Goal: Task Accomplishment & Management: Manage account settings

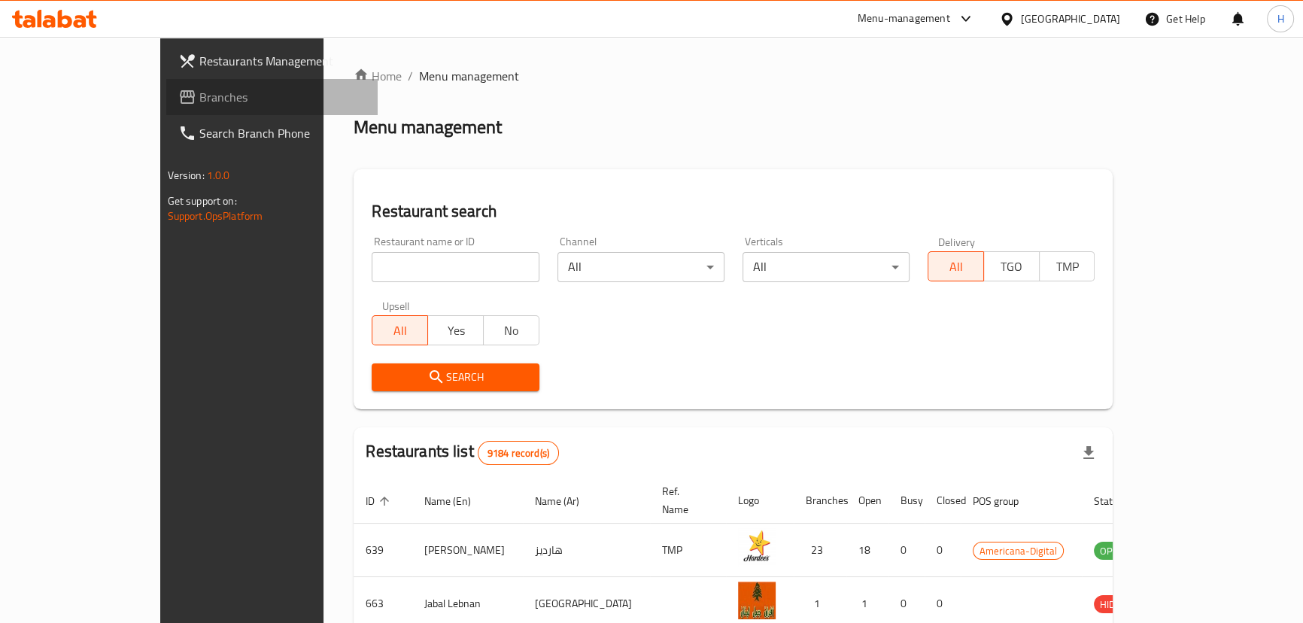
click at [199, 102] on span "Branches" at bounding box center [282, 97] width 166 height 18
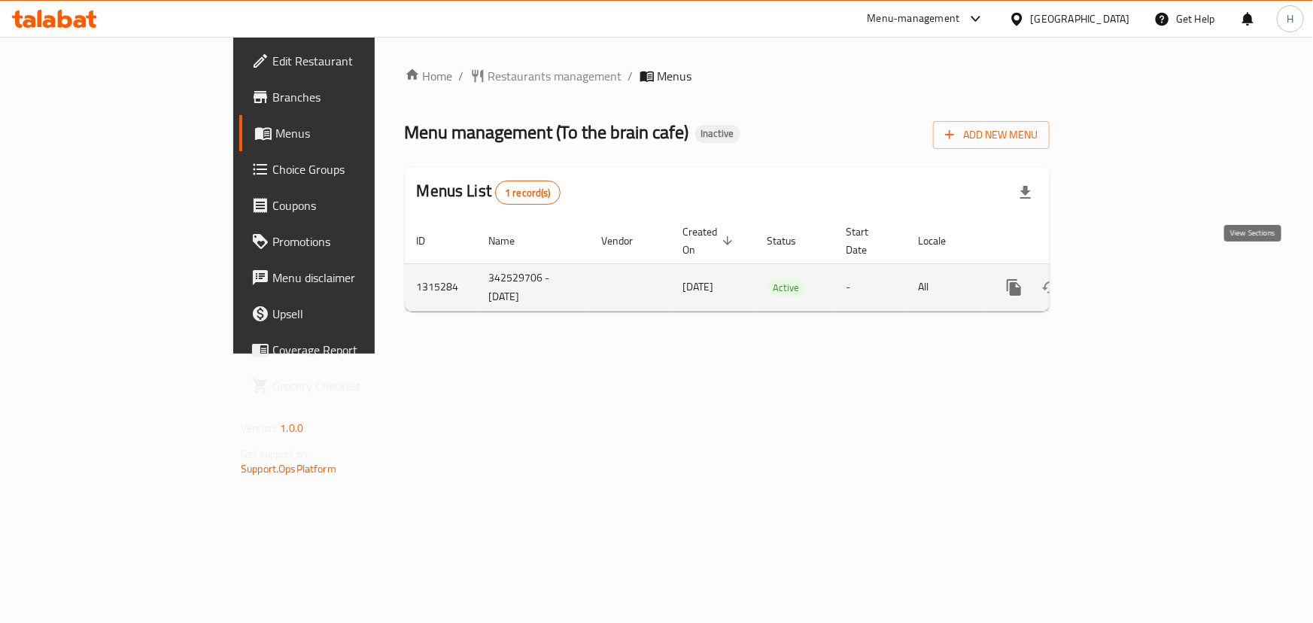
click at [1131, 278] on icon "enhanced table" at bounding box center [1122, 287] width 18 height 18
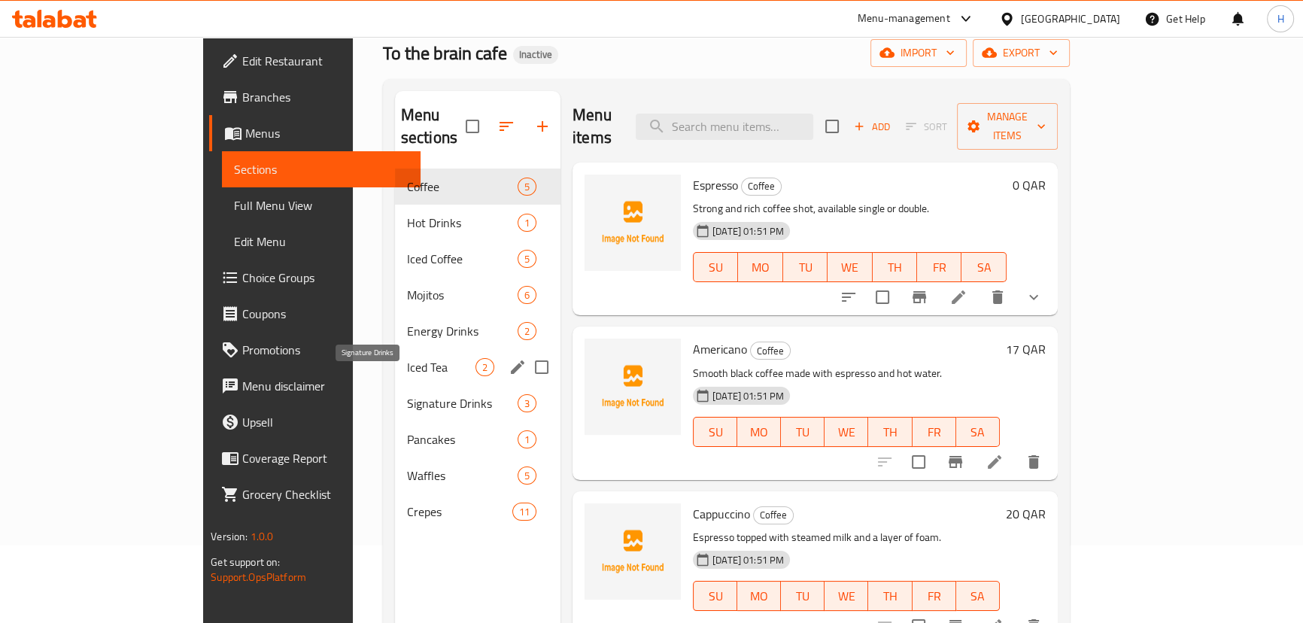
scroll to position [6, 0]
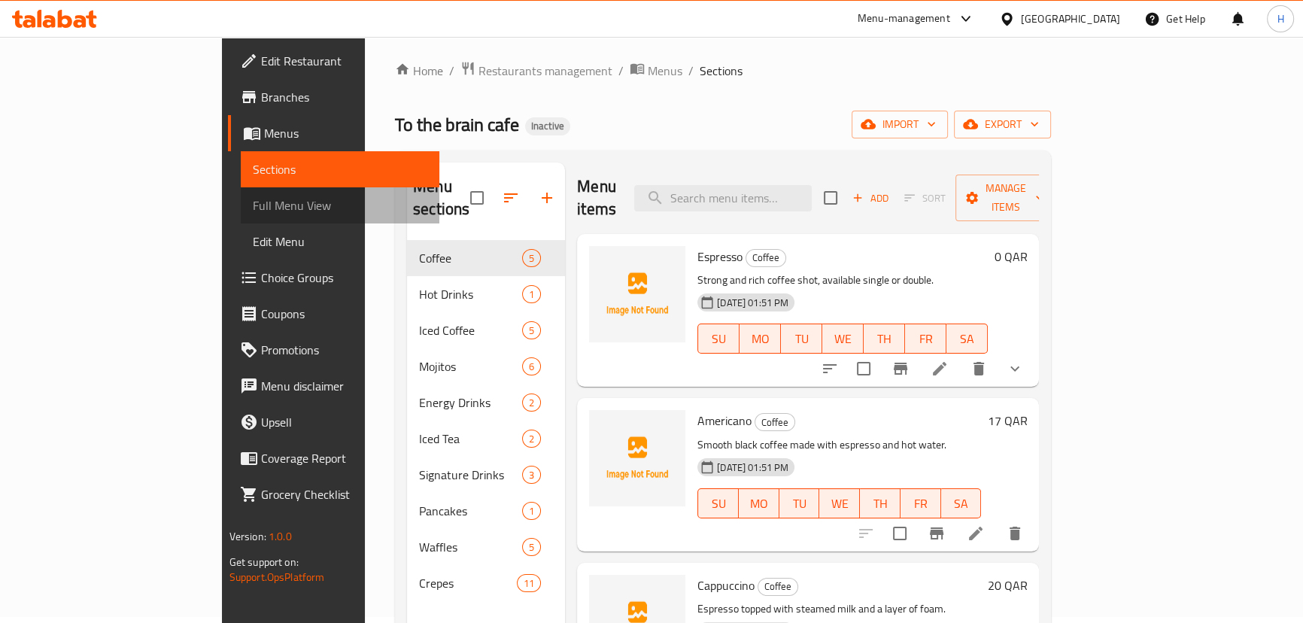
click at [253, 211] on span "Full Menu View" at bounding box center [340, 205] width 175 height 18
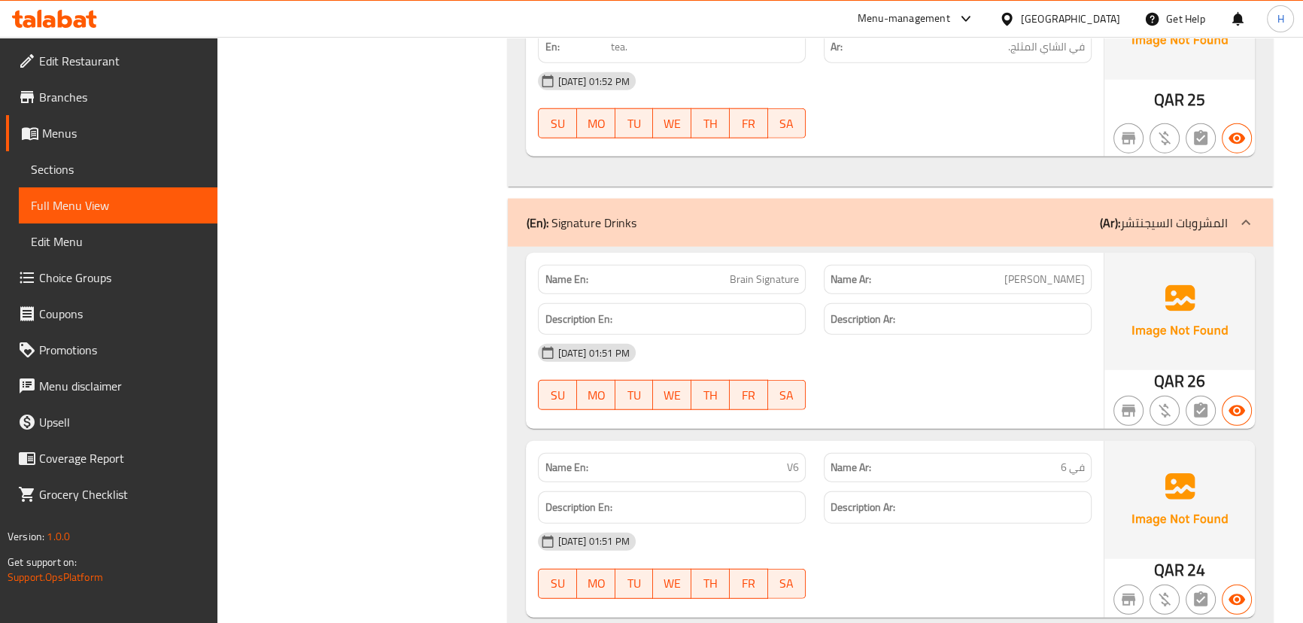
scroll to position [5023, 0]
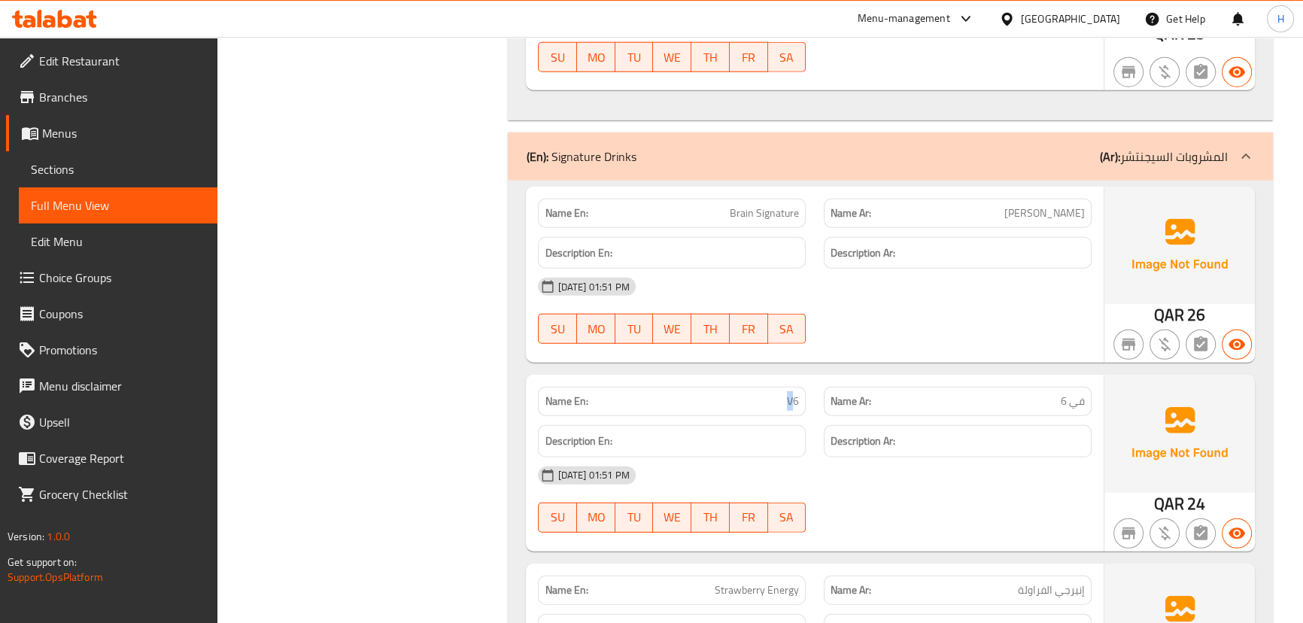
drag, startPoint x: 773, startPoint y: 375, endPoint x: 795, endPoint y: 370, distance: 22.4
click at [795, 393] on p "Name En: V6" at bounding box center [672, 401] width 254 height 16
click at [795, 393] on span "V6" at bounding box center [793, 401] width 12 height 16
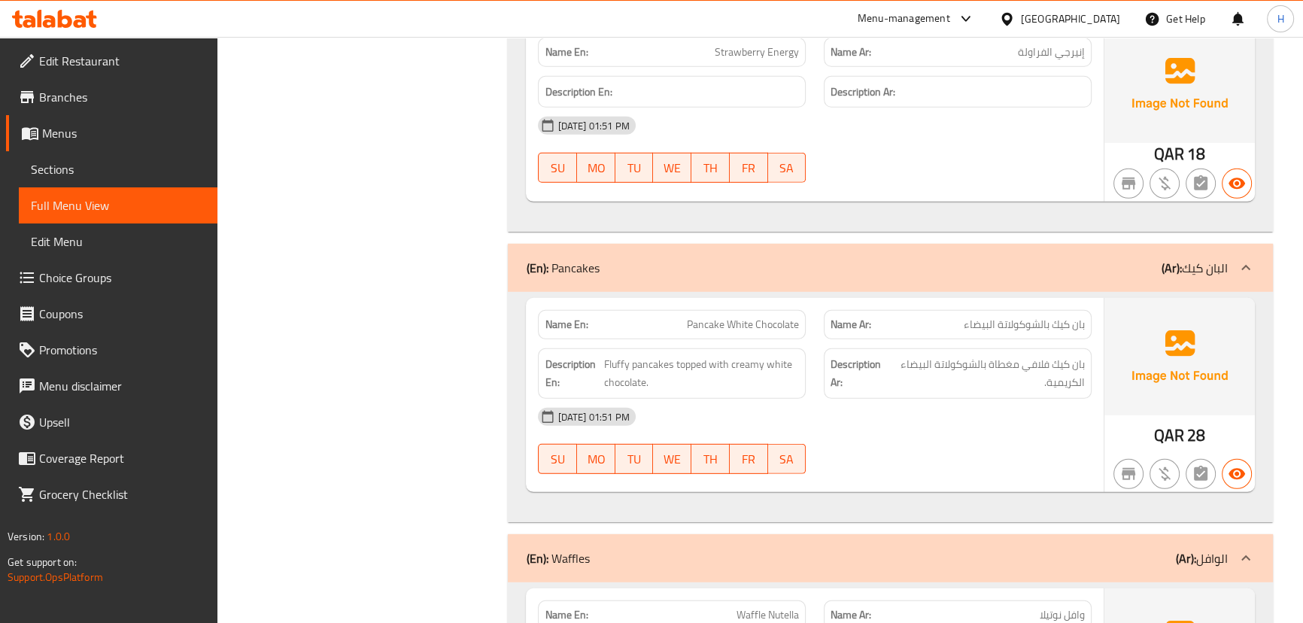
scroll to position [5570, 0]
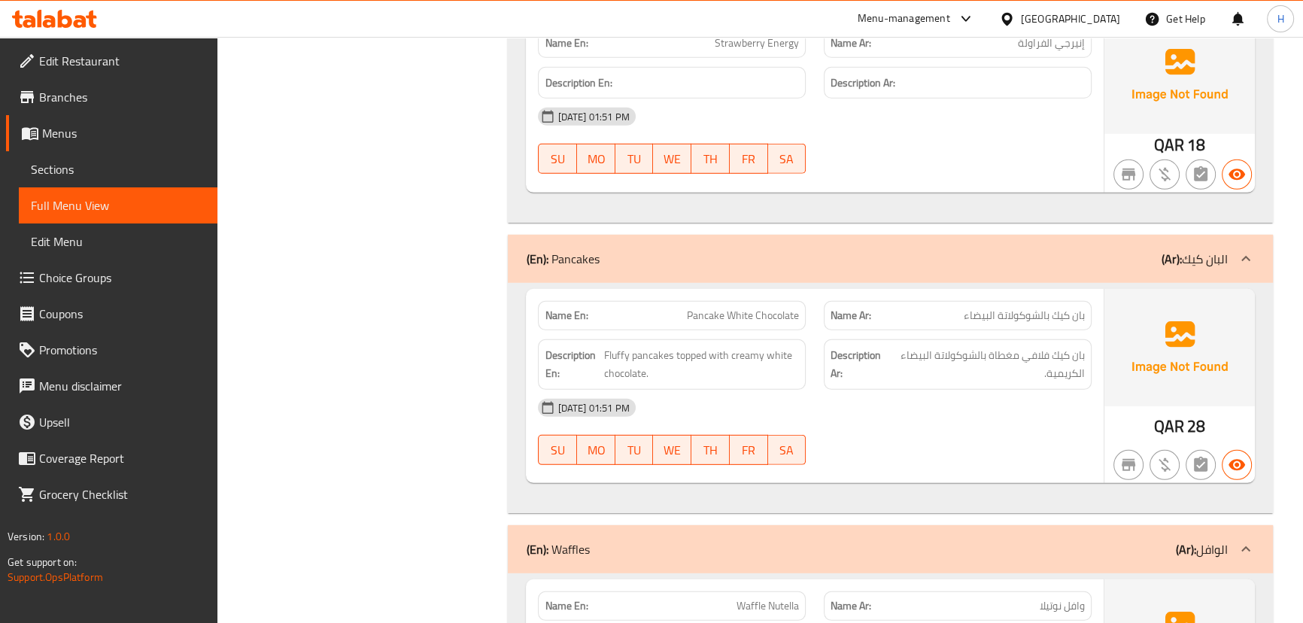
click at [812, 335] on div "Description En: Fluffy pancakes topped with creamy white chocolate." at bounding box center [672, 364] width 286 height 68
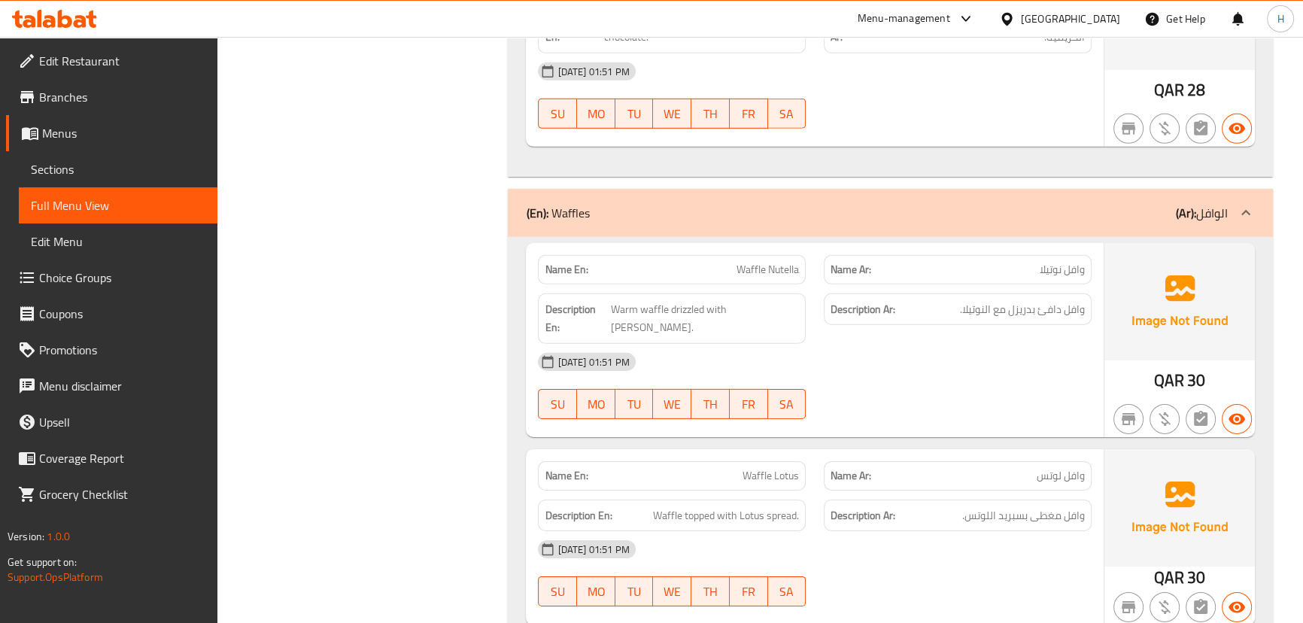
scroll to position [5913, 0]
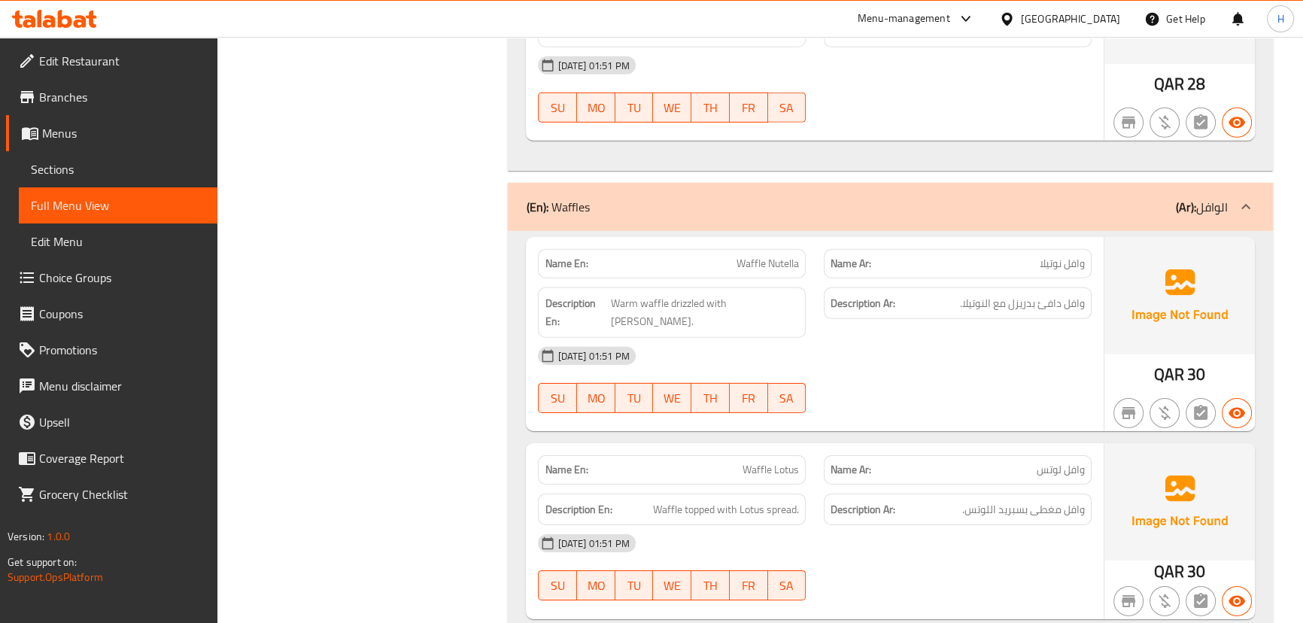
click at [849, 338] on div "[DATE] 01:51 PM" at bounding box center [814, 356] width 571 height 36
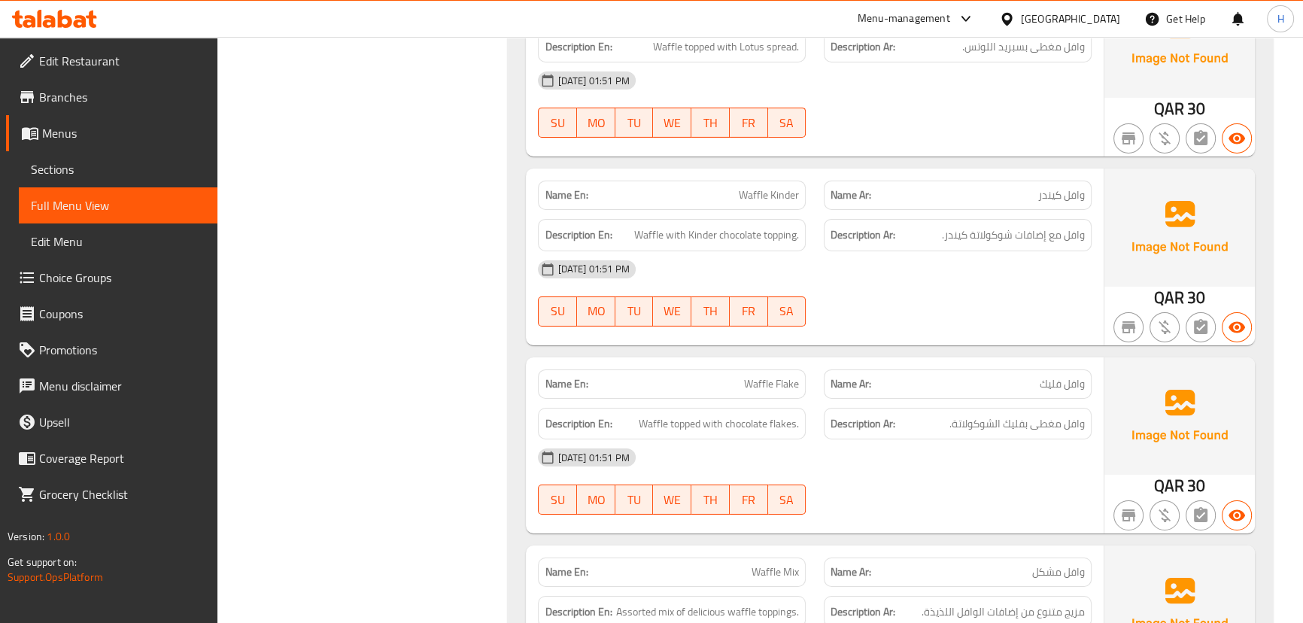
scroll to position [6459, 0]
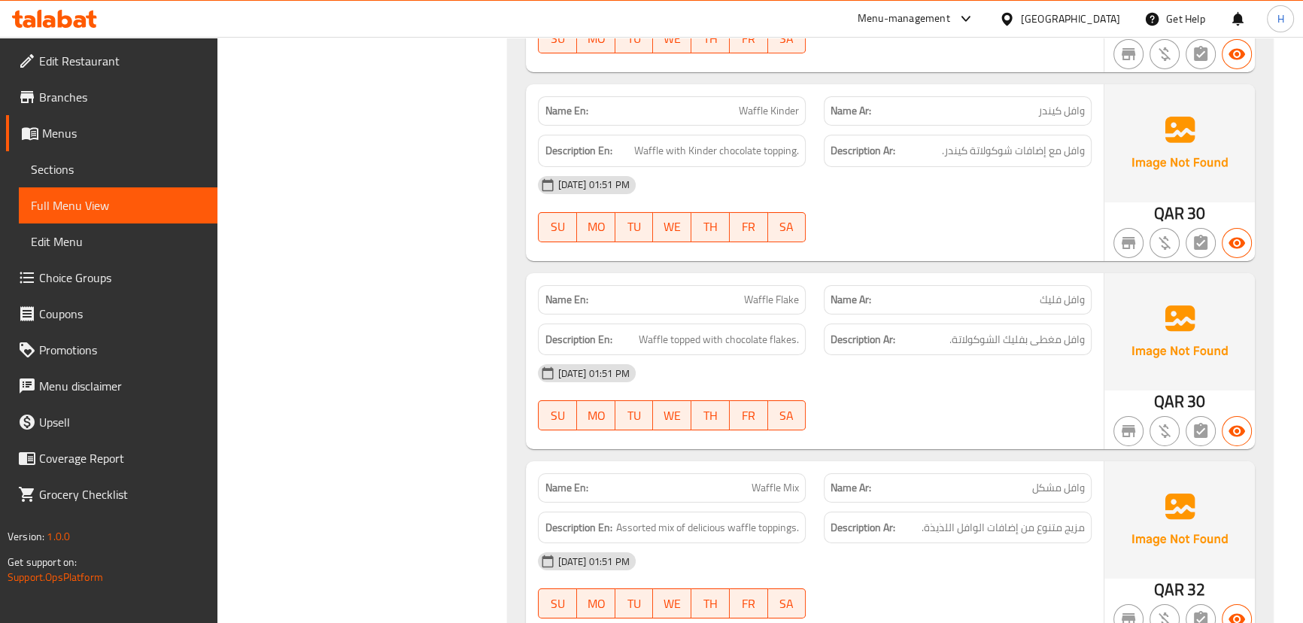
click at [782, 292] on span "Waffle Flake" at bounding box center [771, 300] width 55 height 16
copy span "Waffle Flake"
click at [824, 323] on div "Description Ar: وافل مغطى بفليك الشوكولاتة." at bounding box center [958, 339] width 268 height 32
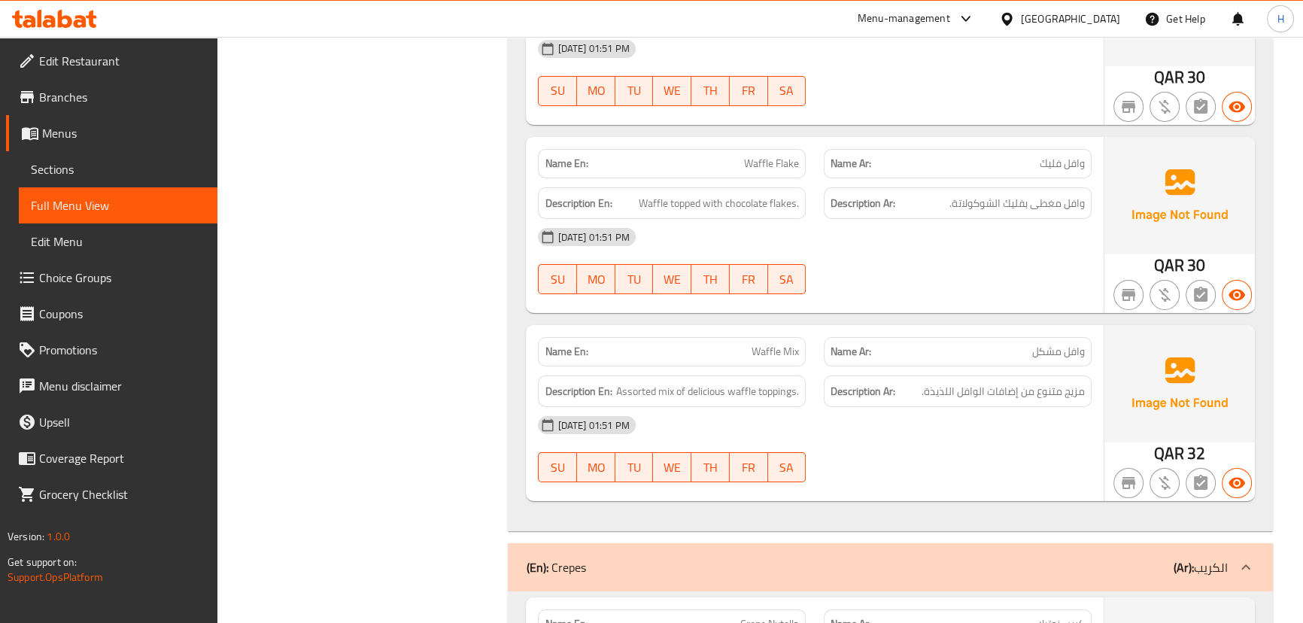
scroll to position [6596, 0]
click at [752, 343] on span "Waffle Mix" at bounding box center [774, 351] width 47 height 16
copy span "Waffle"
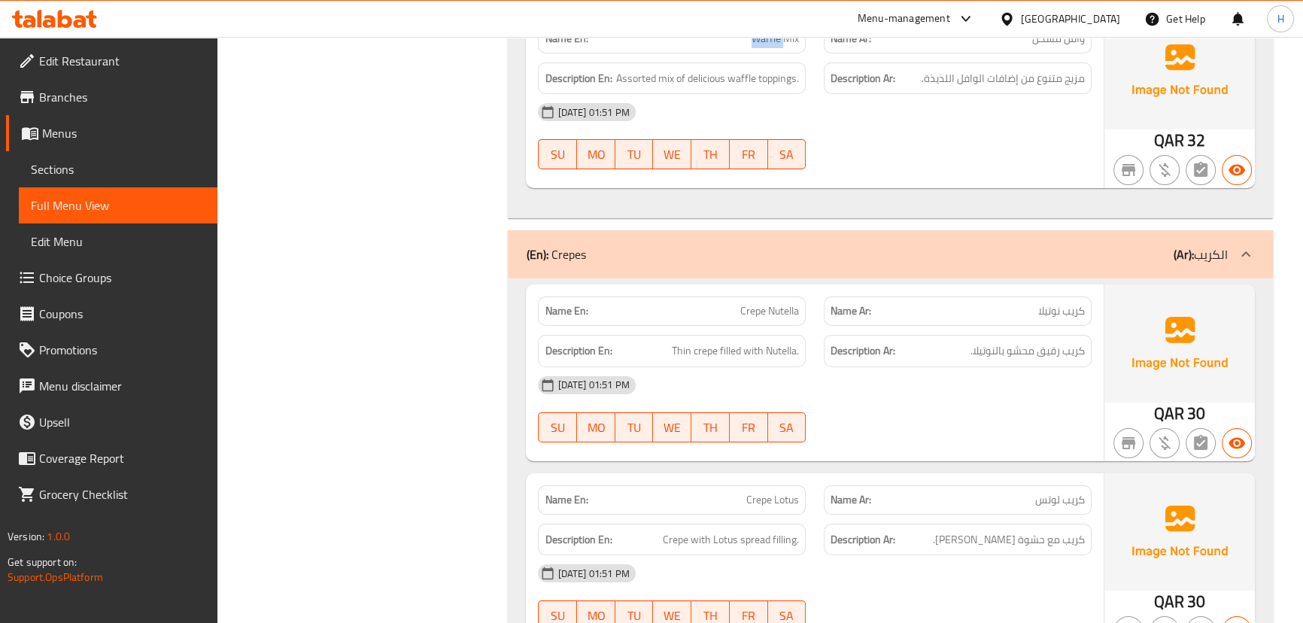
scroll to position [6938, 0]
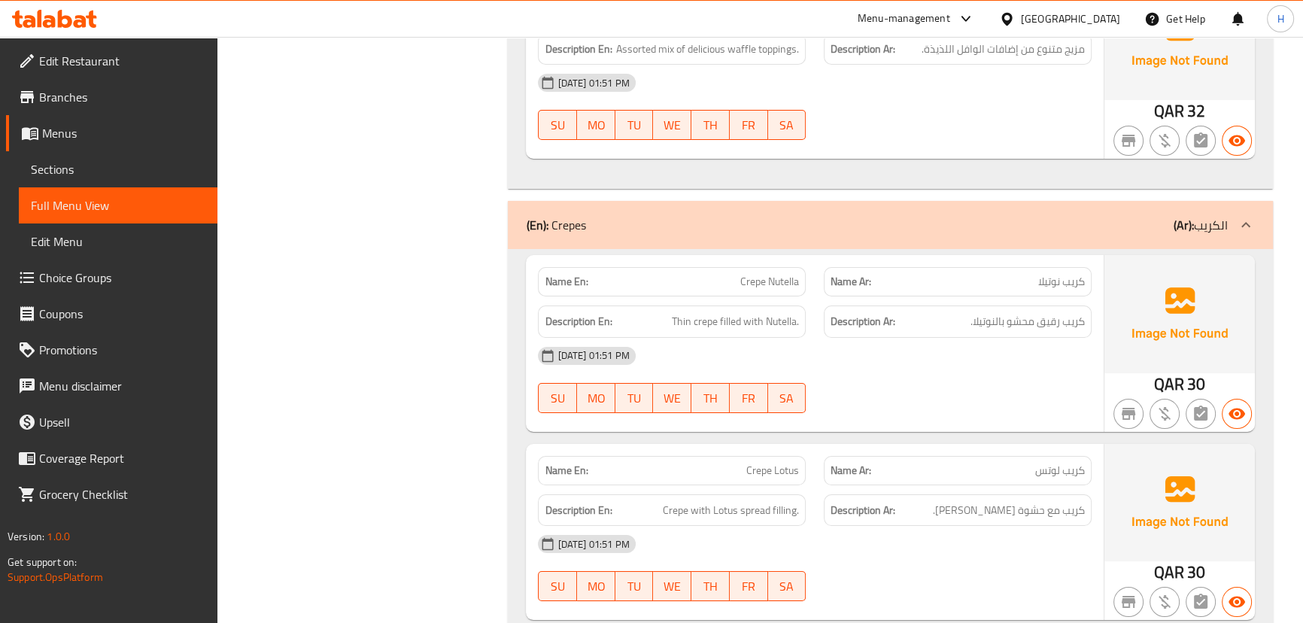
click at [827, 338] on div "[DATE] 01:51 PM" at bounding box center [814, 356] width 571 height 36
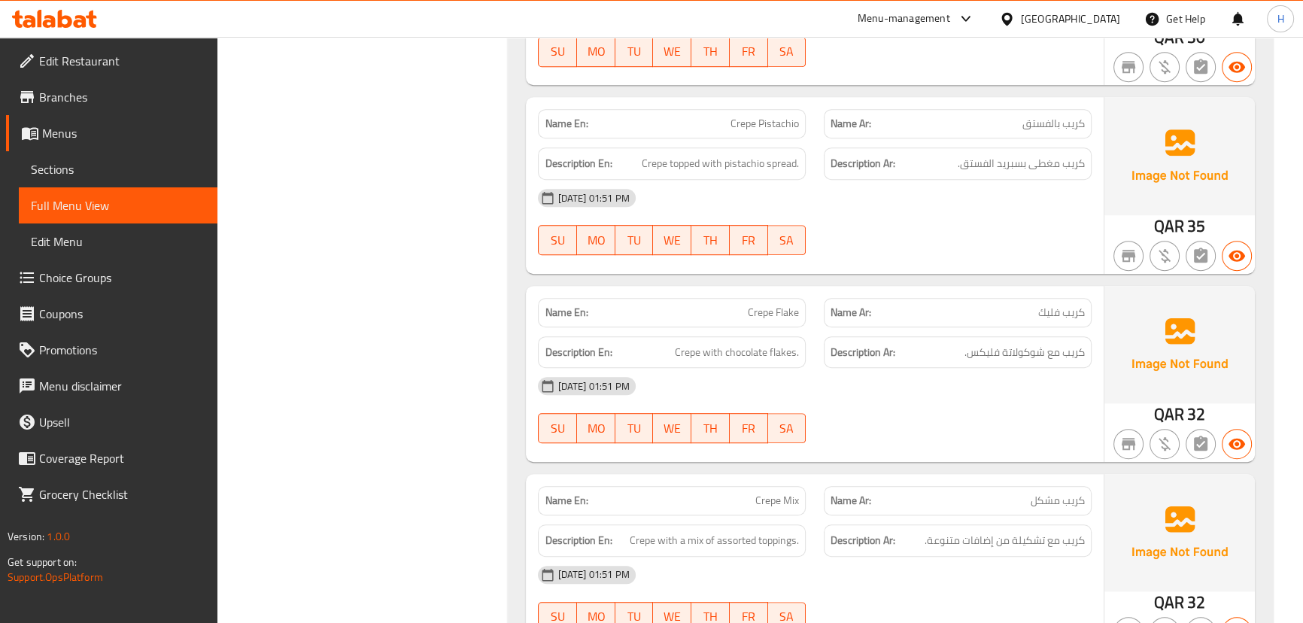
scroll to position [8305, 0]
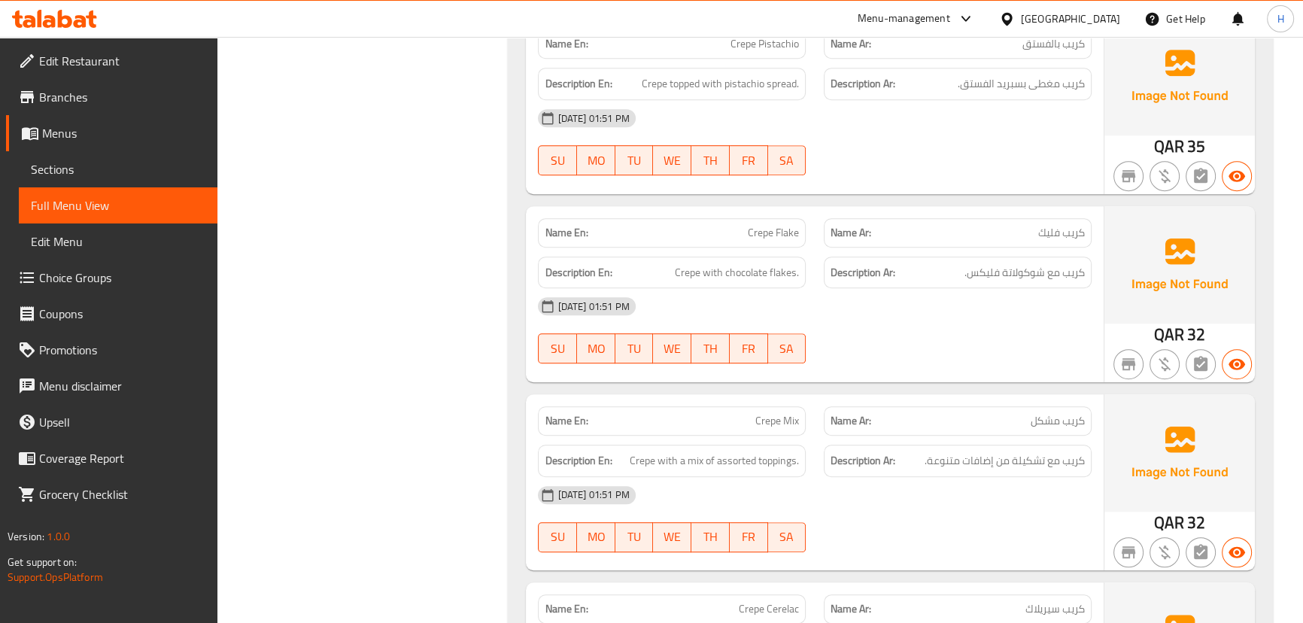
click at [788, 218] on div "Name En: Crepe Flake" at bounding box center [672, 232] width 268 height 29
copy span "Crepe Flake"
click at [827, 288] on div "[DATE] 01:51 PM" at bounding box center [814, 306] width 571 height 36
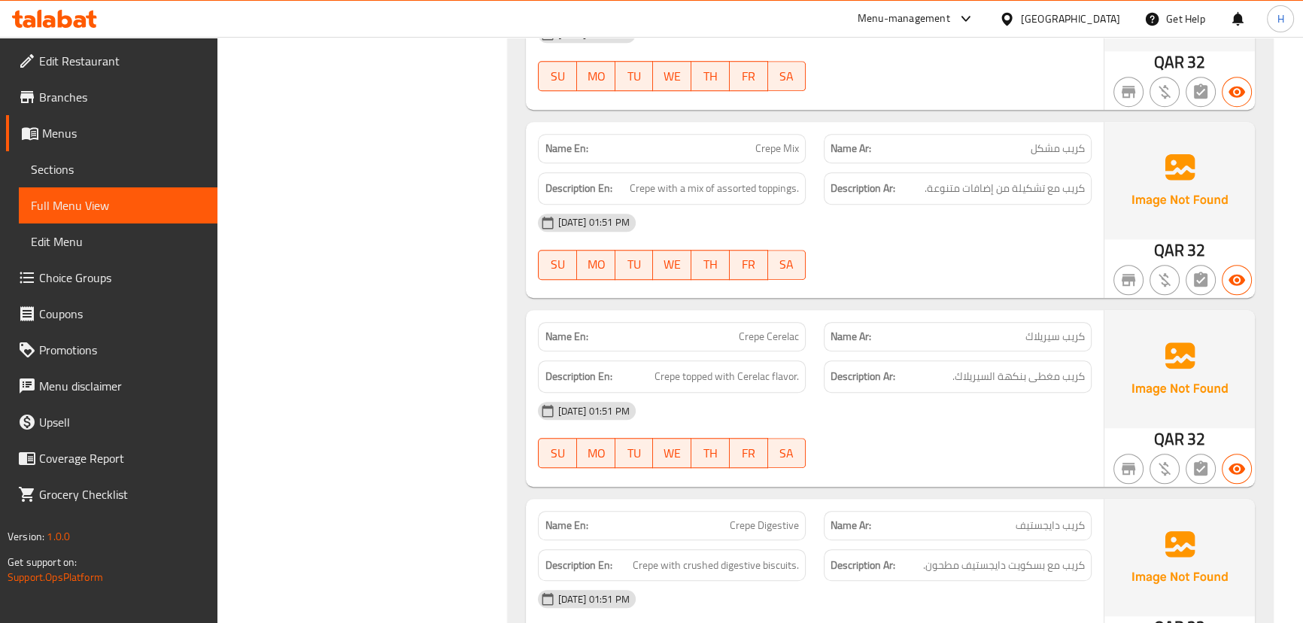
scroll to position [8511, 0]
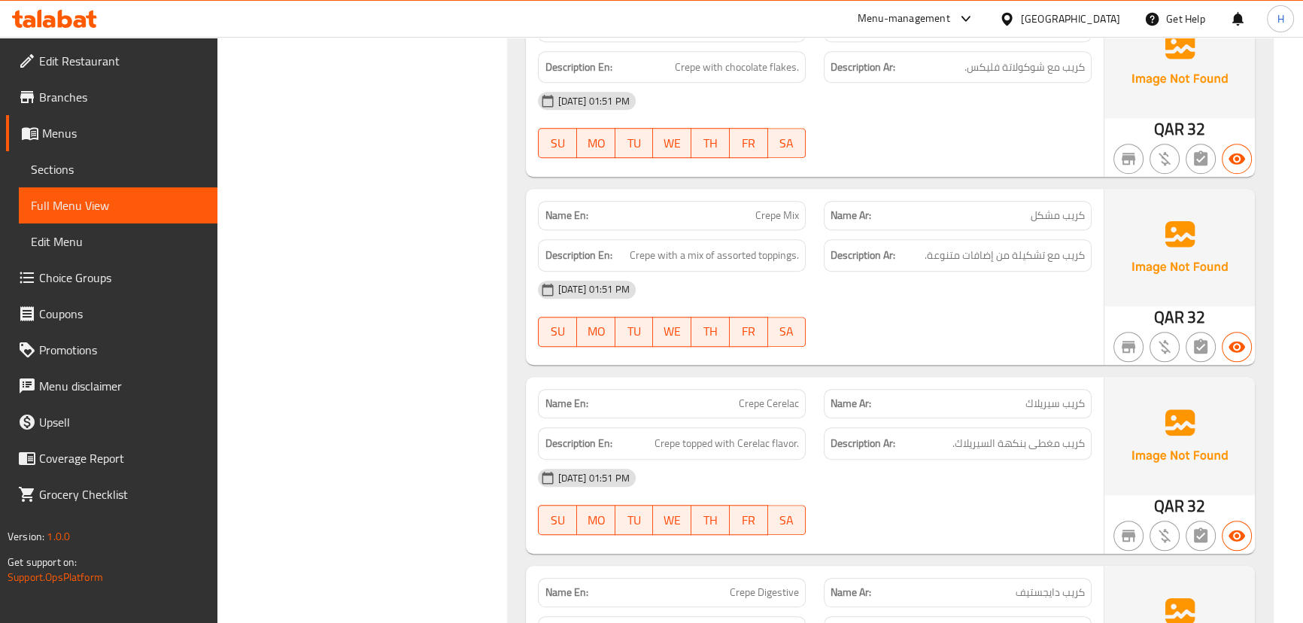
click at [661, 246] on span "Crepe with a mix of assorted toppings." at bounding box center [714, 255] width 169 height 19
copy span "Crepe with a mix of assorted toppings."
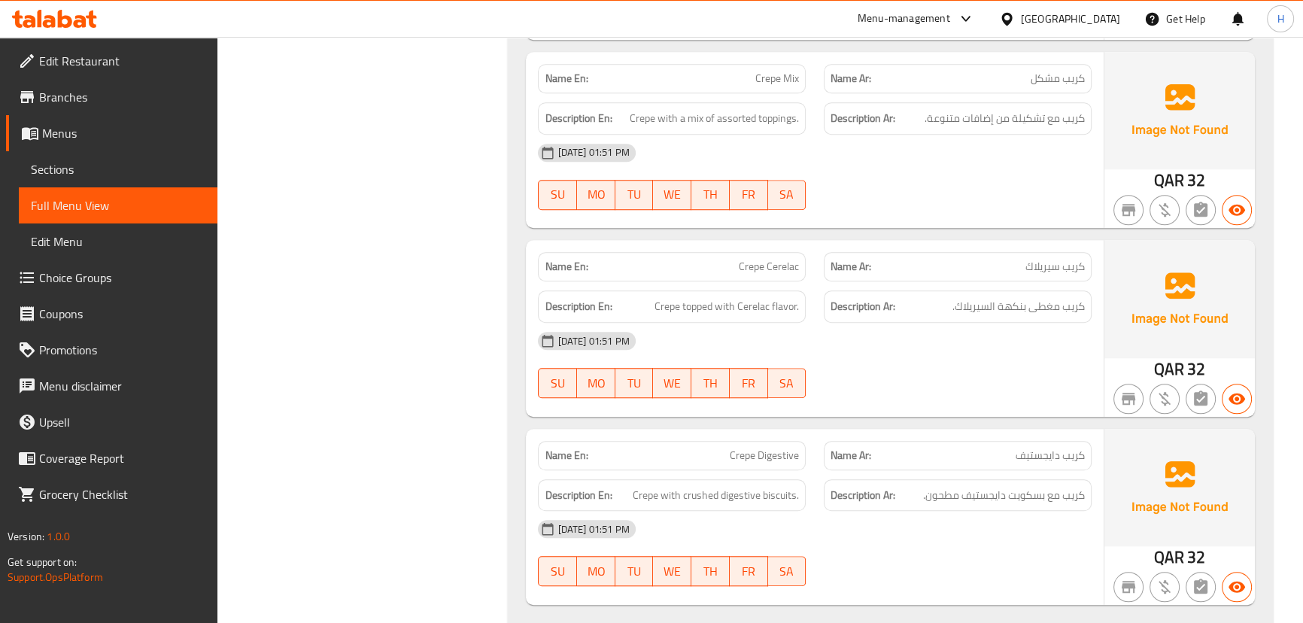
click at [812, 281] on div "Description En: Crepe topped with Cerelac flavor." at bounding box center [672, 306] width 286 height 50
click at [820, 241] on div "Name Ar: كريب سيريلاك" at bounding box center [958, 264] width 286 height 47
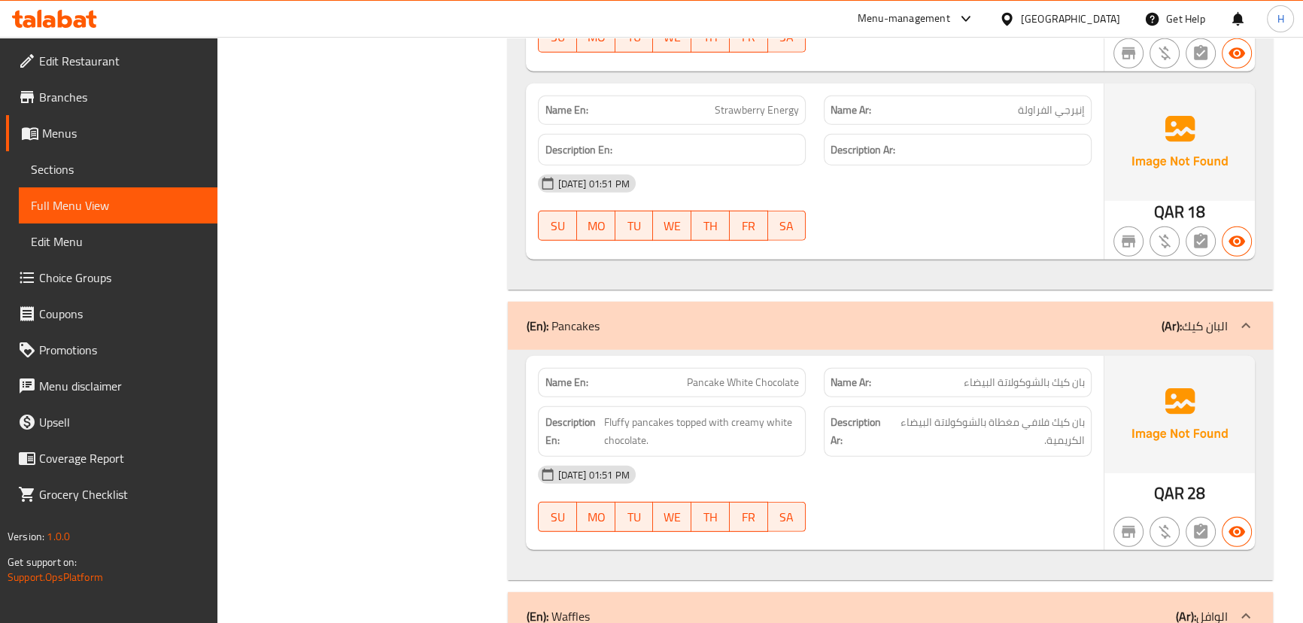
scroll to position [5366, 0]
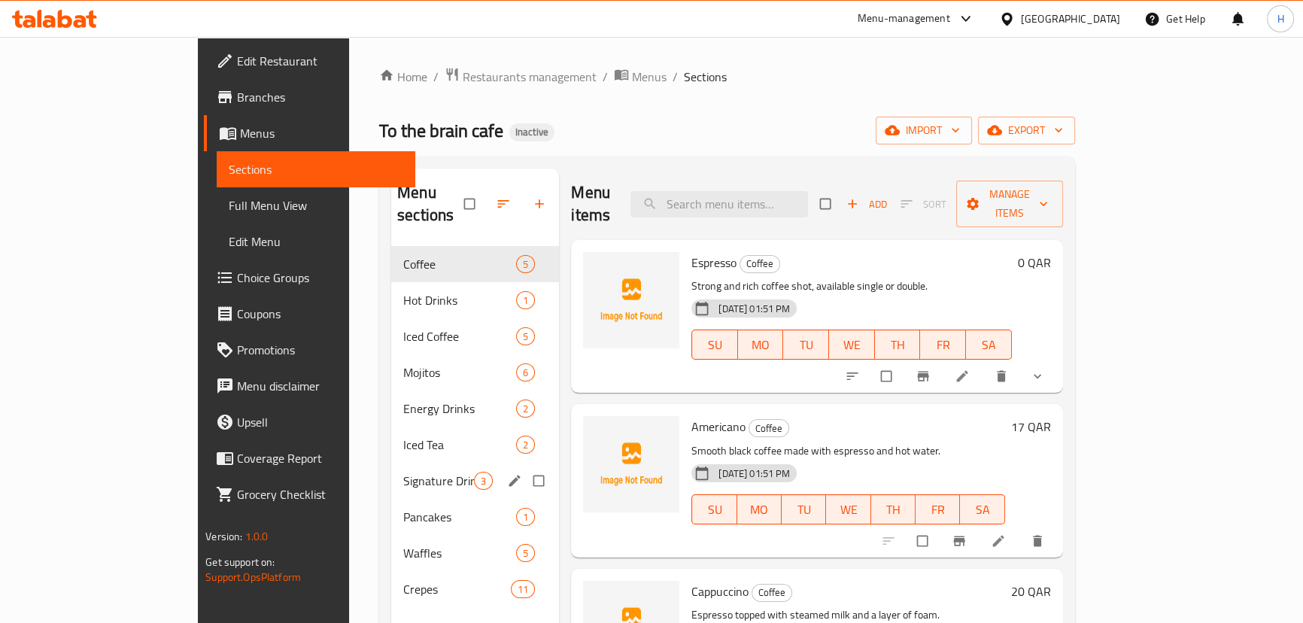
click at [403, 472] on span "Signature Drinks" at bounding box center [438, 481] width 71 height 18
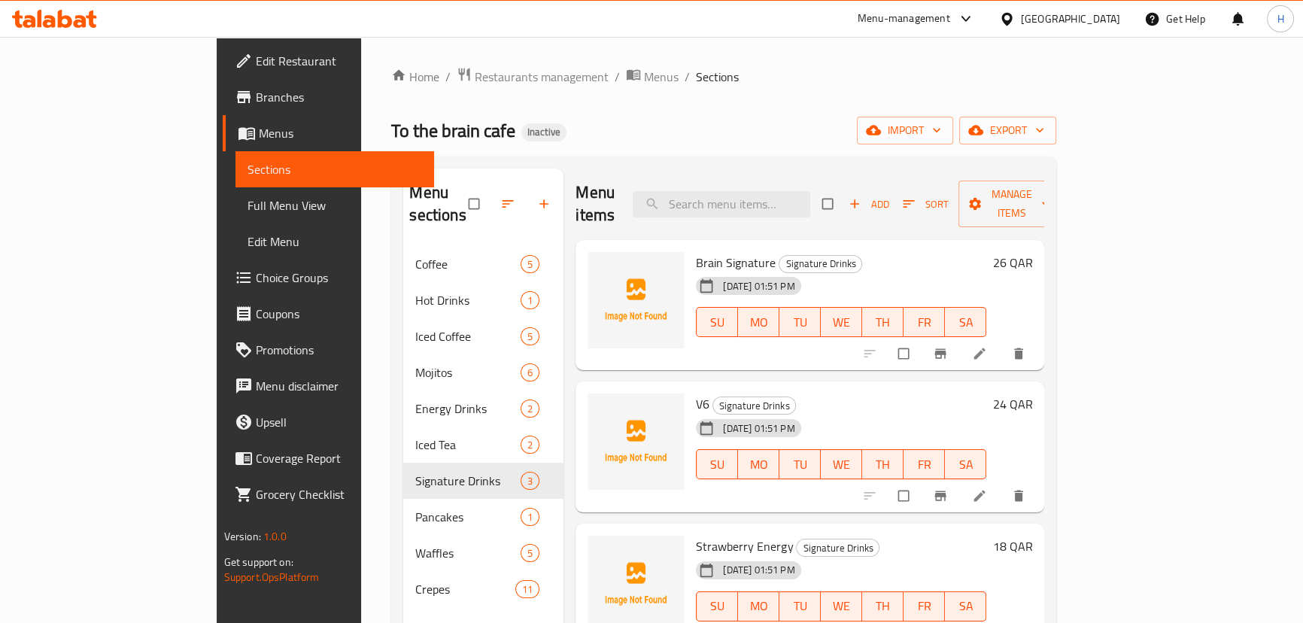
click at [986, 252] on h6 "Brain Signature Signature Drinks" at bounding box center [841, 262] width 290 height 21
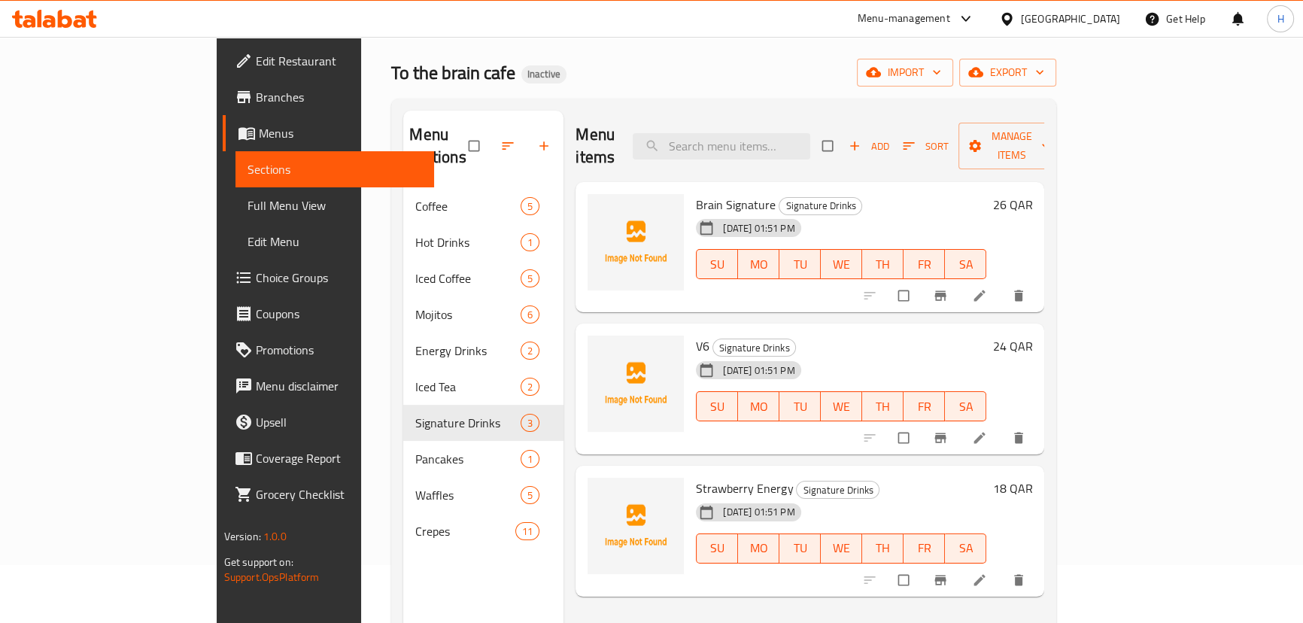
scroll to position [136, 0]
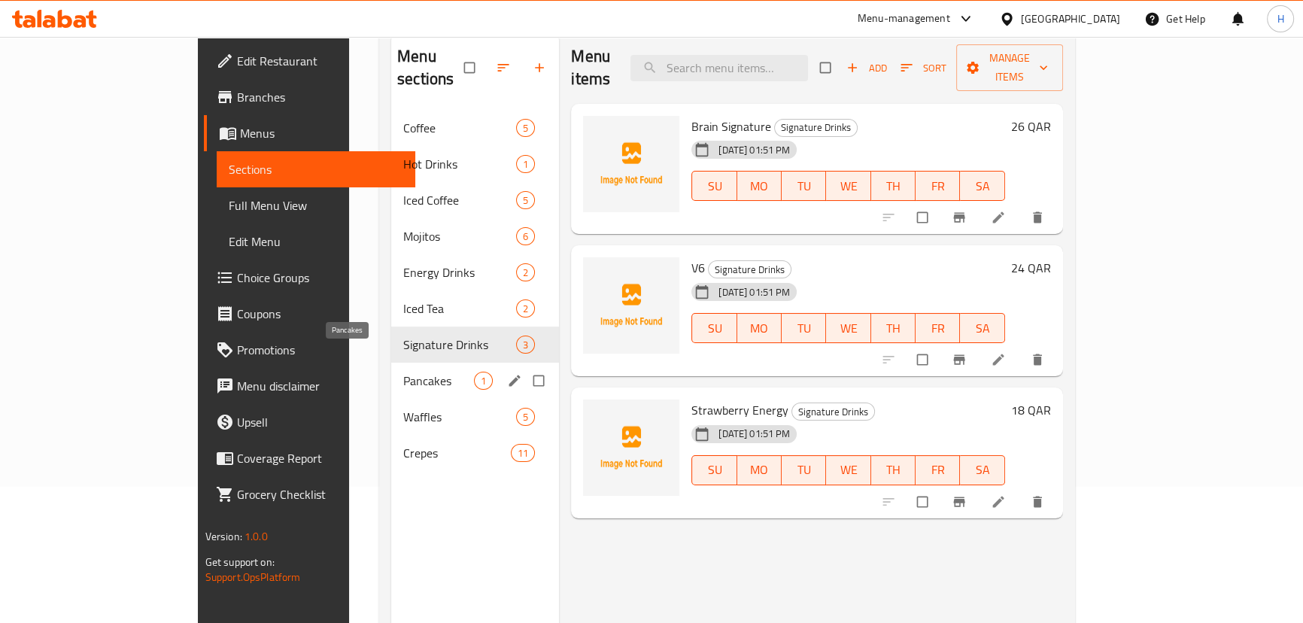
click at [403, 372] on span "Pancakes" at bounding box center [438, 381] width 71 height 18
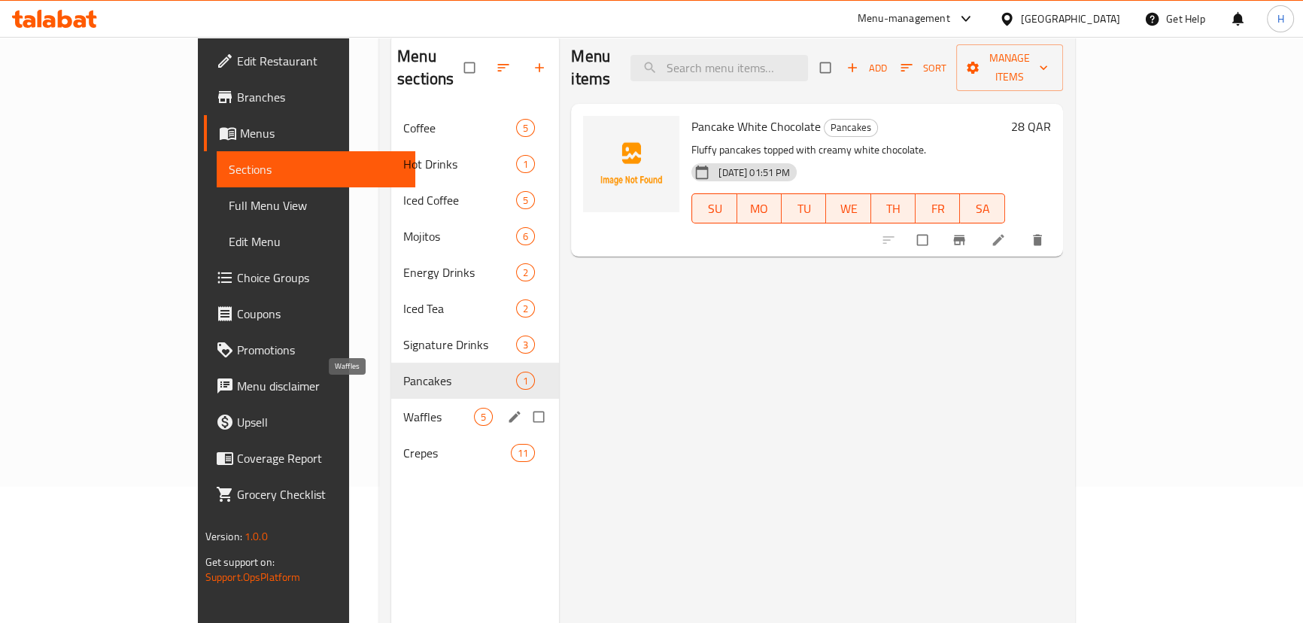
drag, startPoint x: 308, startPoint y: 395, endPoint x: 294, endPoint y: 447, distance: 53.6
click at [403, 408] on span "Waffles" at bounding box center [438, 417] width 71 height 18
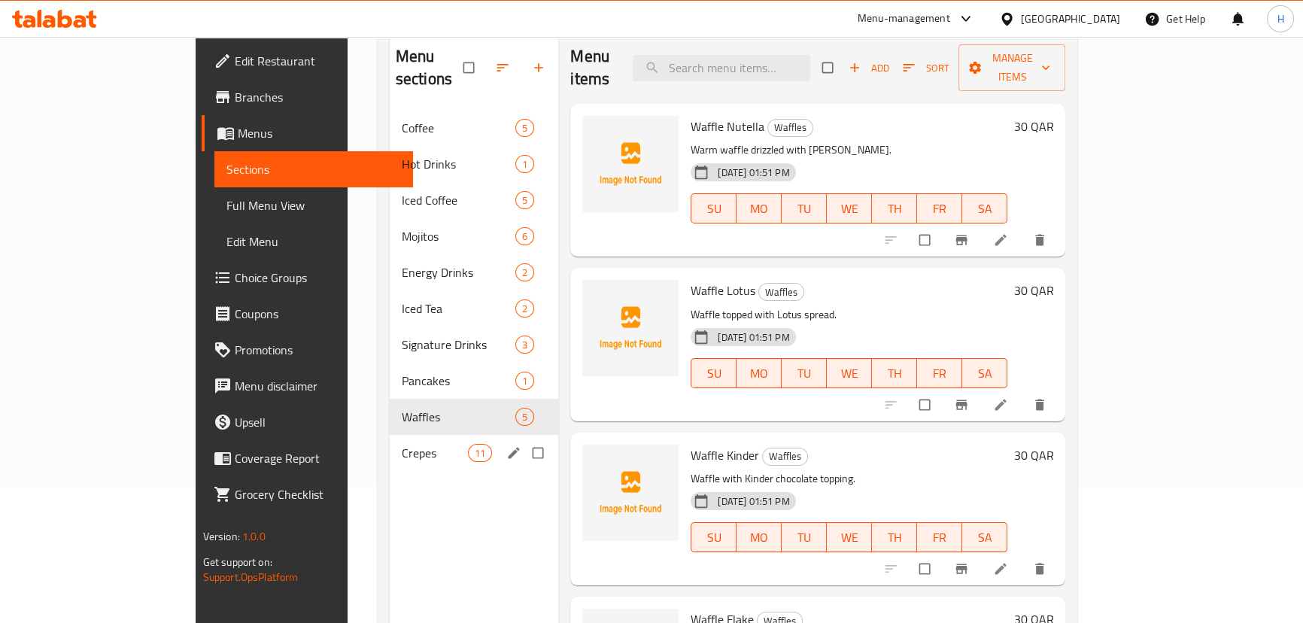
click at [402, 444] on span "Crepes" at bounding box center [435, 453] width 66 height 18
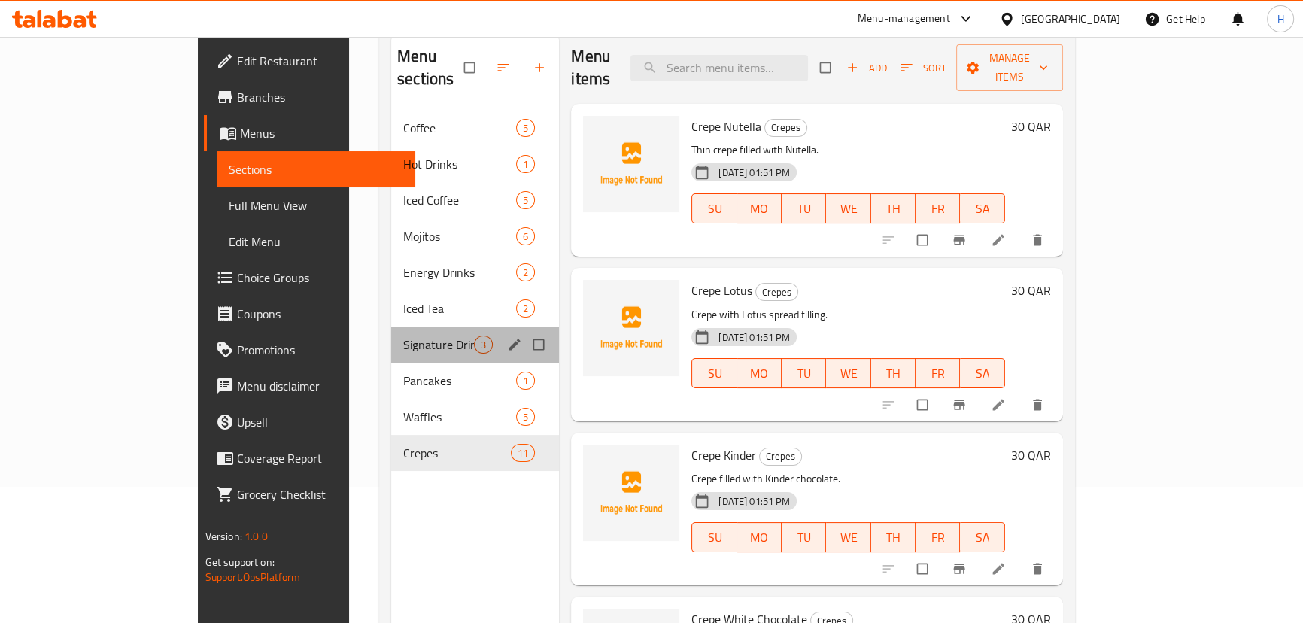
click at [391, 330] on div "Signature Drinks 3" at bounding box center [475, 344] width 168 height 36
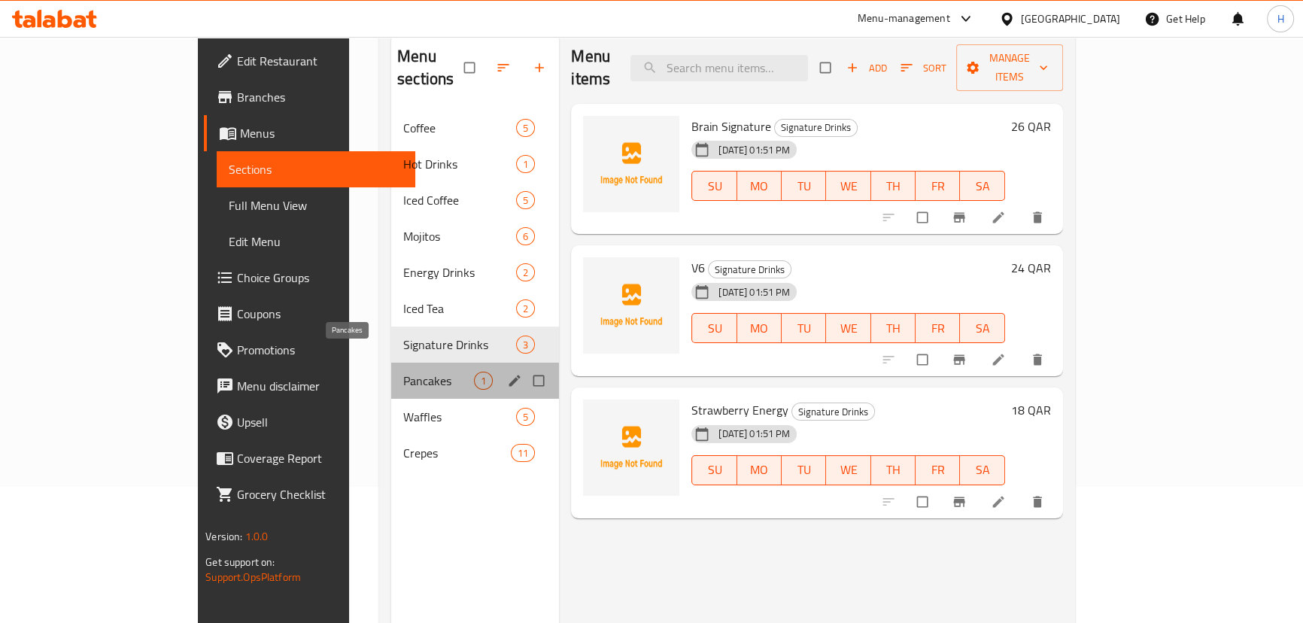
click at [403, 372] on span "Pancakes" at bounding box center [438, 381] width 71 height 18
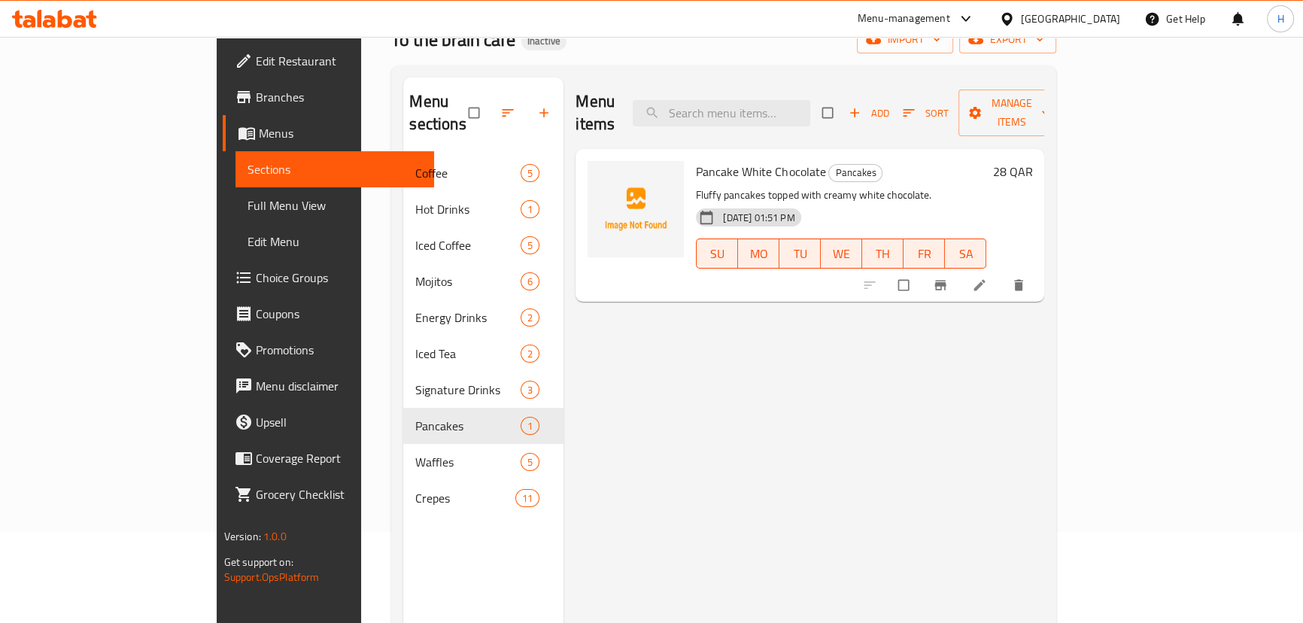
scroll to position [68, 0]
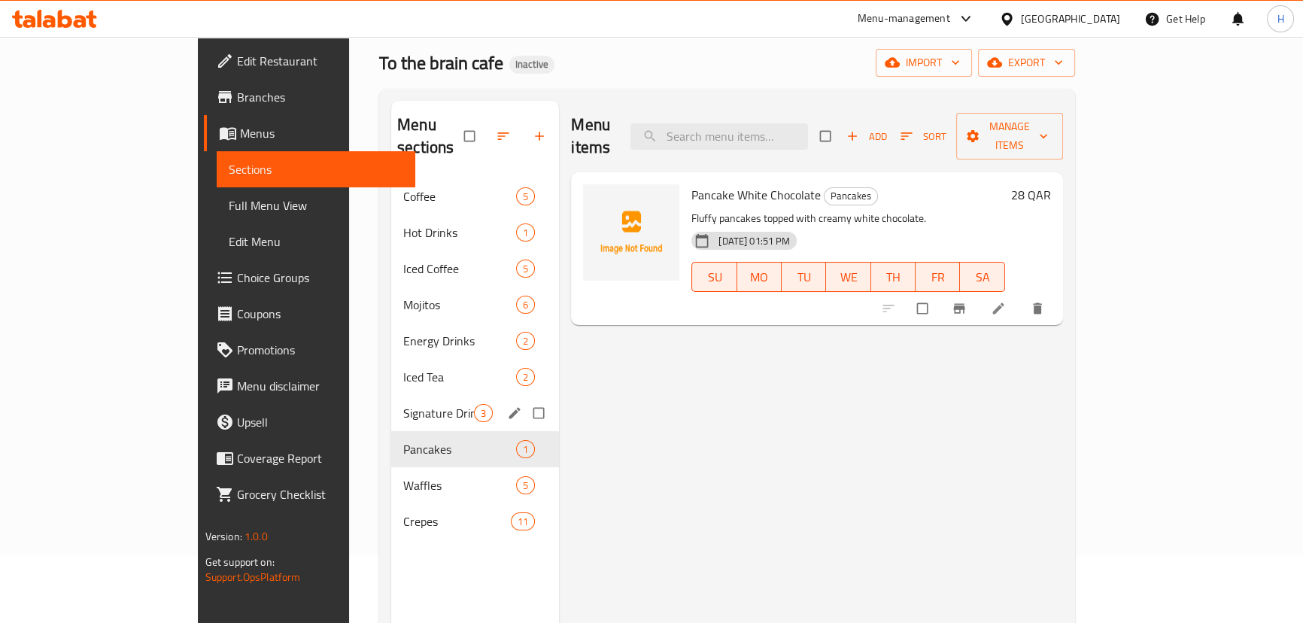
drag, startPoint x: 347, startPoint y: 385, endPoint x: 365, endPoint y: 383, distance: 18.2
click at [403, 404] on span "Signature Drinks" at bounding box center [438, 413] width 71 height 18
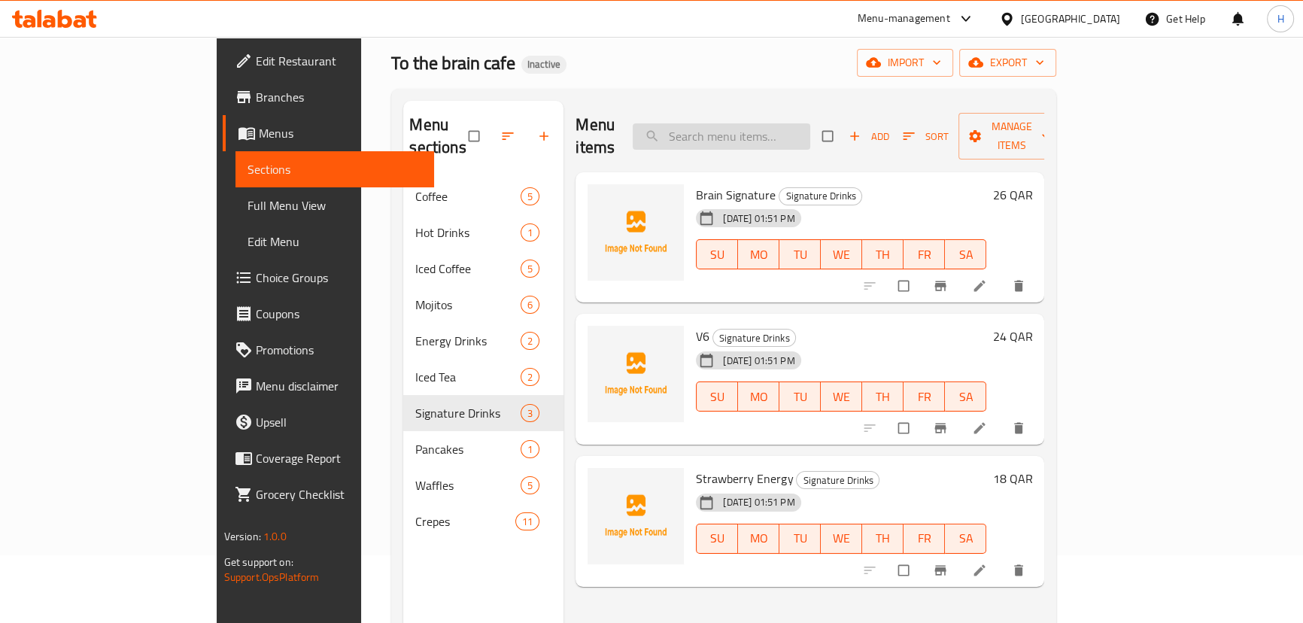
click at [782, 123] on input "search" at bounding box center [722, 136] width 178 height 26
paste input "V6"
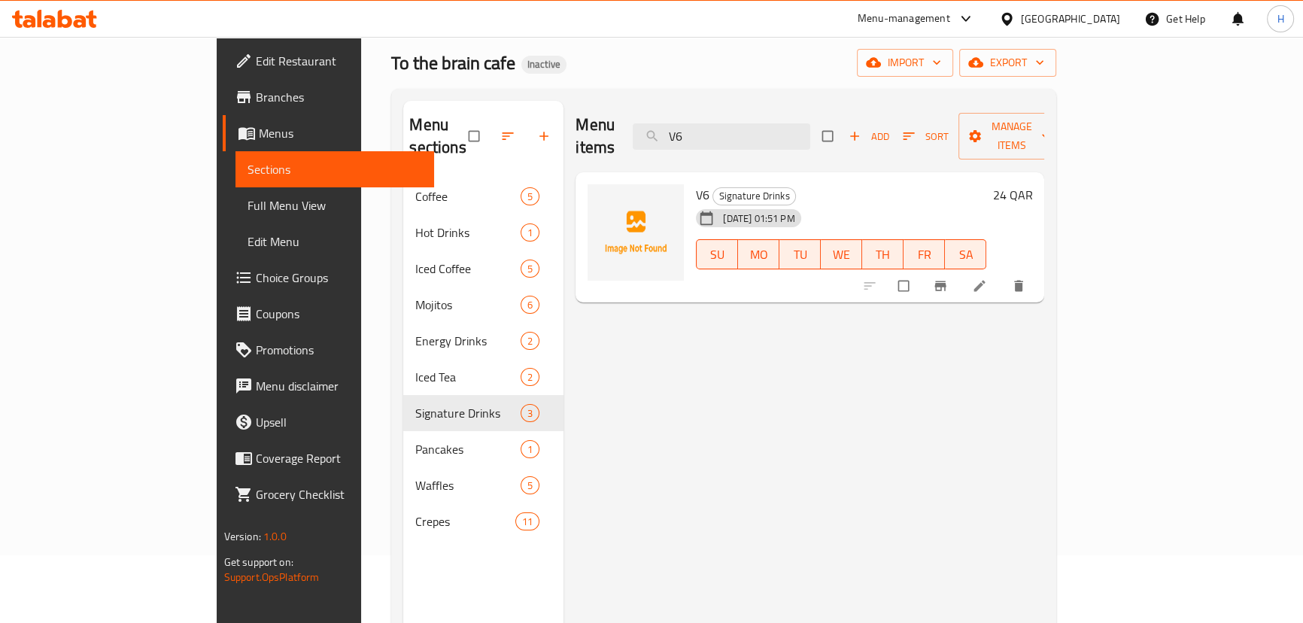
type input "V6"
click at [987, 278] on icon at bounding box center [979, 285] width 15 height 15
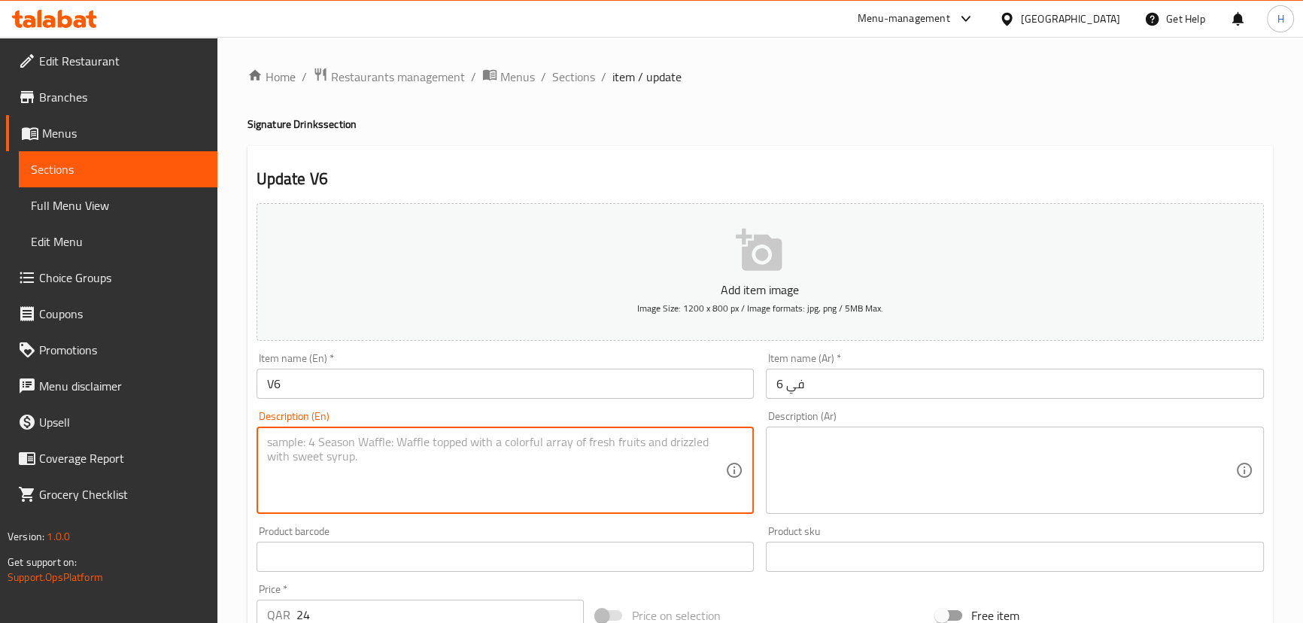
click at [470, 457] on textarea at bounding box center [496, 470] width 459 height 71
paste textarea "A creative and refreshing signature beverage."
type textarea "A creative and refreshing signature beverage."
click at [615, 405] on div "Description (En) A creative and refreshing signature beverage. Description (En)" at bounding box center [505, 462] width 510 height 115
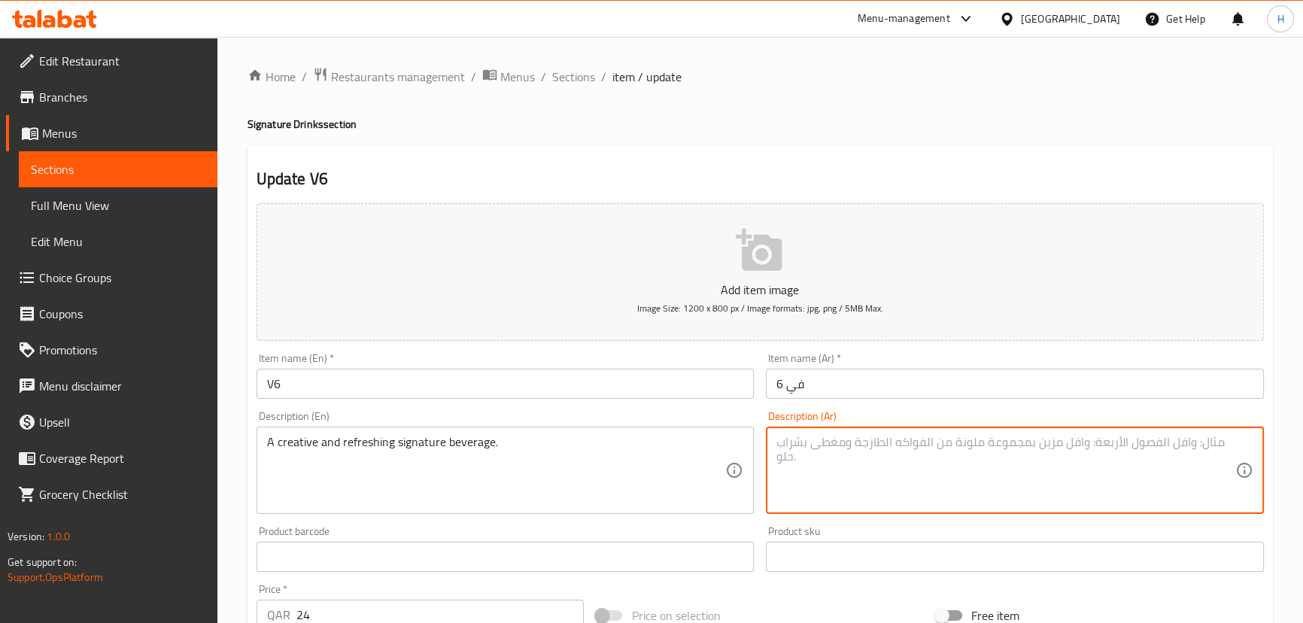
click at [846, 444] on textarea at bounding box center [1005, 470] width 459 height 71
paste textarea "مشروب مميز ومبتكر ومنعش."
type textarea "مشروب مميز ومبتكر ومنعش."
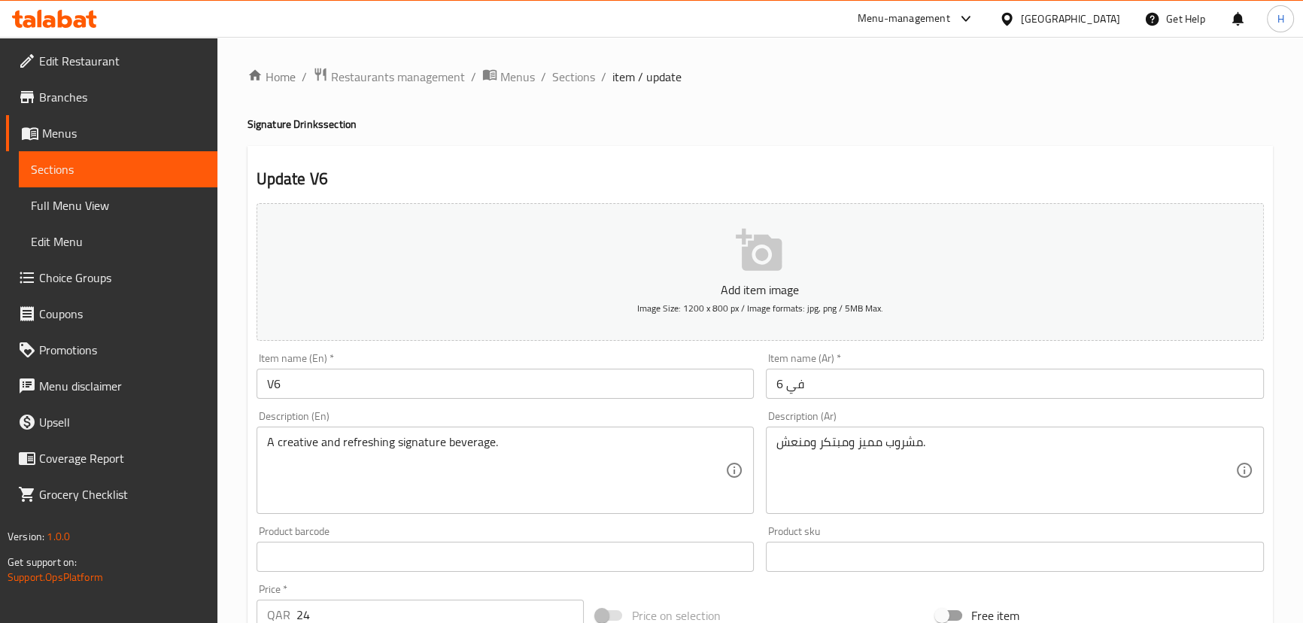
click at [699, 405] on div "Description (En) A creative and refreshing signature beverage. Description (En)" at bounding box center [505, 462] width 510 height 115
click at [675, 375] on input "V6" at bounding box center [506, 384] width 498 height 30
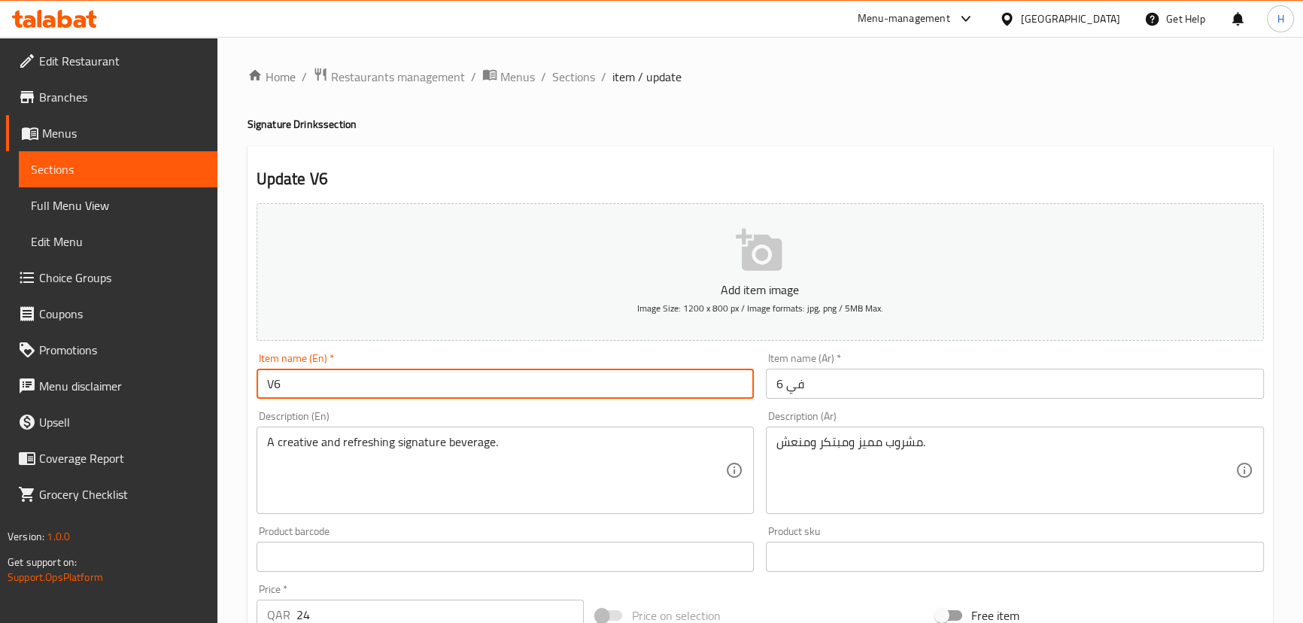
click at [566, 71] on span "Sections" at bounding box center [573, 77] width 43 height 18
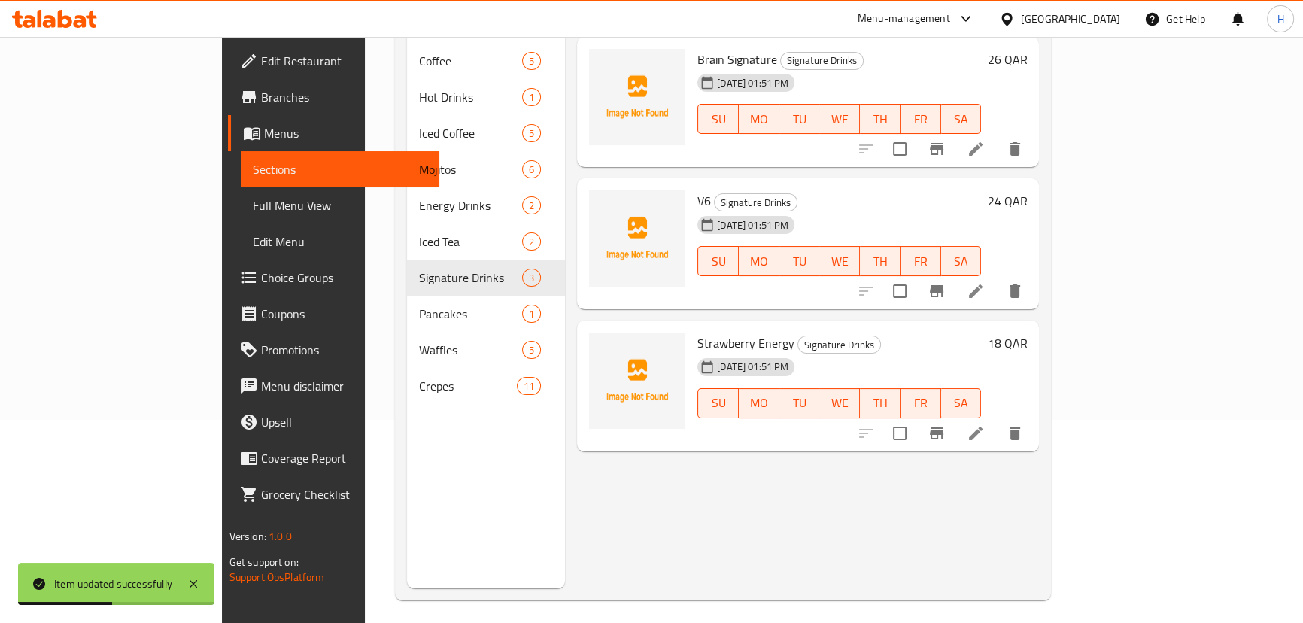
scroll to position [205, 0]
click at [997, 418] on li at bounding box center [976, 431] width 42 height 27
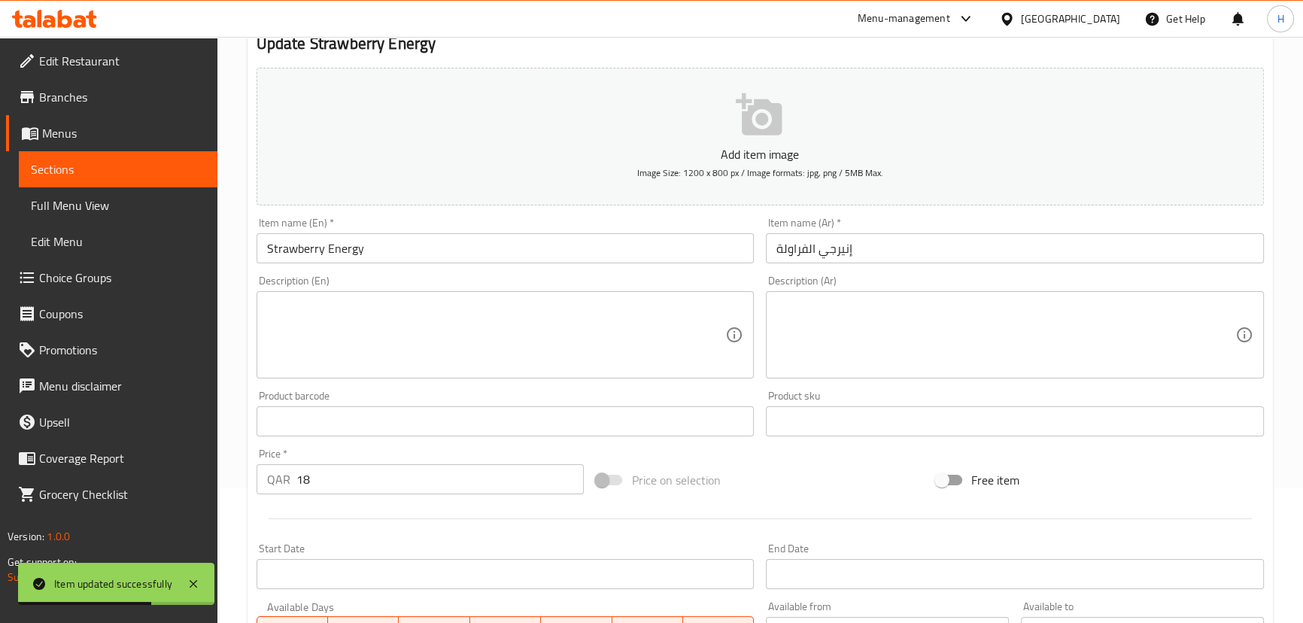
scroll to position [136, 0]
click at [399, 337] on textarea at bounding box center [496, 334] width 459 height 71
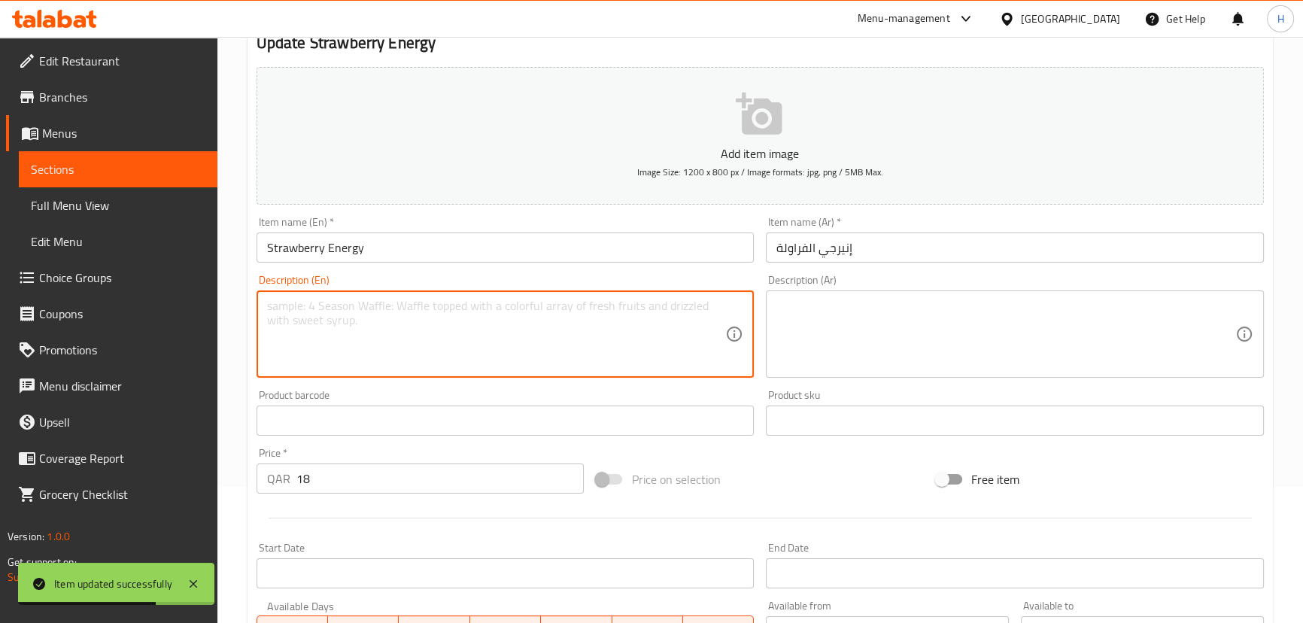
paste textarea "Energizing strawberry-flavored drink."
type textarea "Energizing strawberry-flavored drink."
click at [809, 328] on textarea at bounding box center [1005, 334] width 459 height 71
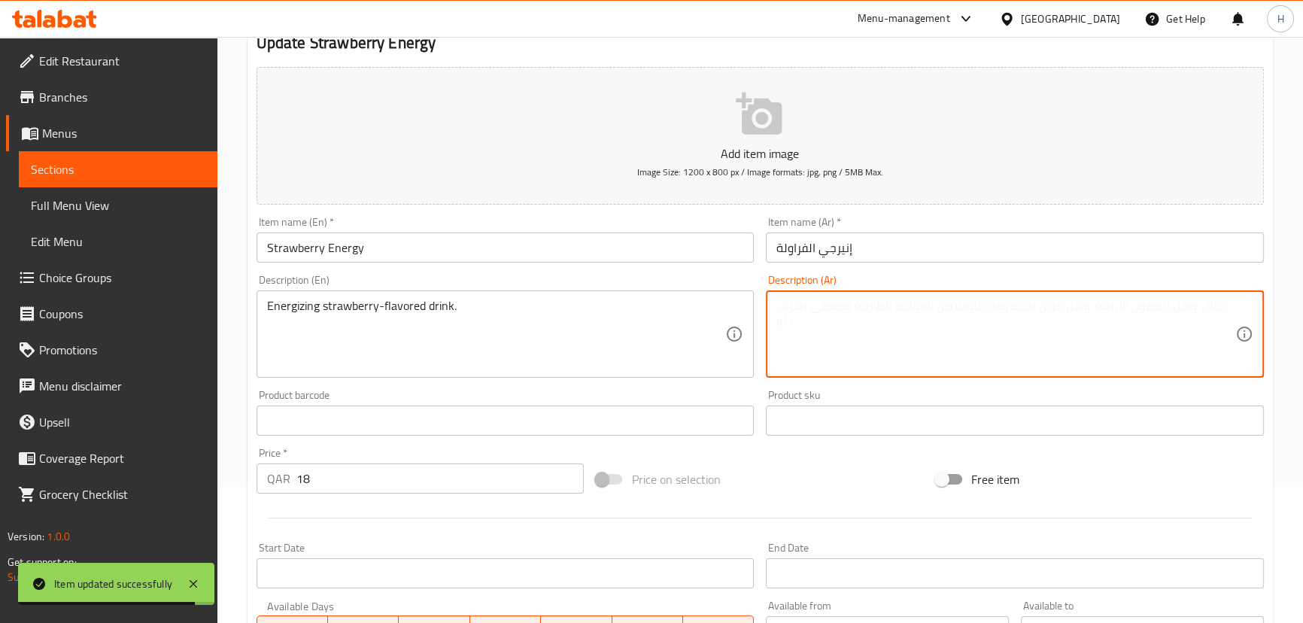
paste textarea "مشروب منشط بنكهة الفراولة."
type textarea "مشروب منشط بنكهة الفراولة."
click at [700, 275] on div "Description (En) Energizing strawberry-flavored drink. Description (En)" at bounding box center [506, 326] width 498 height 103
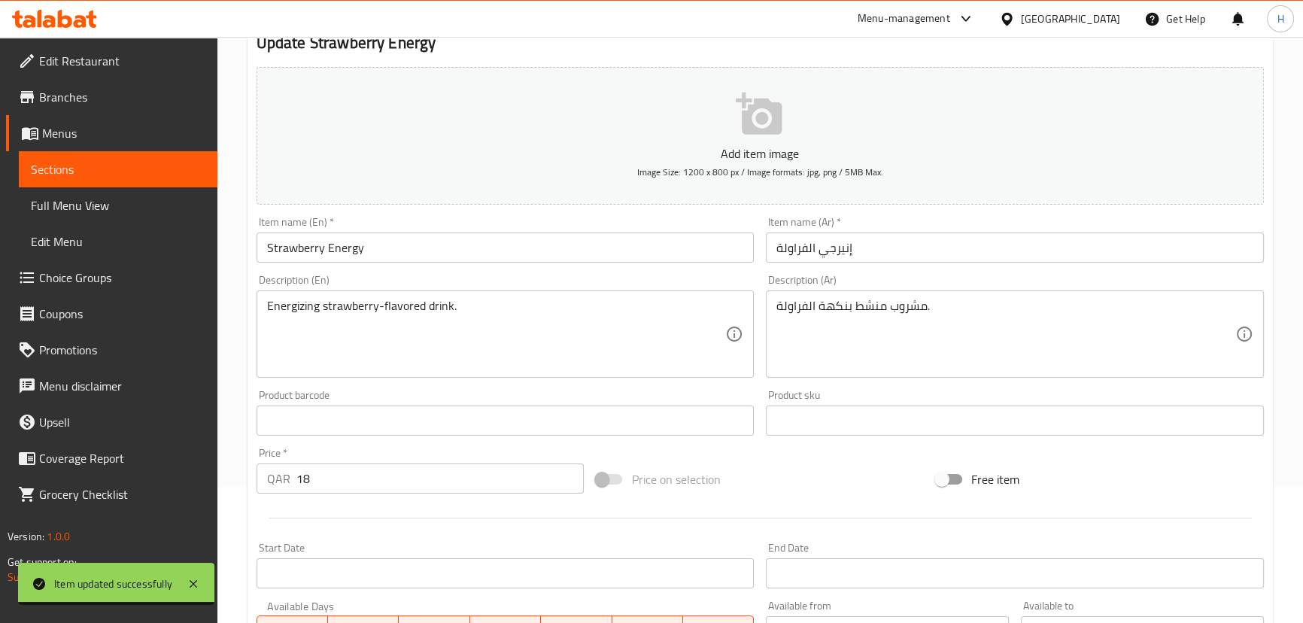
click at [599, 242] on input "Strawberry Energy" at bounding box center [506, 247] width 498 height 30
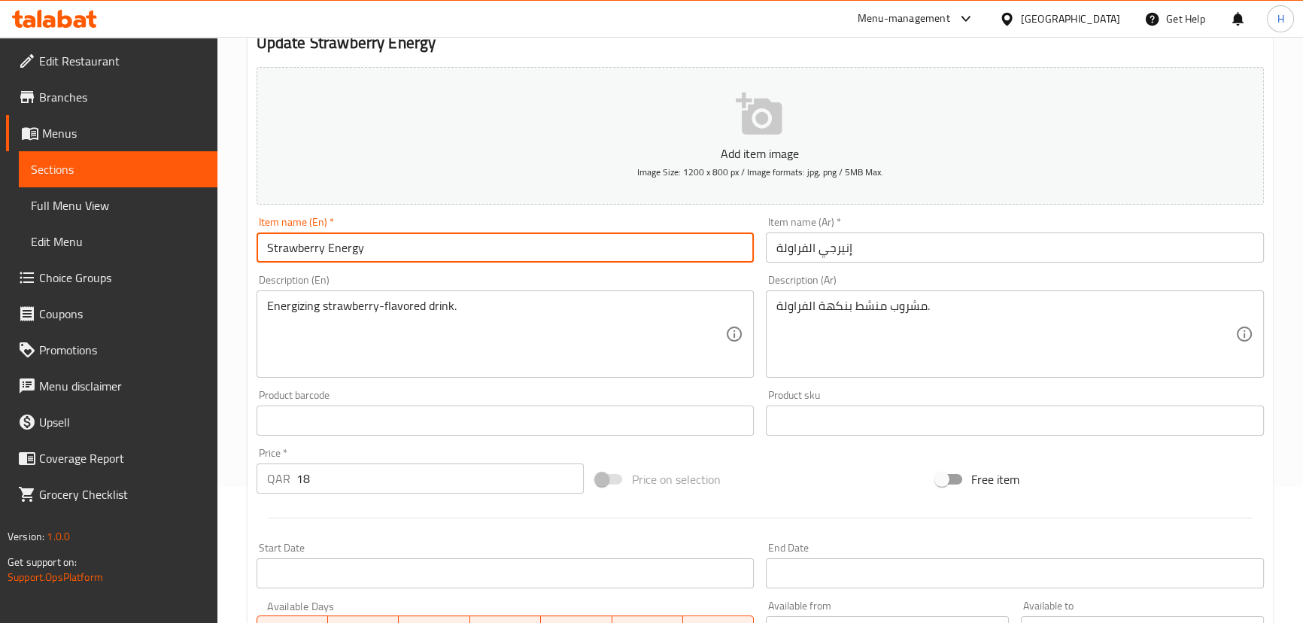
click at [695, 272] on div "Description (En) Energizing strawberry-flavored drink. Description (En)" at bounding box center [505, 326] width 510 height 115
click at [509, 242] on input "Strawberry Energy" at bounding box center [506, 247] width 498 height 30
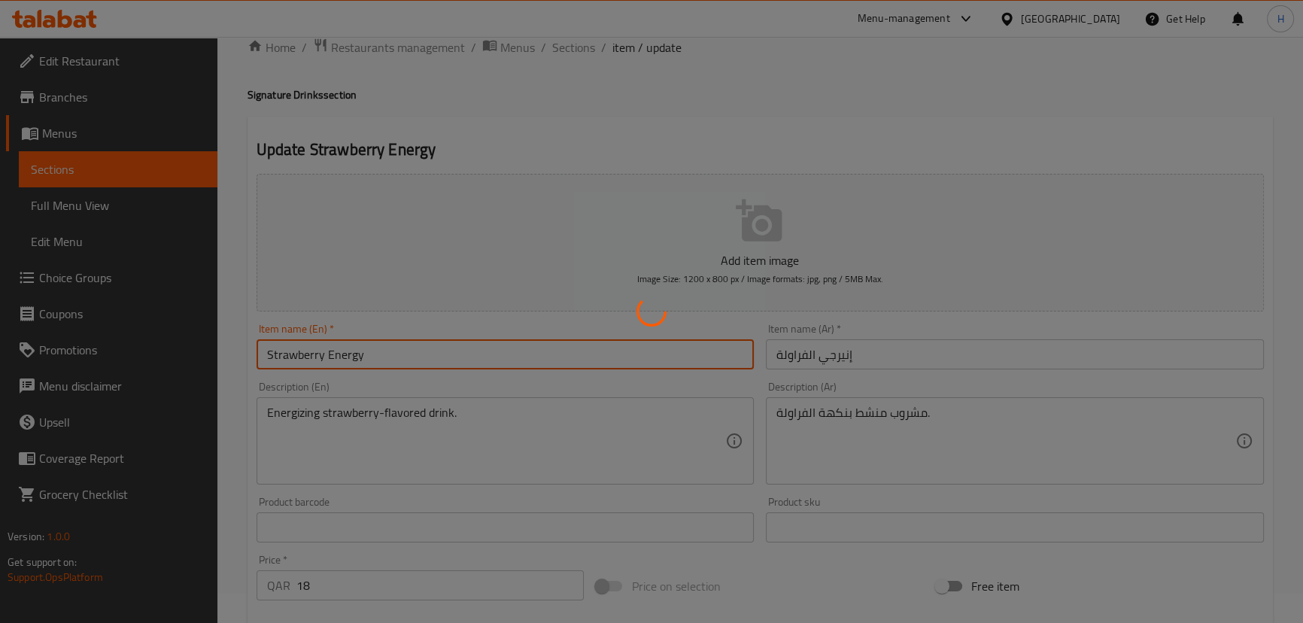
scroll to position [0, 0]
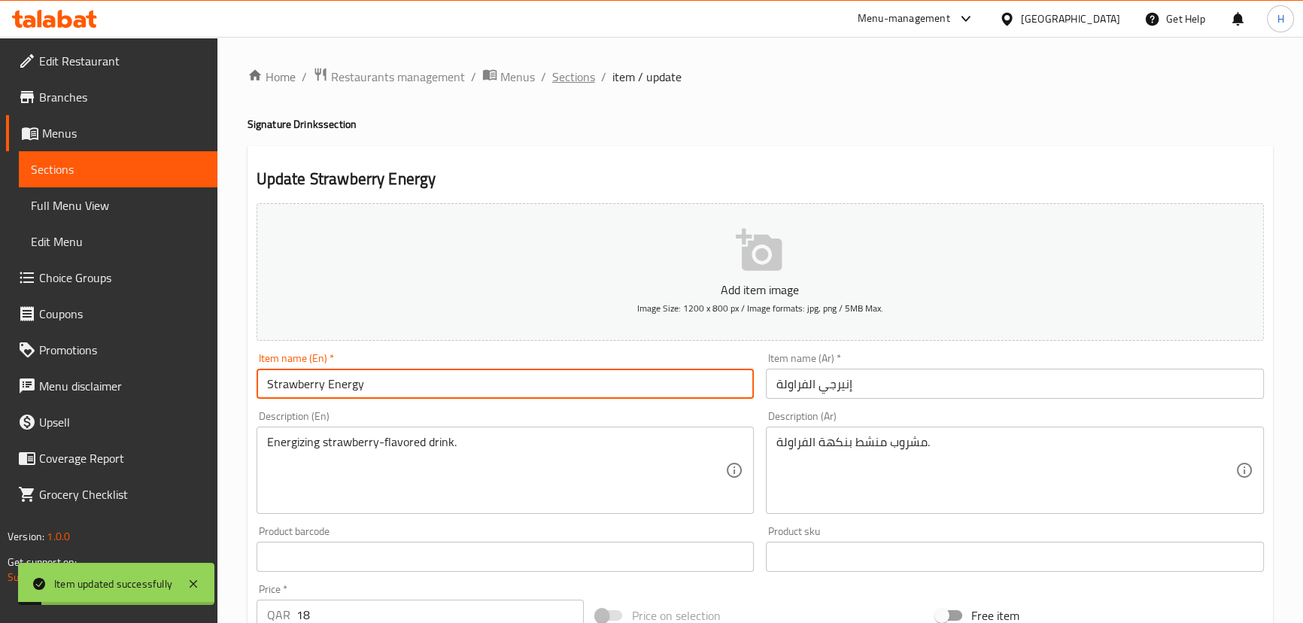
click at [570, 76] on span "Sections" at bounding box center [573, 77] width 43 height 18
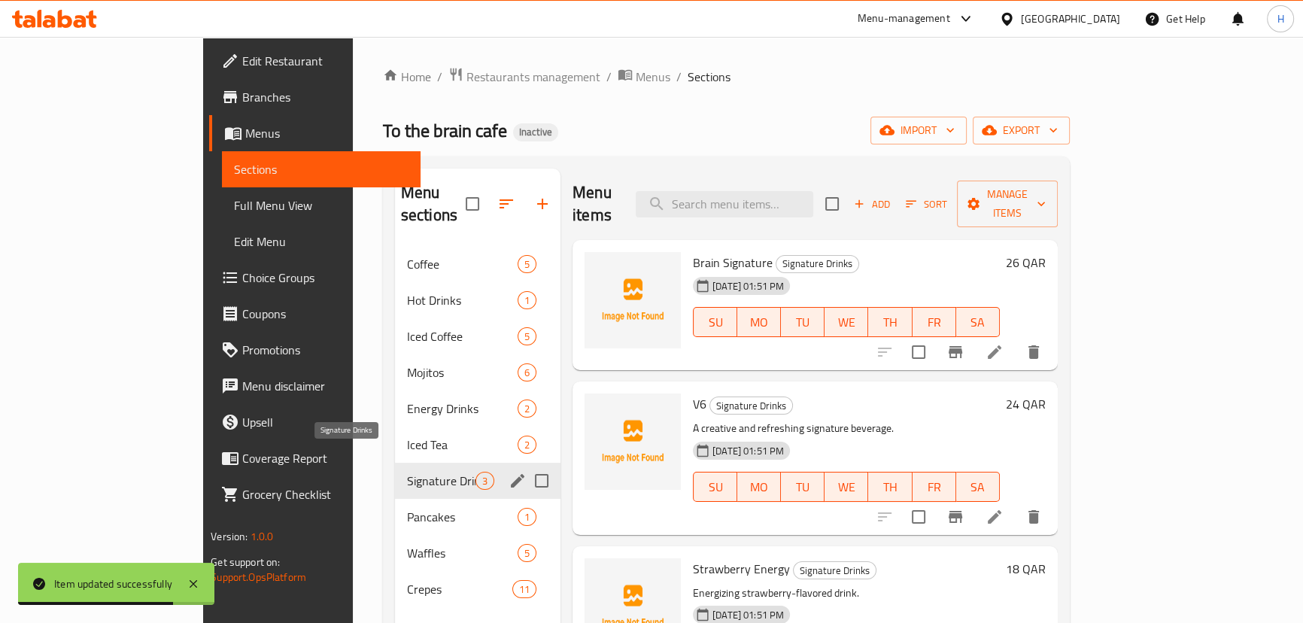
scroll to position [136, 0]
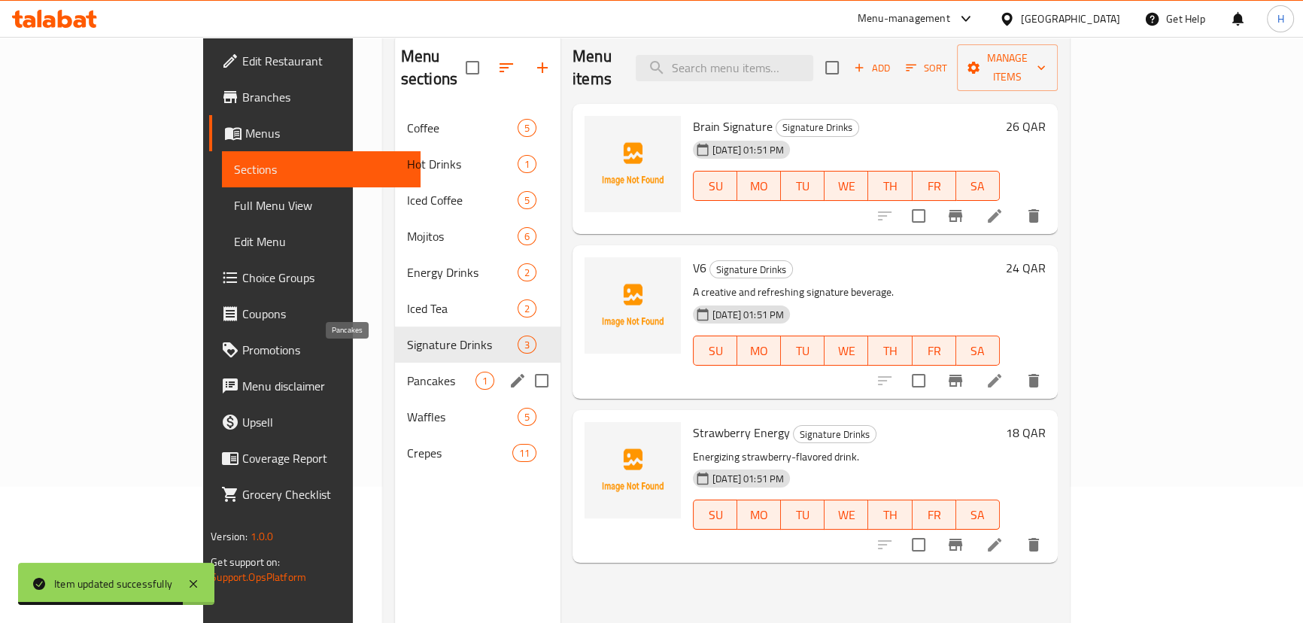
click at [407, 372] on span "Pancakes" at bounding box center [441, 381] width 68 height 18
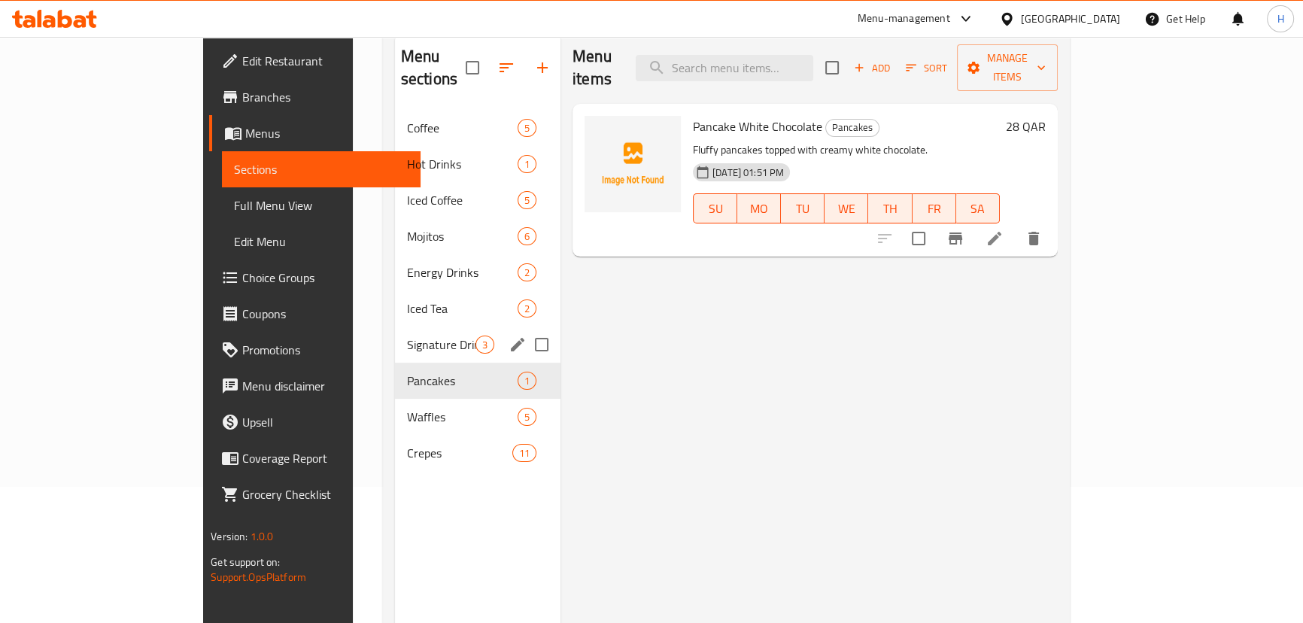
click at [407, 335] on span "Signature Drinks" at bounding box center [441, 344] width 68 height 18
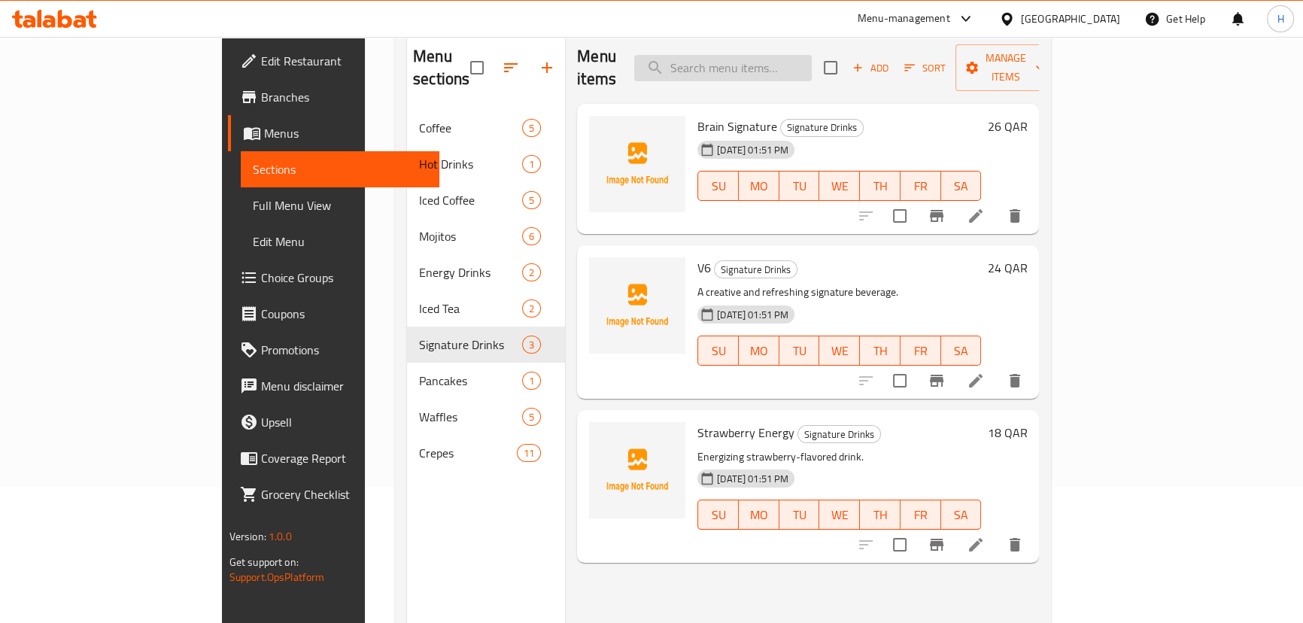
click at [812, 58] on input "search" at bounding box center [723, 68] width 178 height 26
paste input "Waffle Flake"
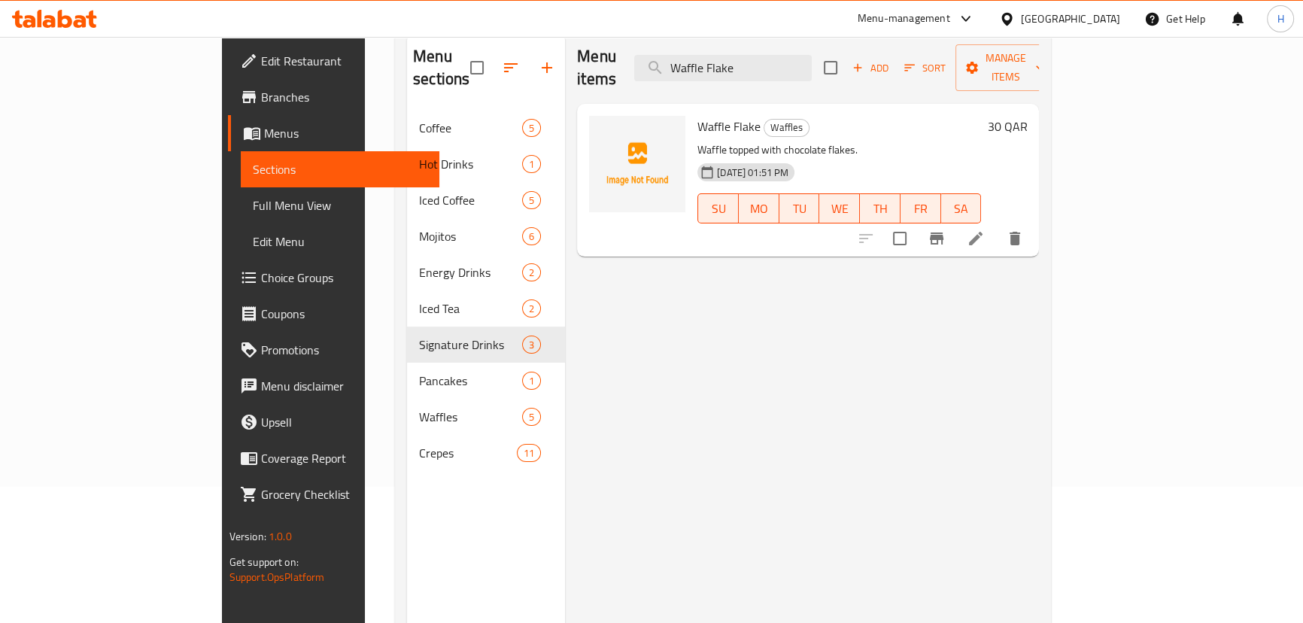
type input "Waffle Flake"
click at [985, 229] on icon at bounding box center [976, 238] width 18 height 18
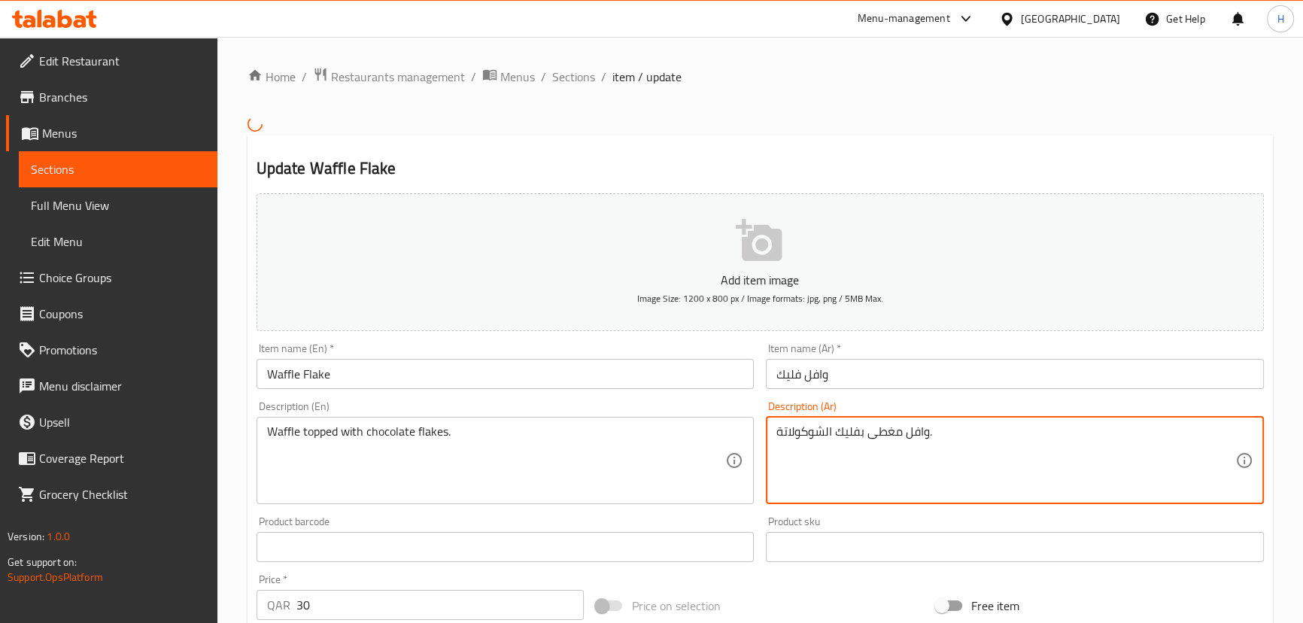
click at [882, 463] on textarea "وافل مغطى بفليك الشوكولاتة." at bounding box center [1005, 459] width 459 height 71
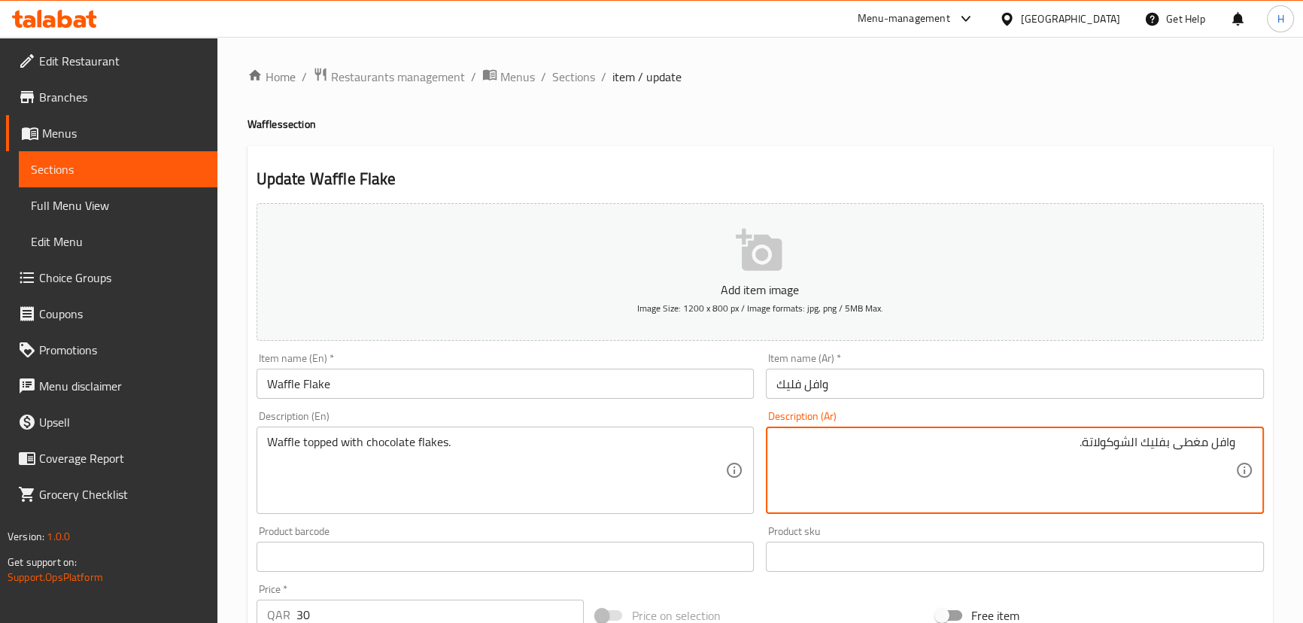
click at [882, 463] on textarea "وافل مغطى بفليك الشوكولاتة." at bounding box center [1005, 470] width 459 height 71
click at [760, 417] on div "Description (Ar) وافل مغطى بفليك الشوكولاتة. Description (Ar)" at bounding box center [1015, 462] width 510 height 115
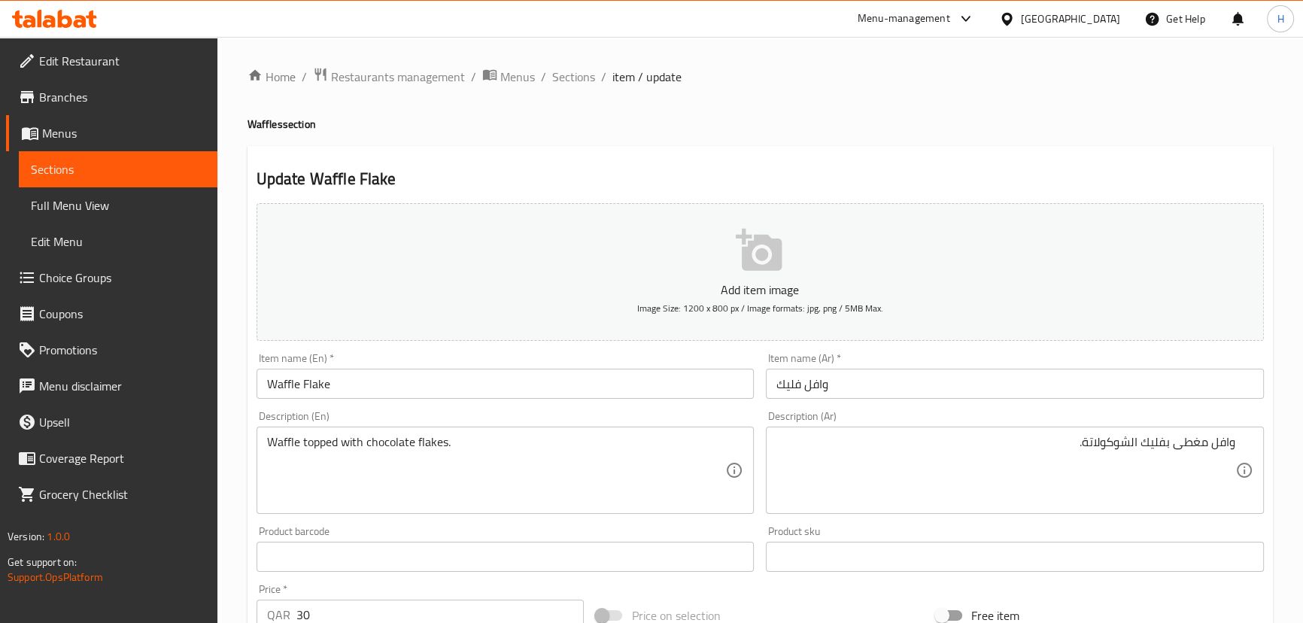
click at [790, 379] on input "وافل فليك" at bounding box center [1015, 384] width 498 height 30
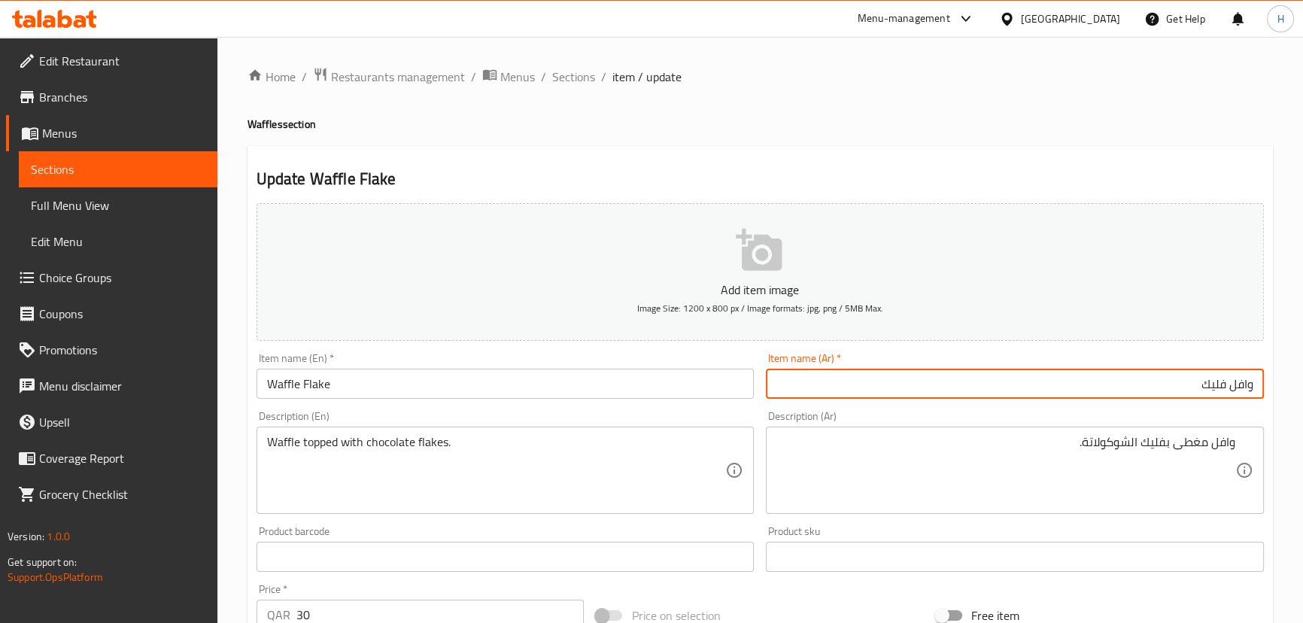
click at [776, 399] on div "Item name (Ar)   * وافل فليك Item name (Ar) *" at bounding box center [1015, 376] width 510 height 58
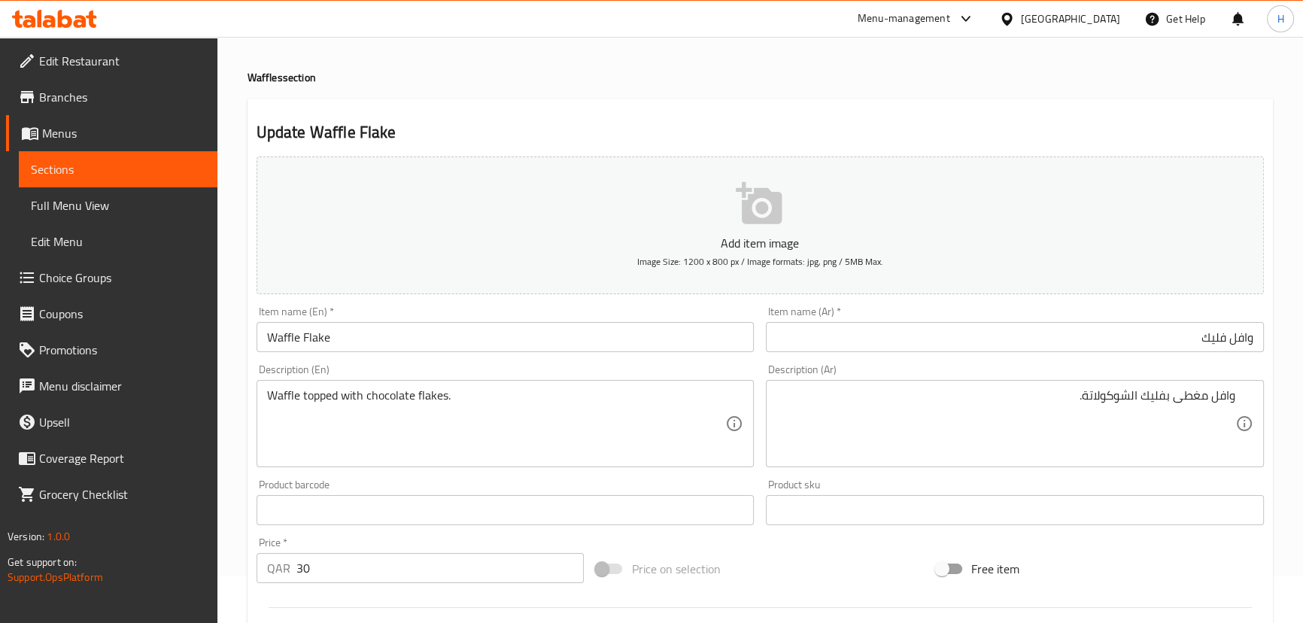
scroll to position [68, 0]
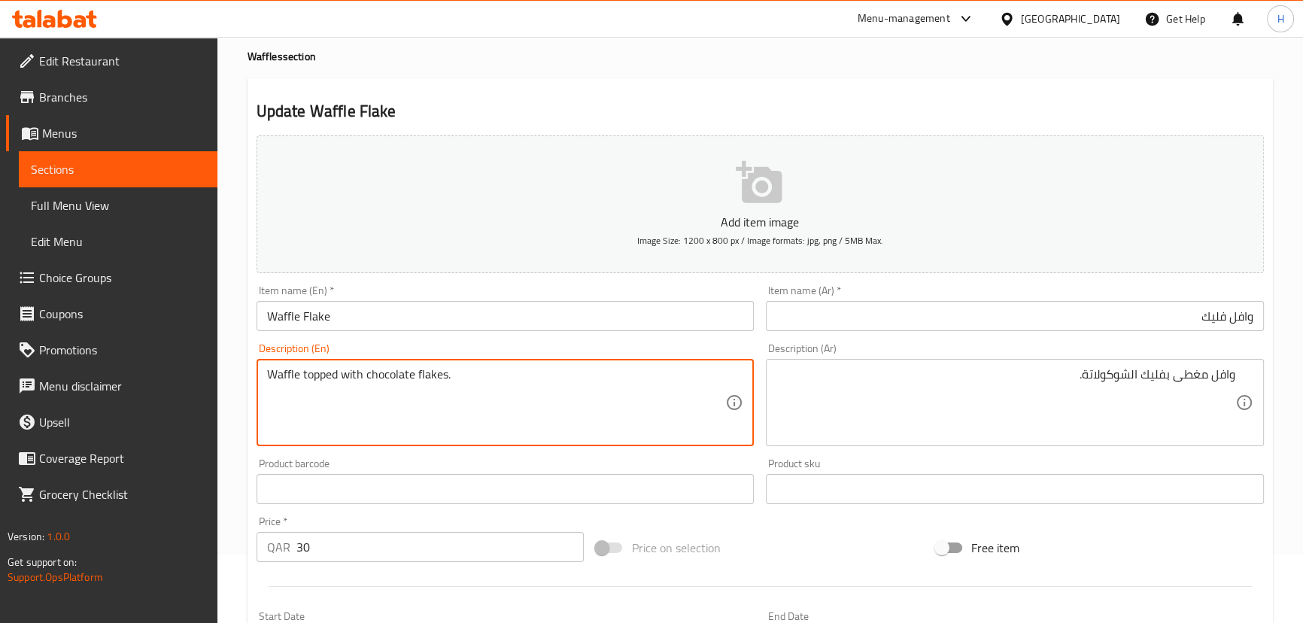
click at [431, 375] on textarea "Waffle topped with chocolate flakes." at bounding box center [496, 402] width 459 height 71
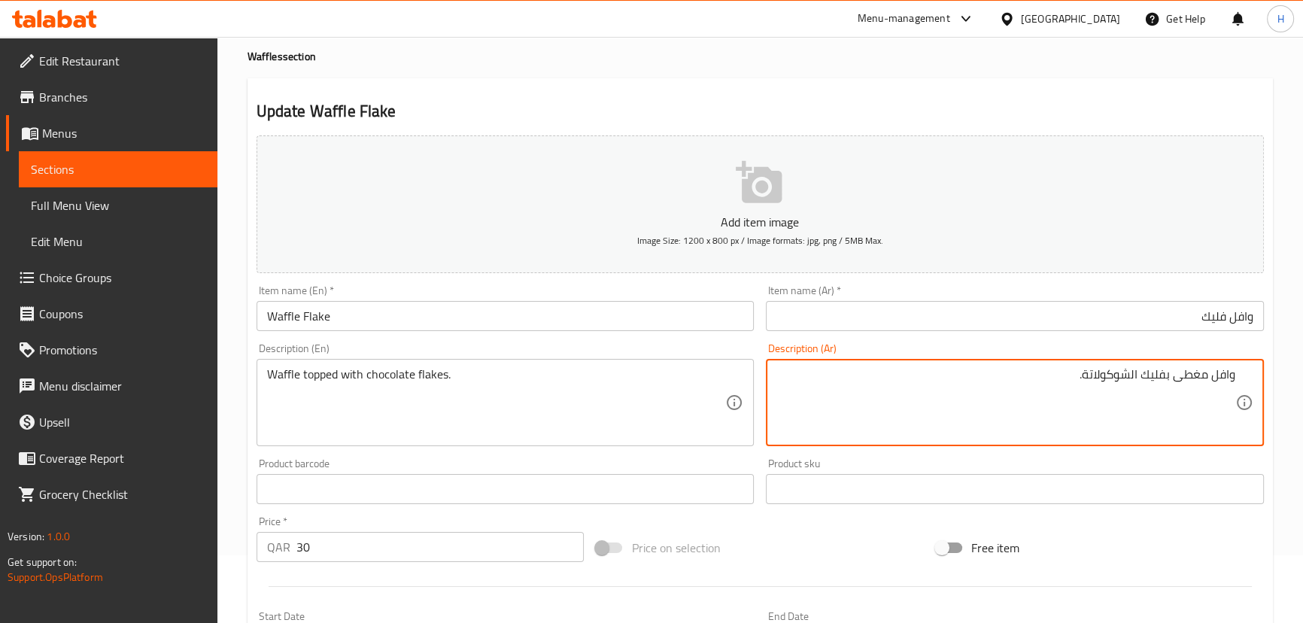
click at [1154, 372] on textarea "وافل مغطى بفليك الشوكولاتة." at bounding box center [1005, 402] width 459 height 71
paste textarea "قائق"
click at [1170, 372] on textarea "وافل مغطى رقائق الشوكولاتة." at bounding box center [1005, 402] width 459 height 71
type textarea "وافل مغطى برقائق الشوكولاتة."
click at [924, 339] on div "Description (Ar) وافل مغطى برقائق الشوكولاتة. Description (Ar)" at bounding box center [1015, 394] width 510 height 115
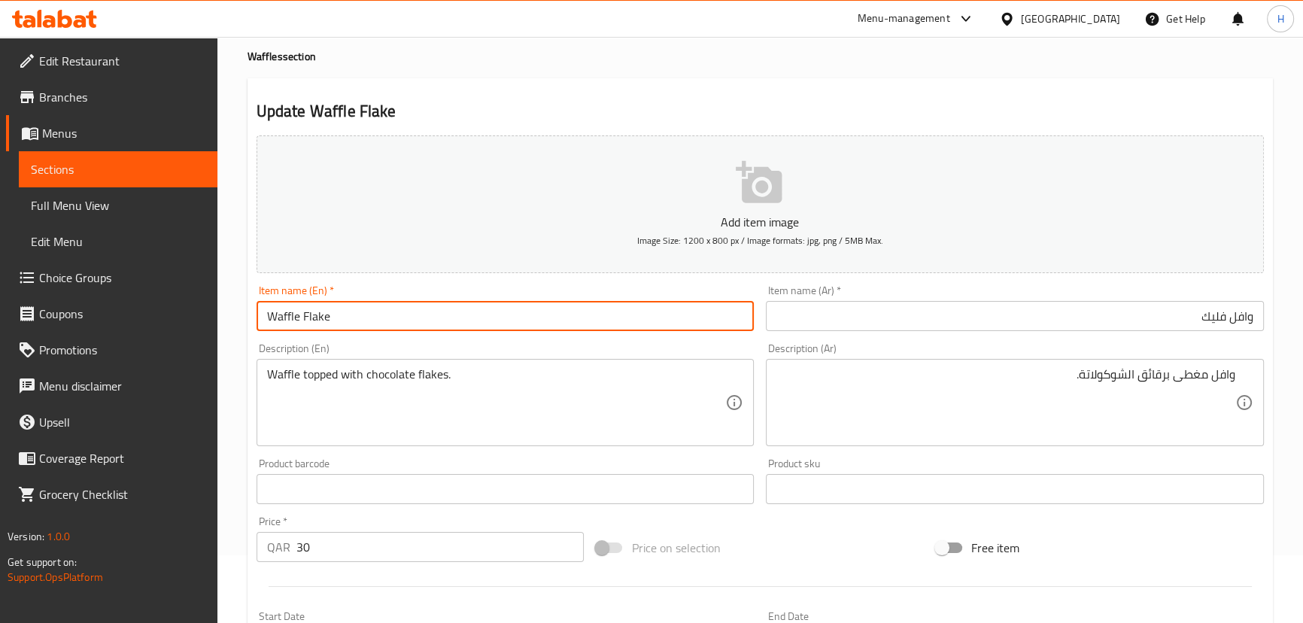
click at [384, 320] on input "Waffle Flake" at bounding box center [506, 316] width 498 height 30
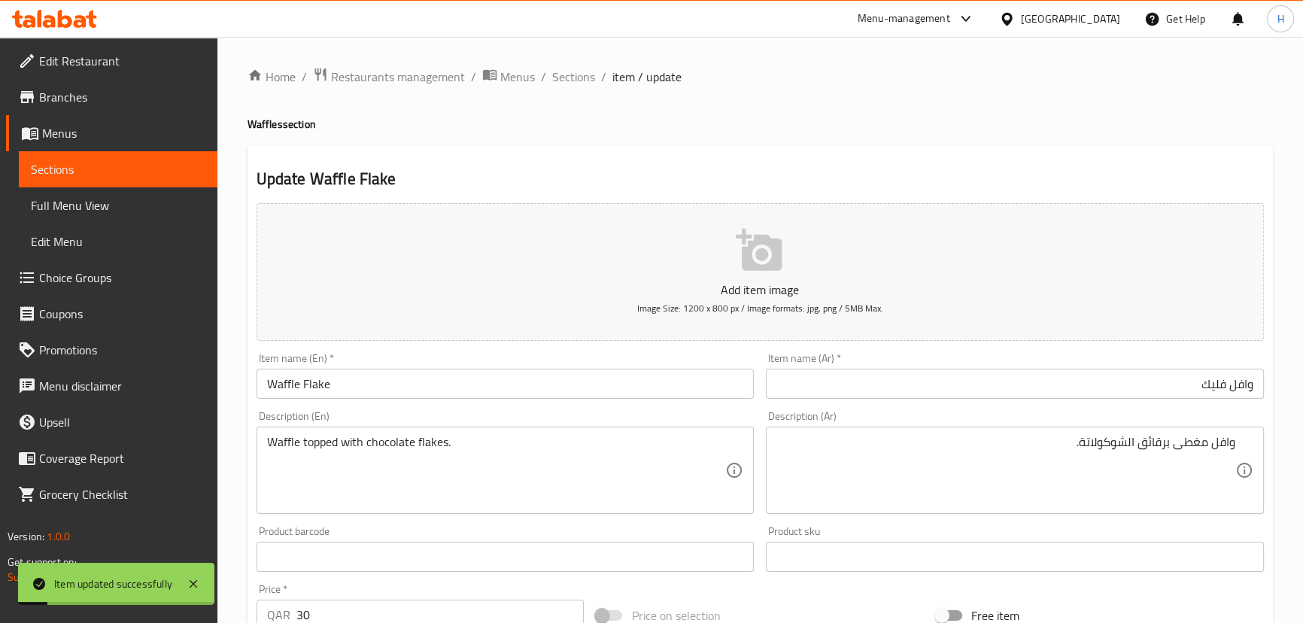
drag, startPoint x: 572, startPoint y: 75, endPoint x: 508, endPoint y: 36, distance: 75.0
click at [572, 75] on span "Sections" at bounding box center [573, 77] width 43 height 18
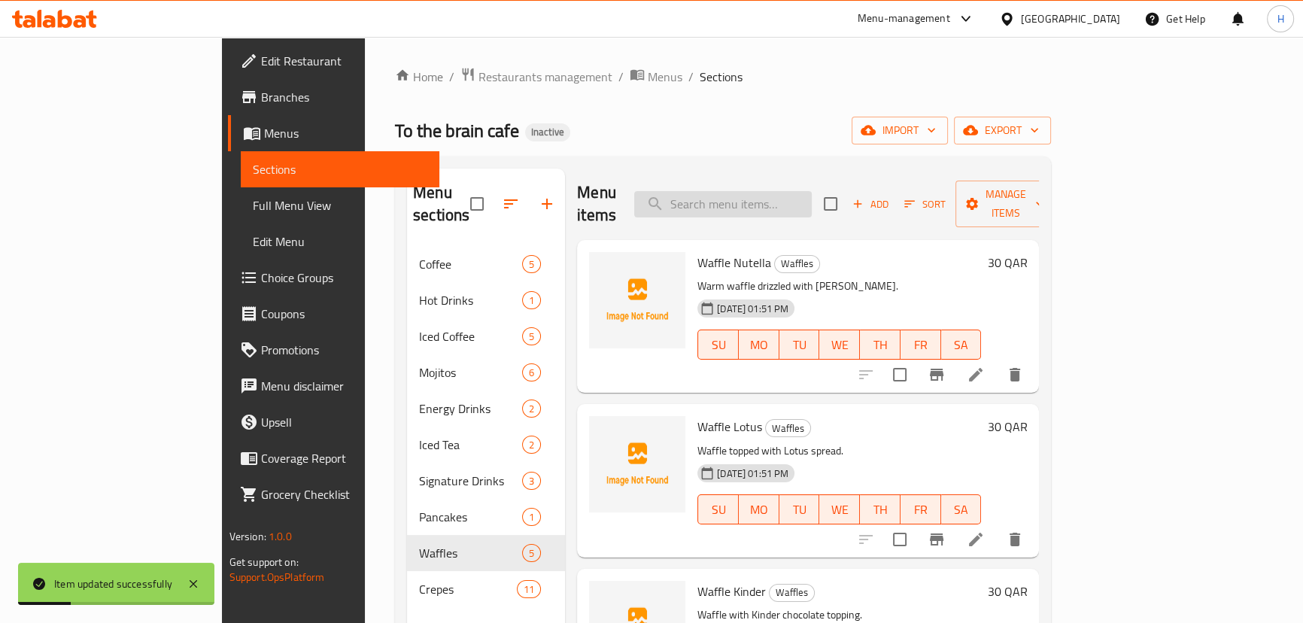
click at [762, 196] on input "search" at bounding box center [723, 204] width 178 height 26
paste input "Waffle"
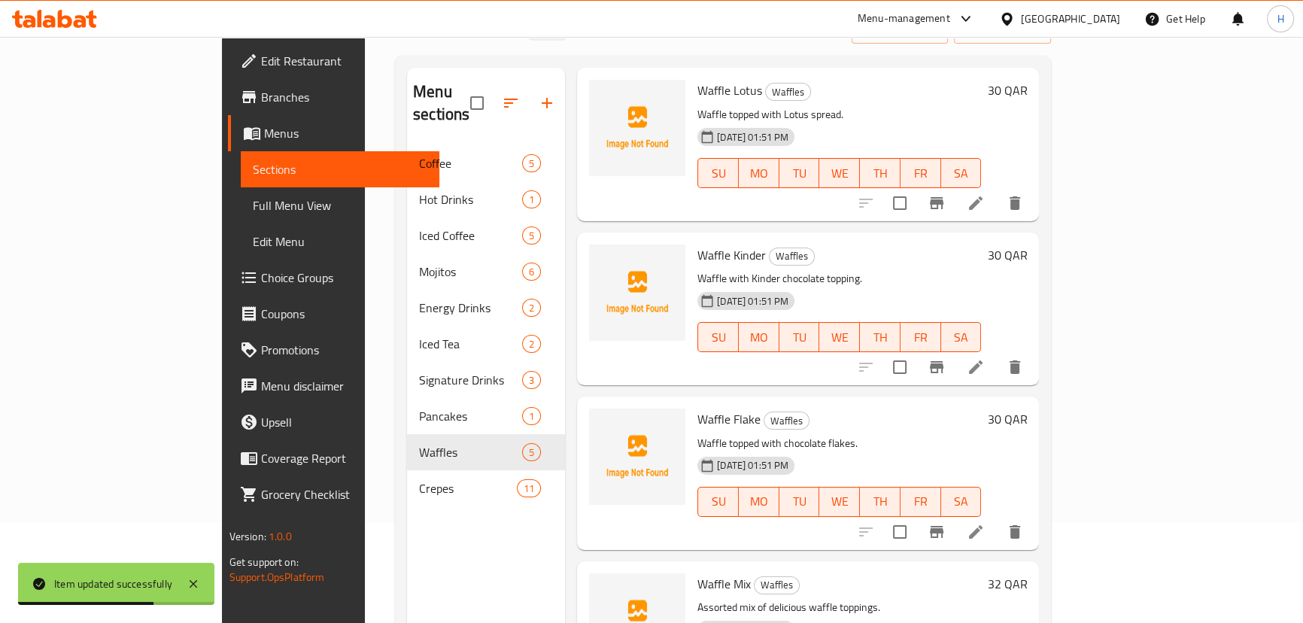
scroll to position [211, 0]
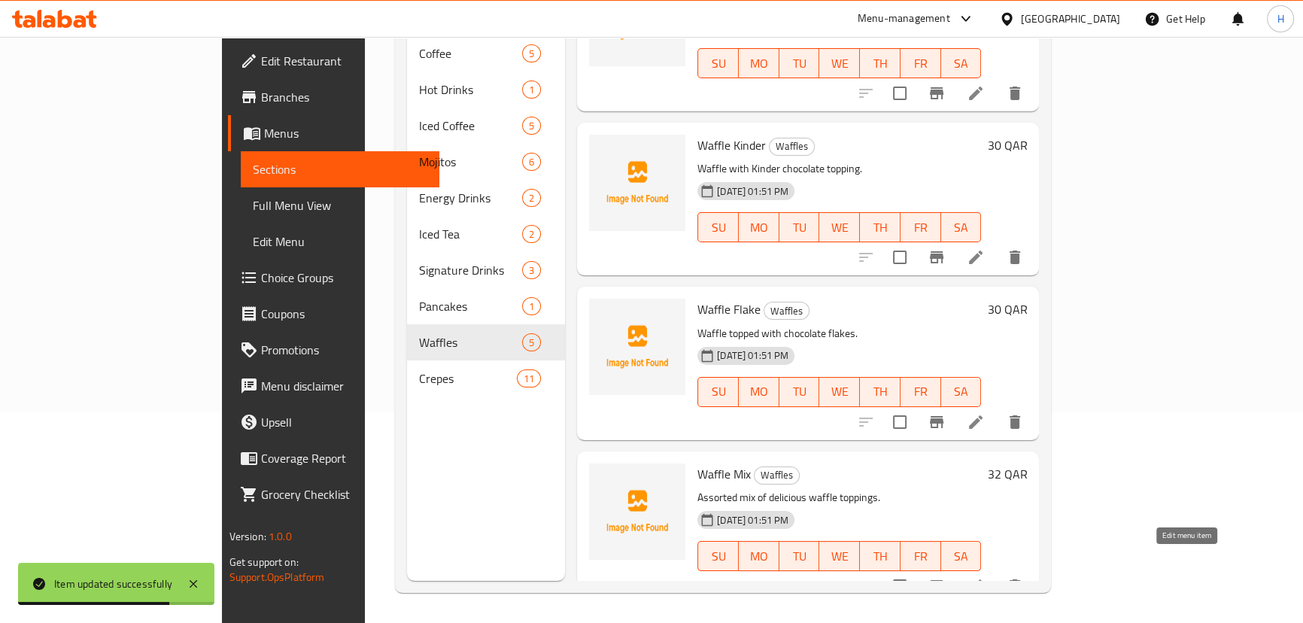
type input "Waffle"
click at [982, 579] on icon at bounding box center [976, 586] width 14 height 14
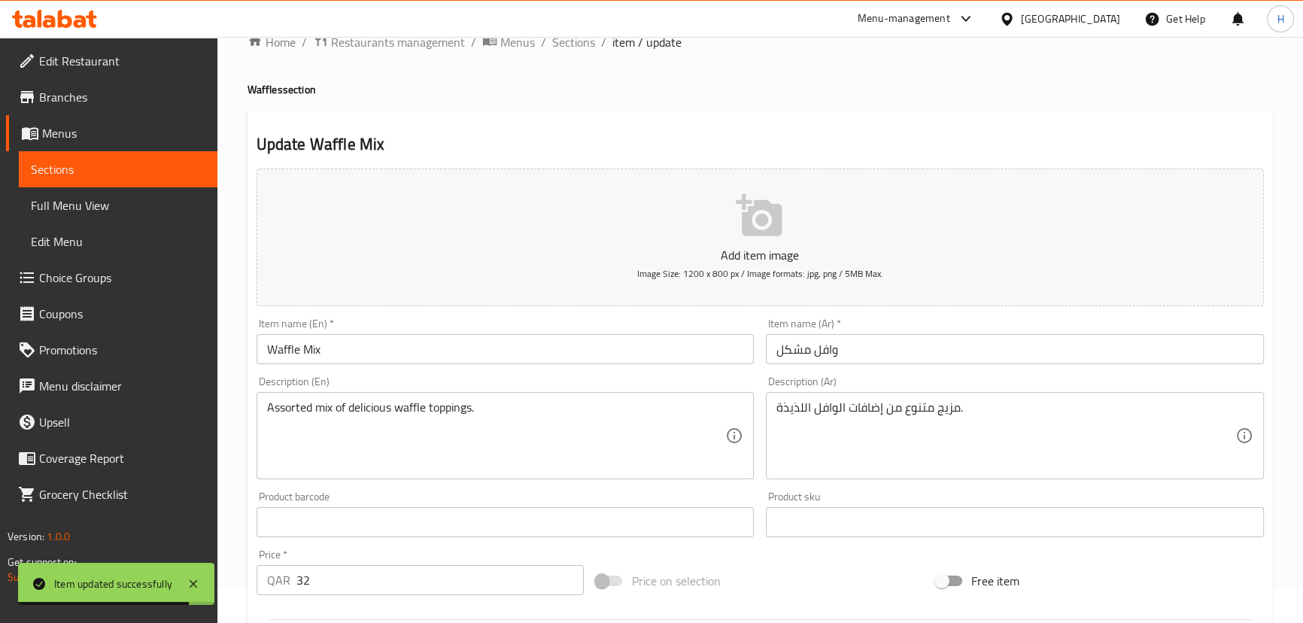
scroll to position [68, 0]
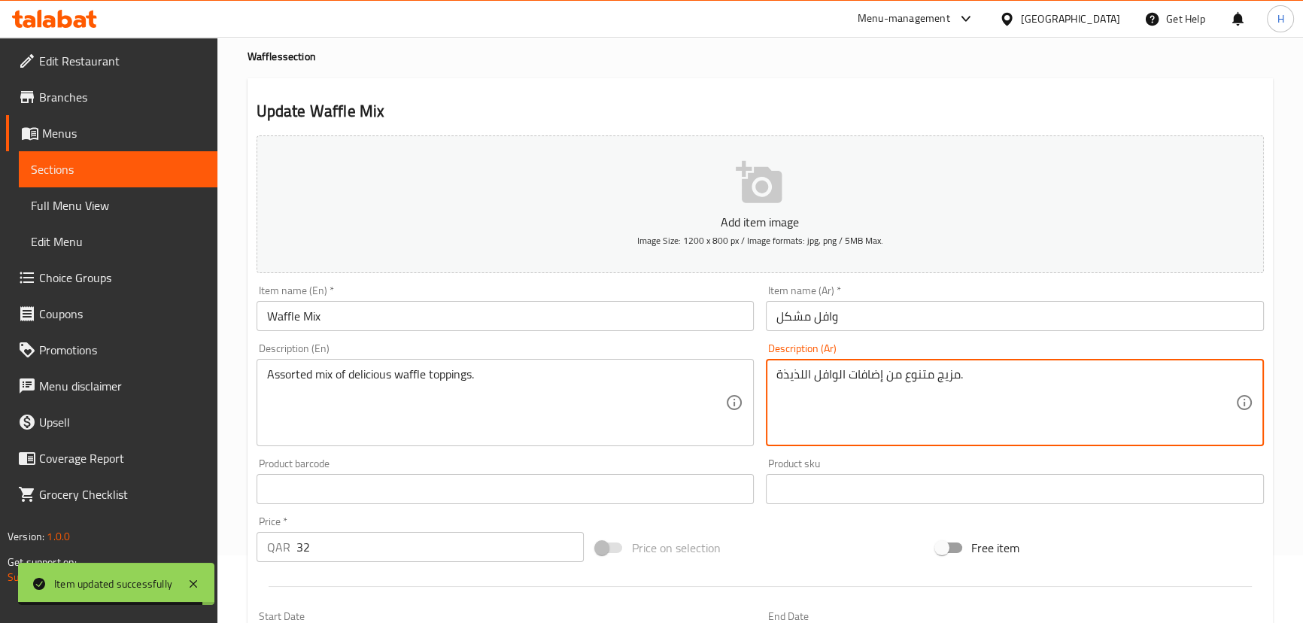
click at [794, 373] on textarea "مزيج متنوع من إضافات الوافل اللذيذة." at bounding box center [1005, 402] width 459 height 71
type textarea "مزيج متنوع من إضافات الوافل ."
click at [357, 375] on textarea "Assorted mix of delicious waffle toppings." at bounding box center [496, 402] width 459 height 71
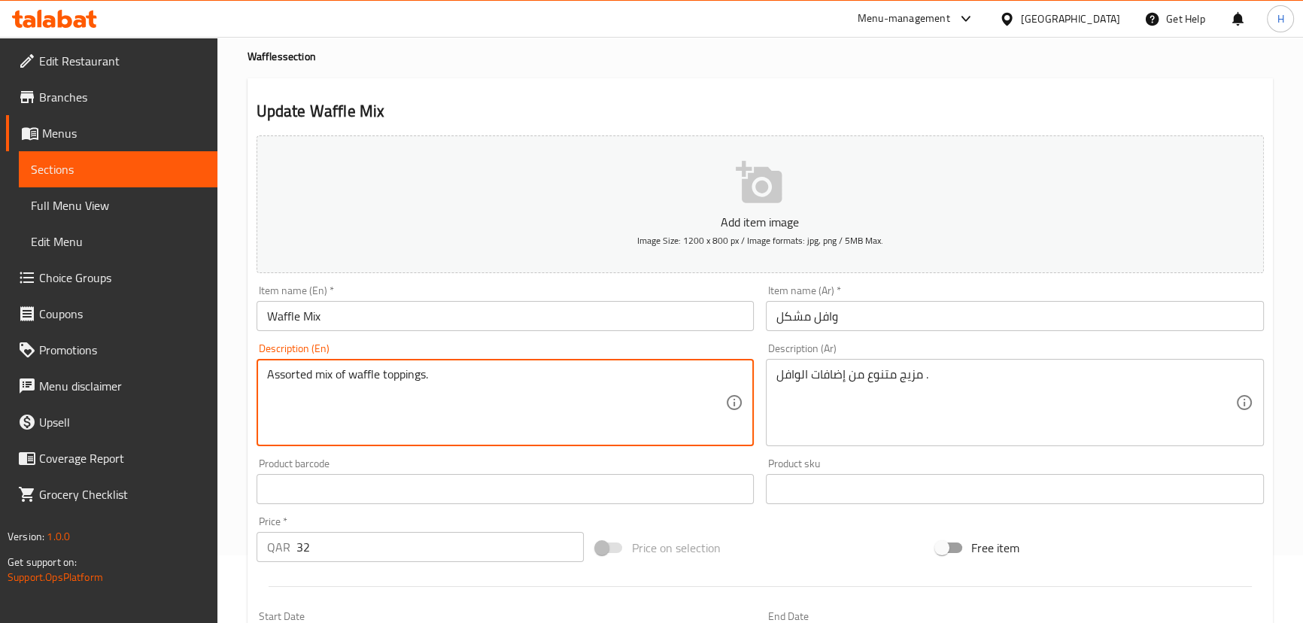
type textarea "Assorted mix of waffle toppings."
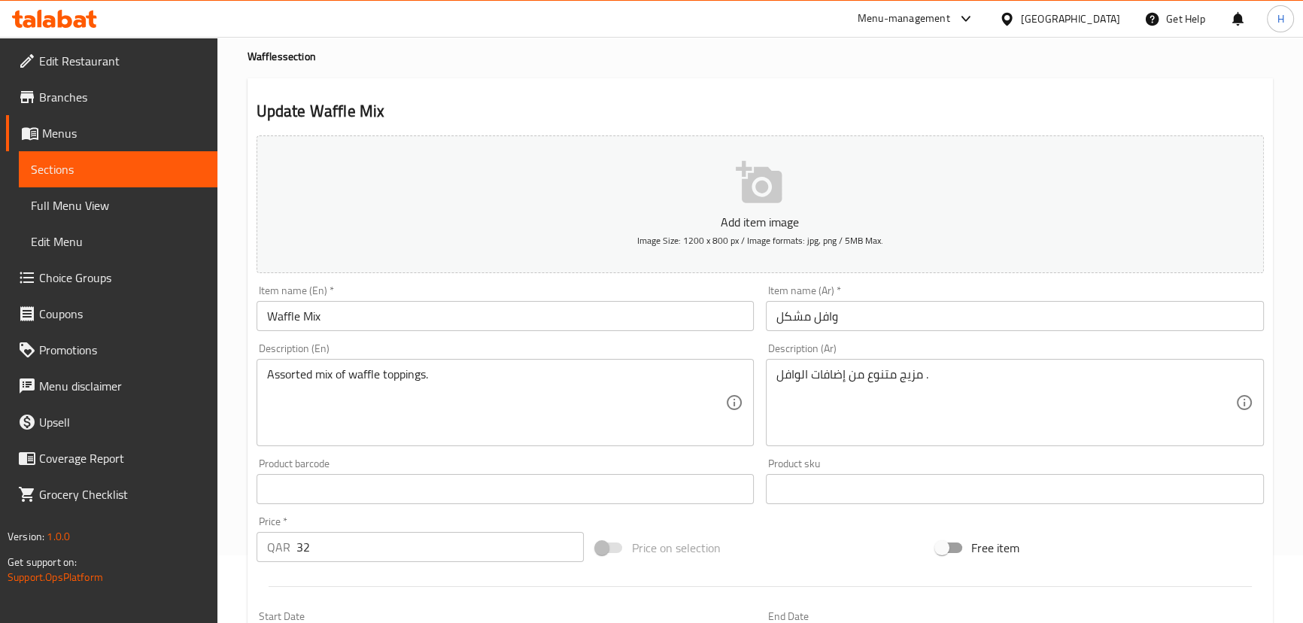
click at [471, 339] on div "Description (En) Assorted mix of waffle toppings. Description (En)" at bounding box center [505, 394] width 510 height 115
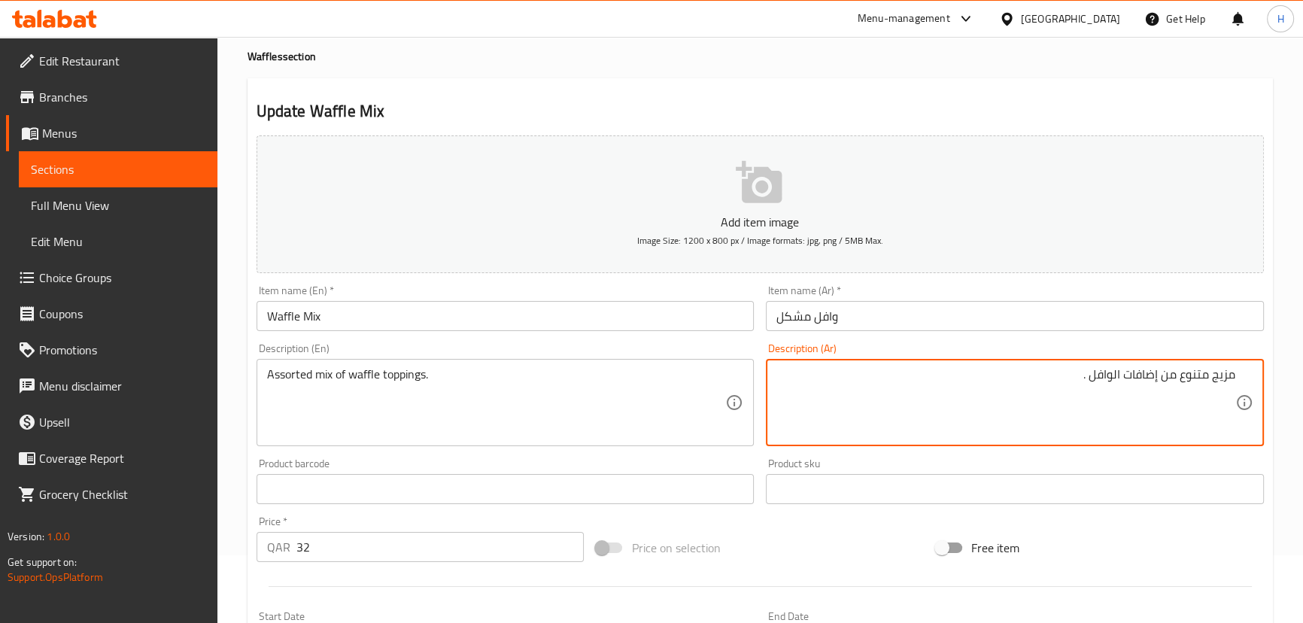
click at [730, 326] on input "Waffle Mix" at bounding box center [506, 316] width 498 height 30
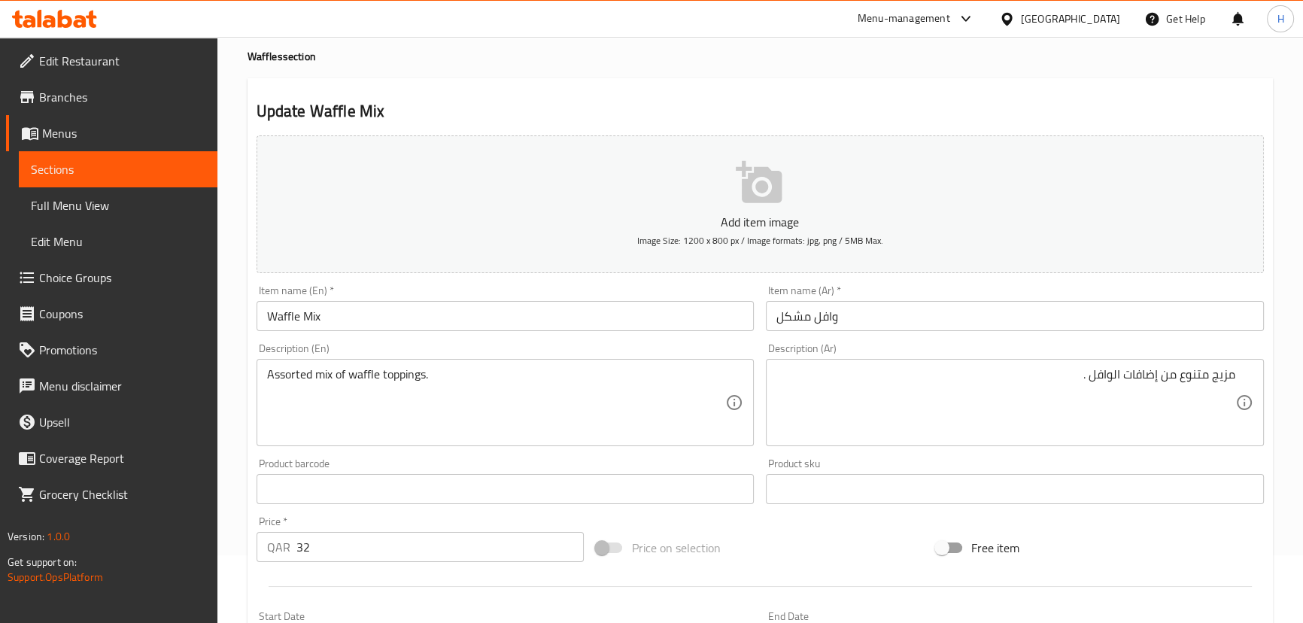
click at [612, 341] on div "Description (En) Assorted mix of waffle toppings. Description (En)" at bounding box center [505, 394] width 510 height 115
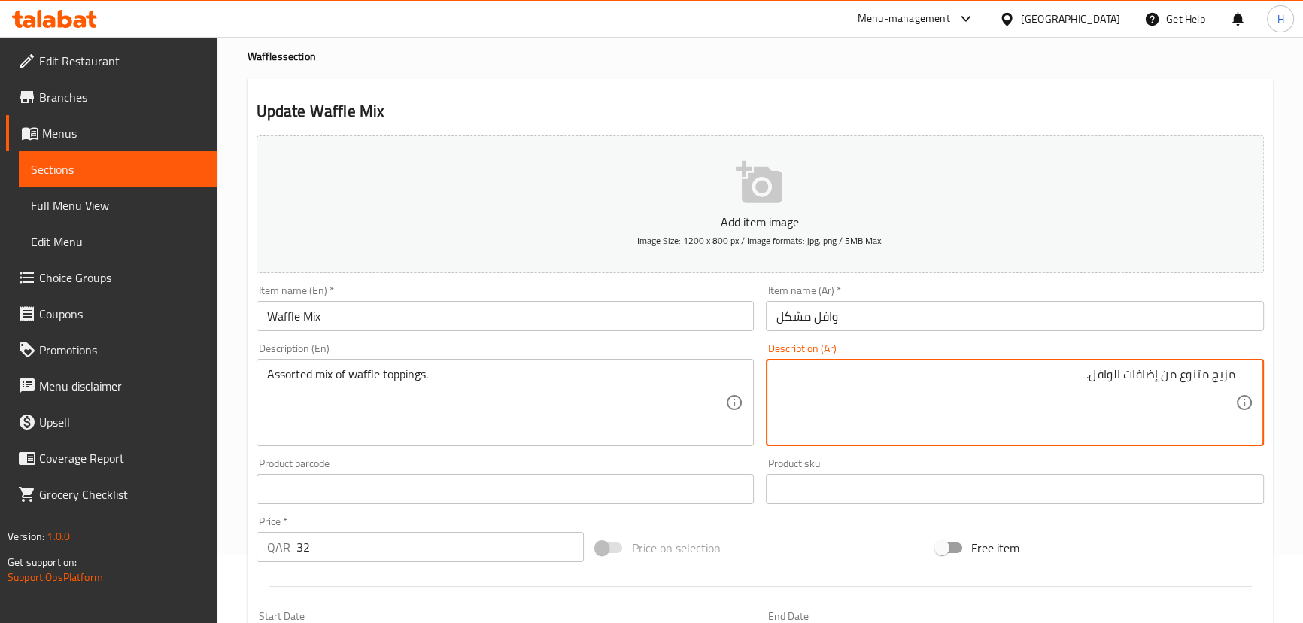
type textarea "مزيج متنوع من إضافات الوافل."
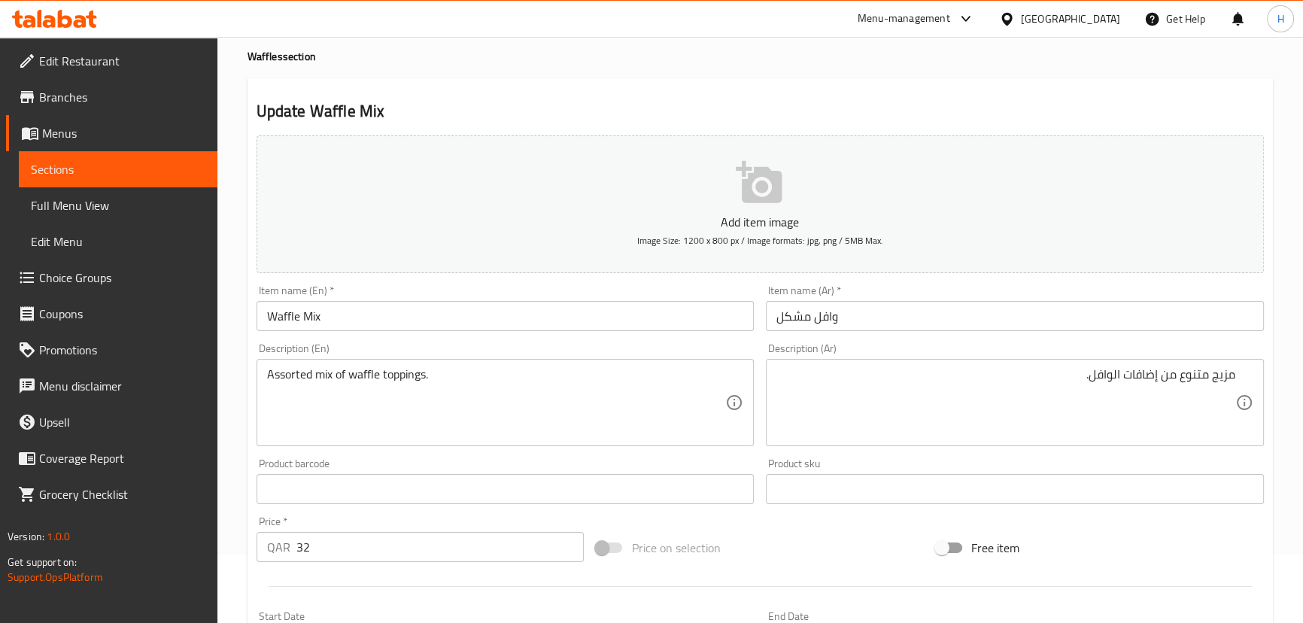
click at [497, 338] on div "Description (En) Assorted mix of waffle toppings. Description (En)" at bounding box center [505, 394] width 510 height 115
click at [538, 315] on input "Waffle Mix" at bounding box center [506, 316] width 498 height 30
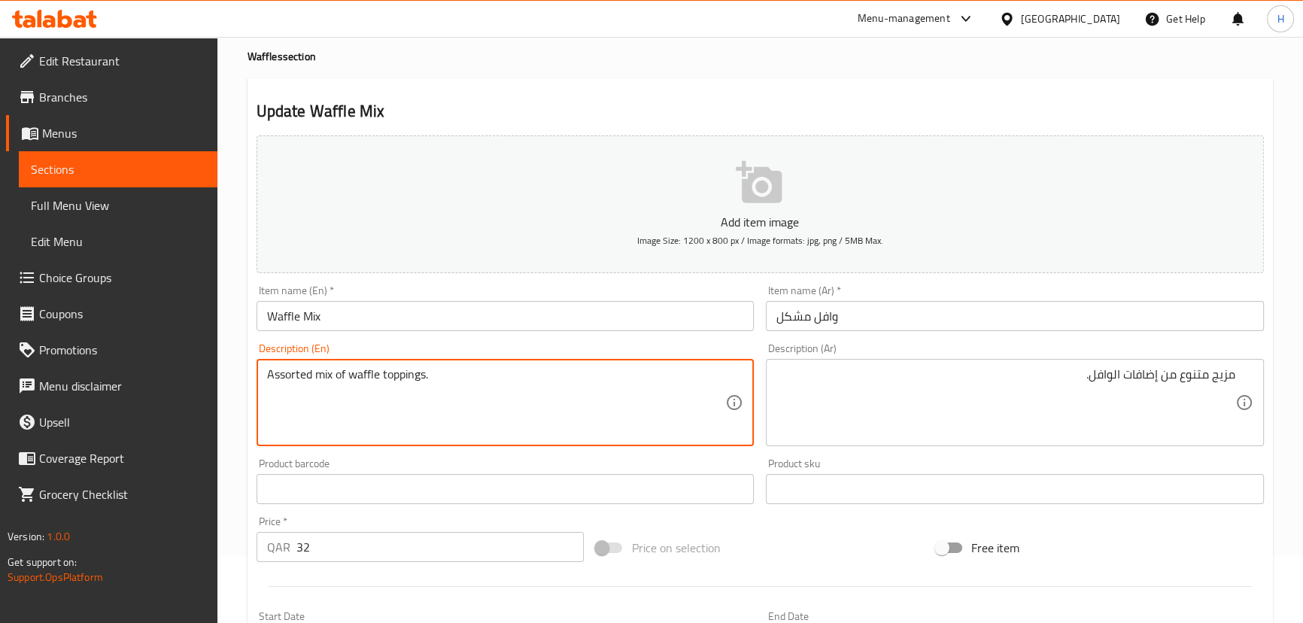
click at [457, 396] on textarea "Assorted mix of waffle toppings." at bounding box center [496, 402] width 459 height 71
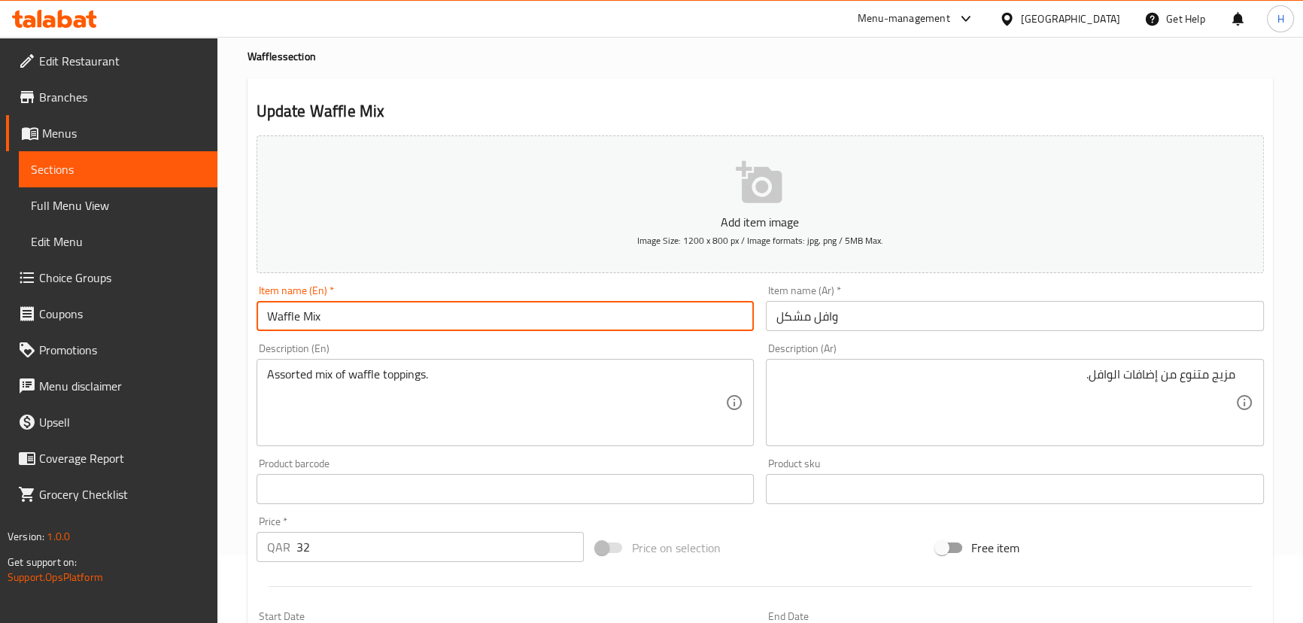
click at [408, 308] on input "Waffle Mix" at bounding box center [506, 316] width 498 height 30
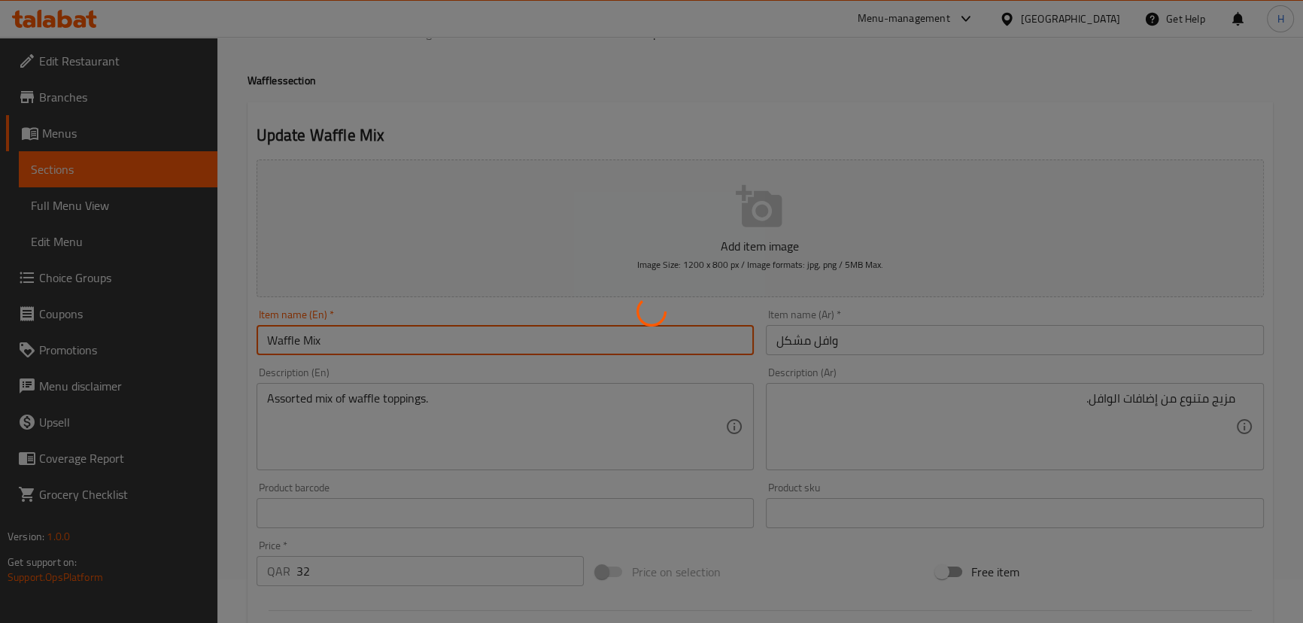
scroll to position [0, 0]
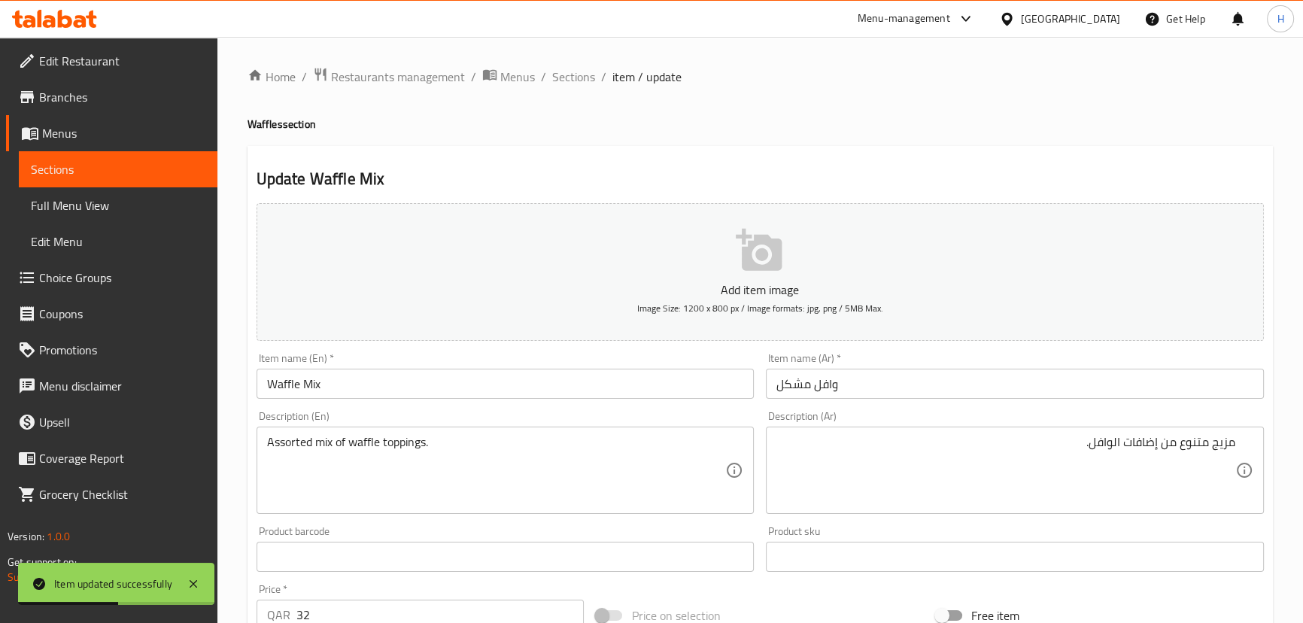
click at [560, 61] on div "Home / Restaurants management / Menus / Sections / item / update Waffles sectio…" at bounding box center [759, 550] width 1085 height 1026
click at [565, 75] on span "Sections" at bounding box center [573, 77] width 43 height 18
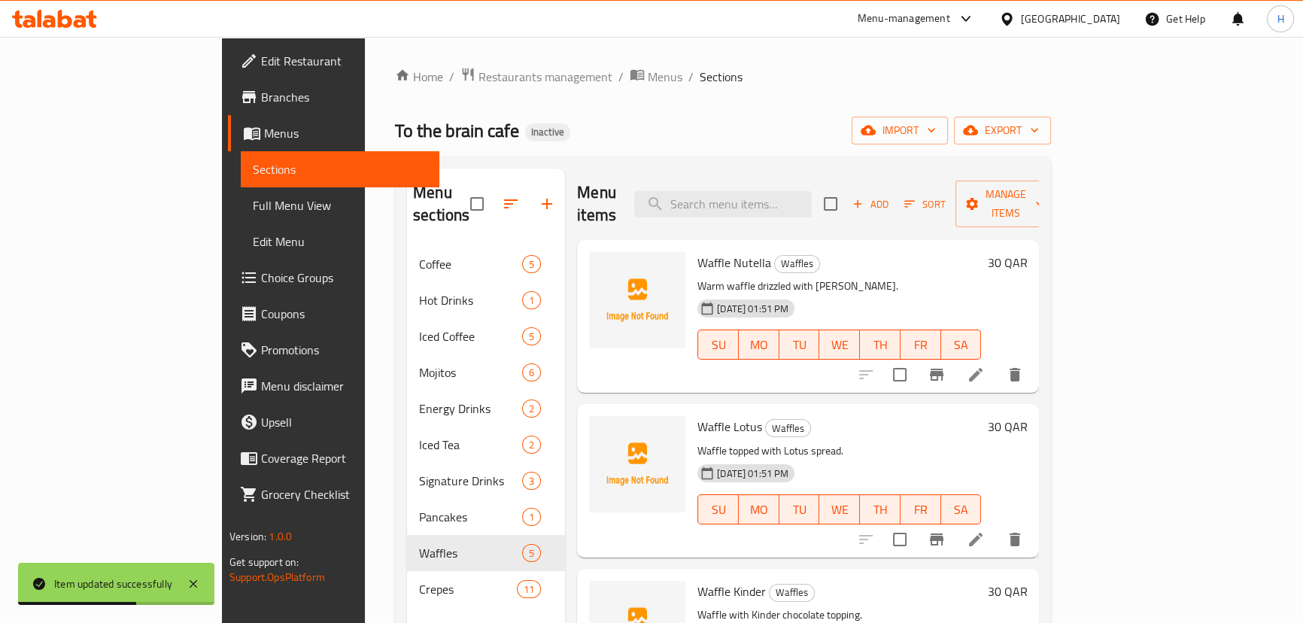
click at [777, 208] on div "Menu items Add Sort Manage items" at bounding box center [808, 203] width 462 height 71
click at [777, 202] on input "search" at bounding box center [723, 204] width 178 height 26
paste input "Crepe Flake"
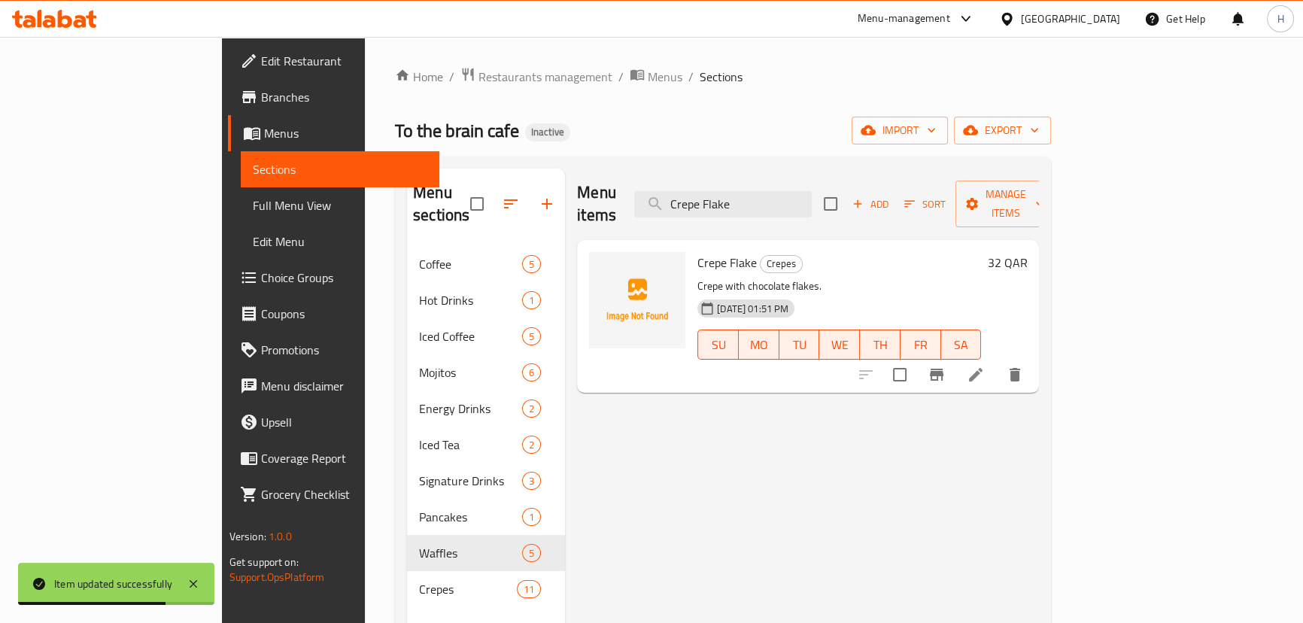
type input "Crepe Flake"
click at [997, 361] on li at bounding box center [976, 374] width 42 height 27
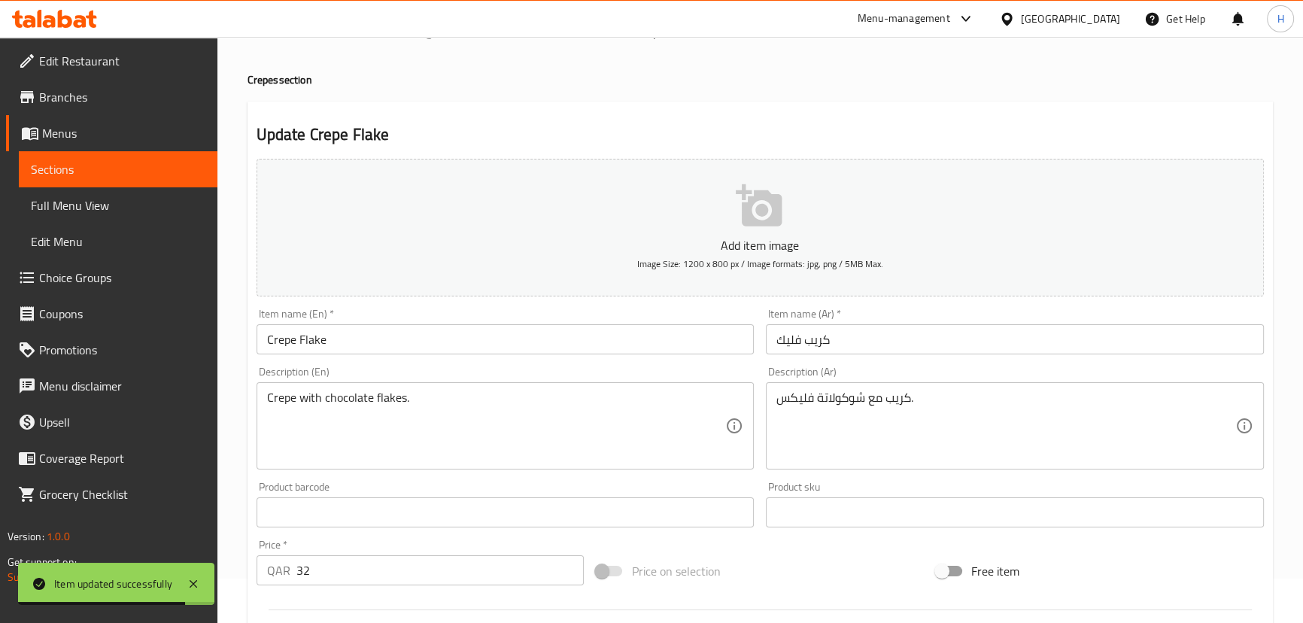
scroll to position [68, 0]
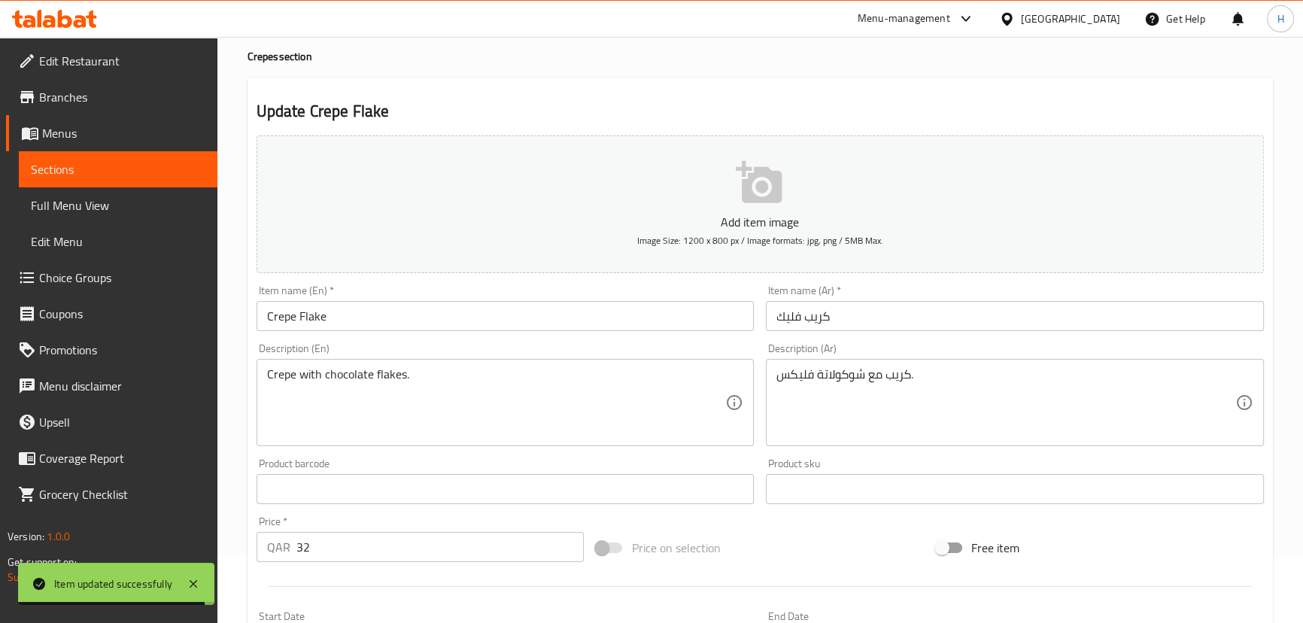
click at [802, 374] on textarea "كريب مع شوكولاتة فليكس." at bounding box center [1005, 402] width 459 height 71
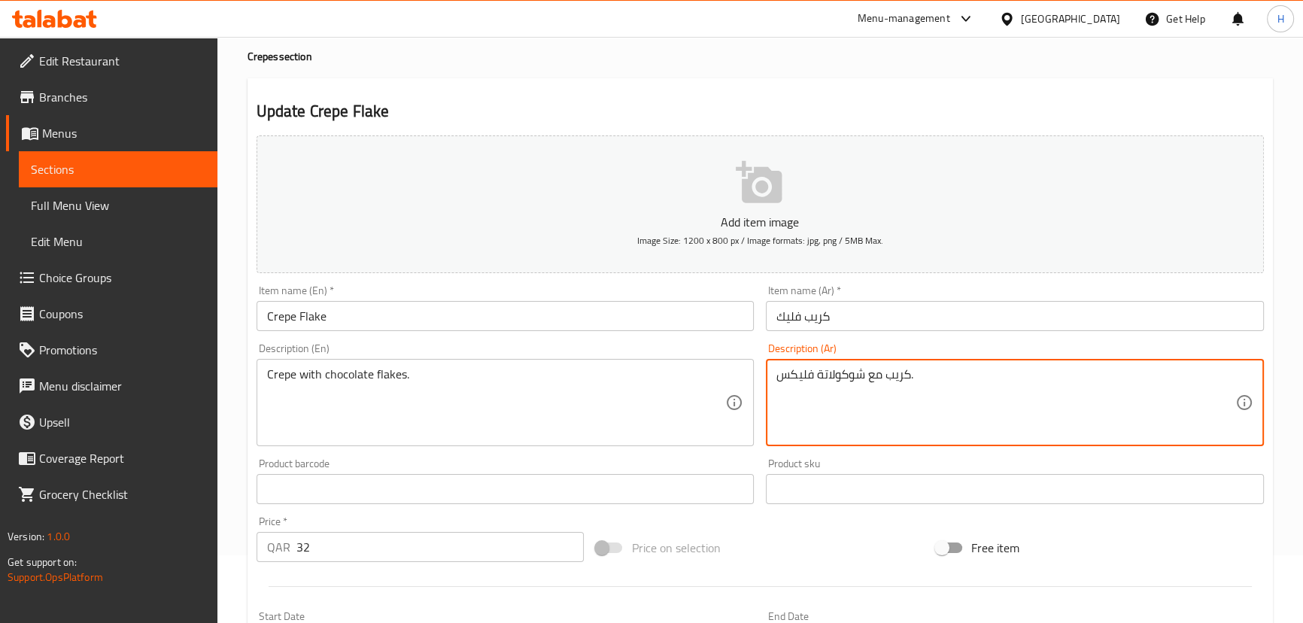
click at [817, 344] on div "Description (Ar) كريب مع شوكولاتة فليكس. Description (Ar)" at bounding box center [1015, 394] width 498 height 103
click at [1074, 419] on textarea "كريب مع شوكولاتة فليكس." at bounding box center [1005, 402] width 459 height 71
click at [1116, 376] on textarea "كريب مع شوكولاتة فليكس." at bounding box center [1005, 402] width 459 height 71
click at [1116, 375] on textarea "كريب مع شوكولاتة فليكس." at bounding box center [1005, 402] width 459 height 71
paste textarea "رقائق"
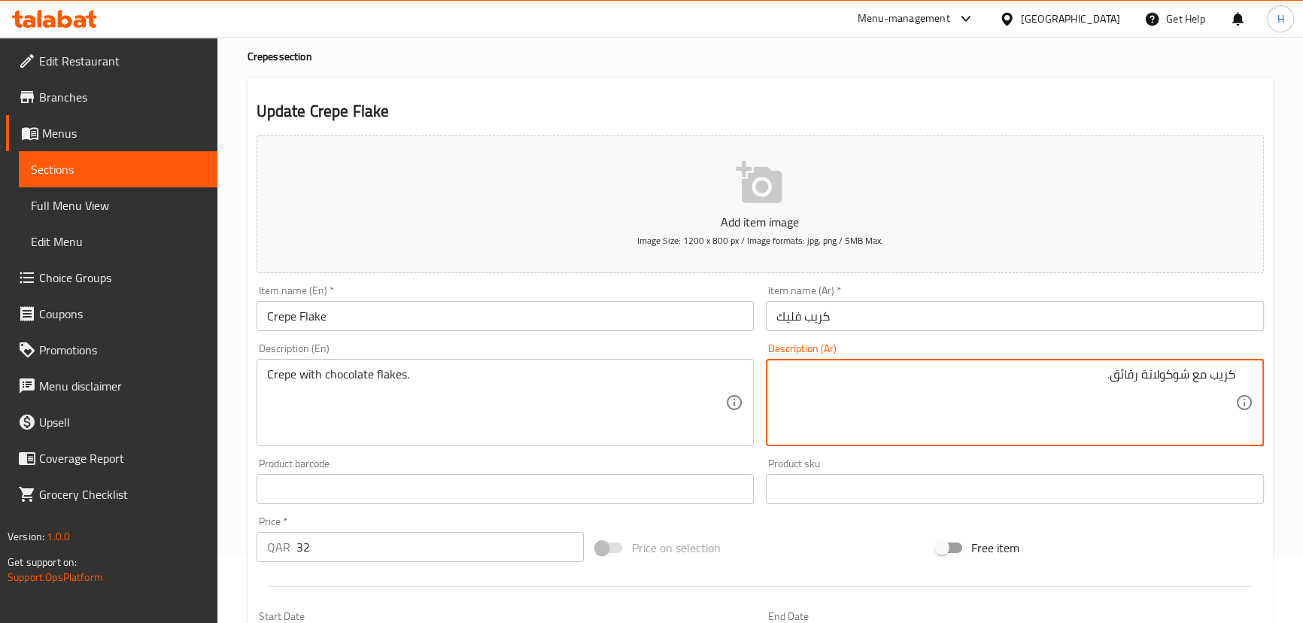
click at [1121, 377] on textarea "كريب مع شوكولاتة رقائق." at bounding box center [1005, 402] width 459 height 71
click at [1187, 368] on textarea "كريب مع شوكولاتة ." at bounding box center [1005, 402] width 459 height 71
paste textarea "قائق"
type textarea "كريب مع رقائق شوكولاتة ."
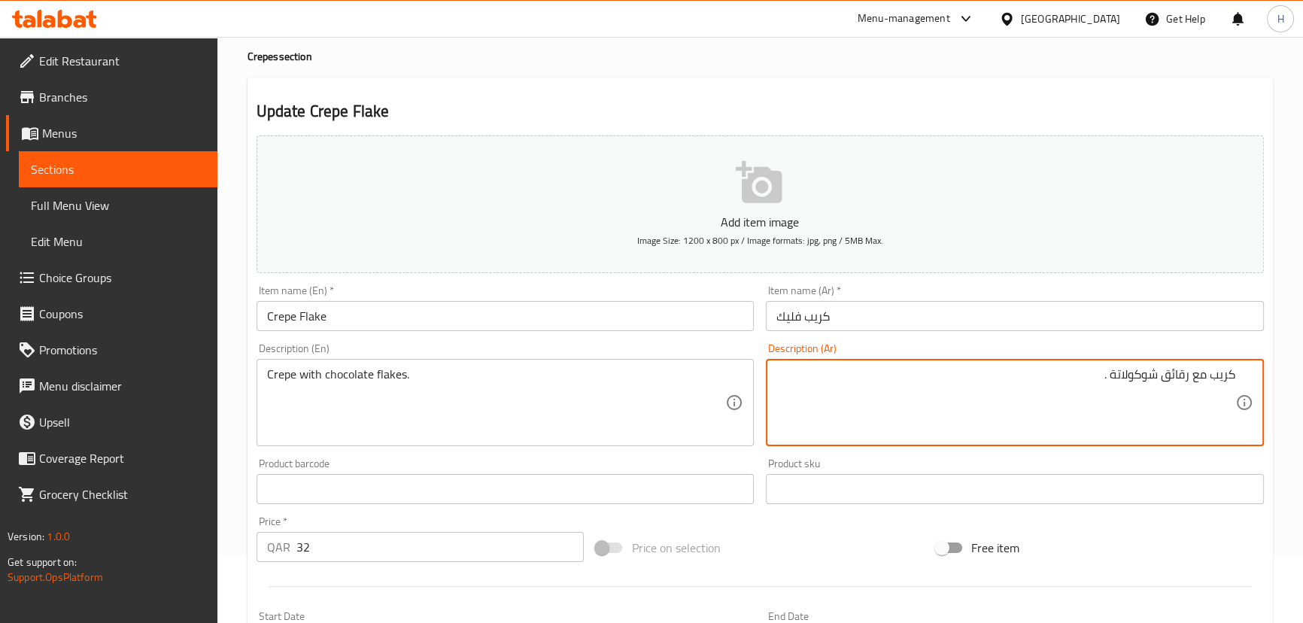
click at [605, 308] on input "Crepe Flake" at bounding box center [506, 316] width 498 height 30
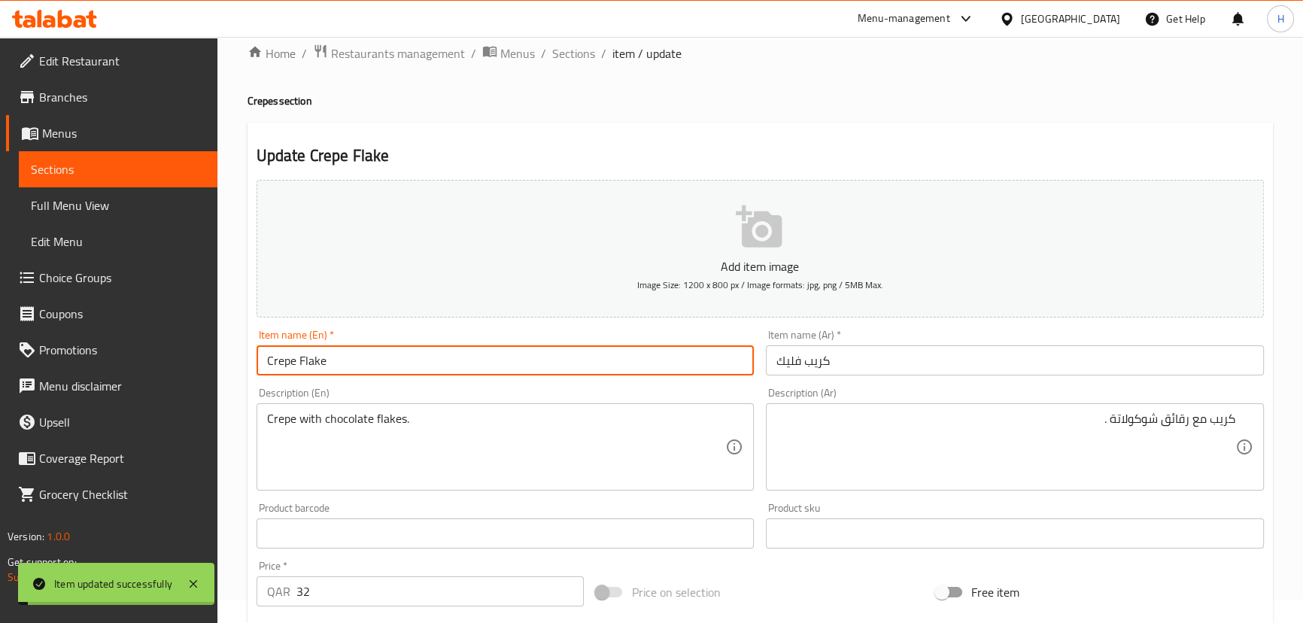
scroll to position [0, 0]
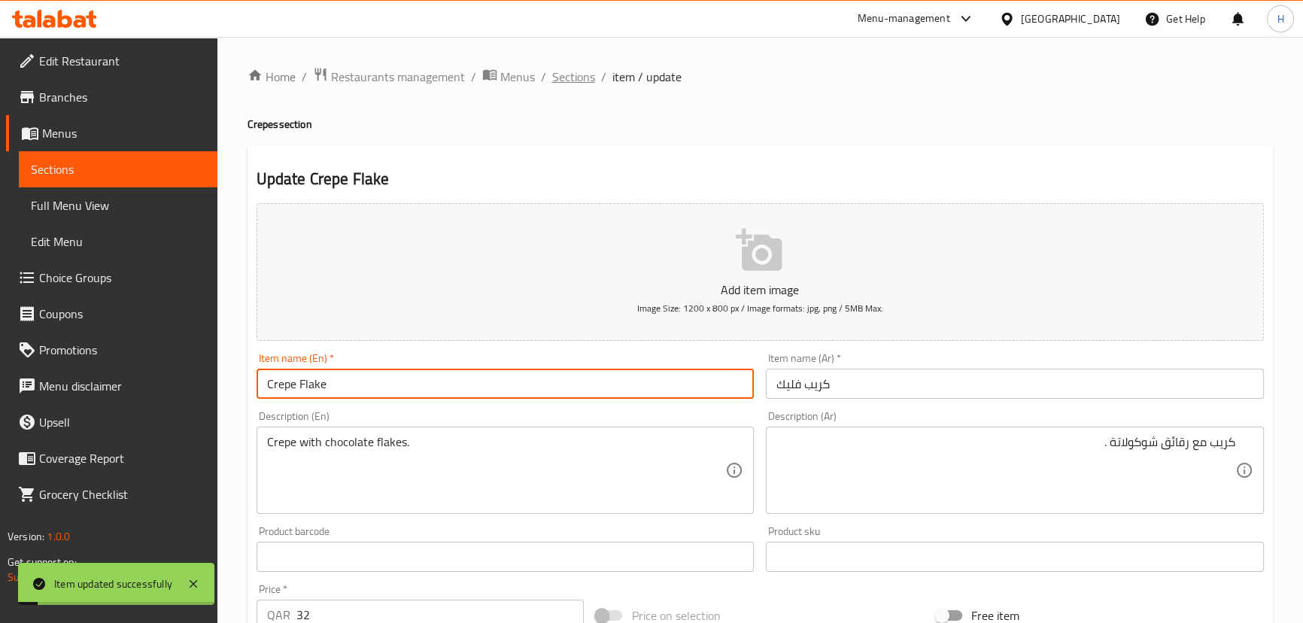
click at [563, 71] on span "Sections" at bounding box center [573, 77] width 43 height 18
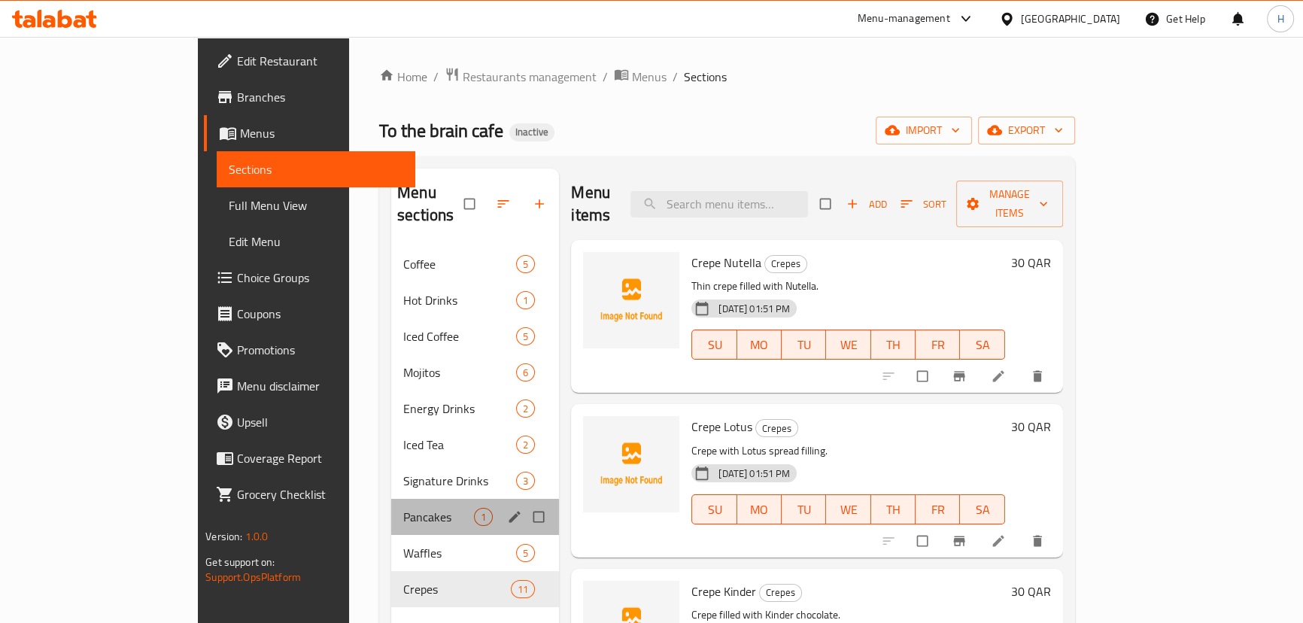
click at [391, 510] on div "Pancakes 1" at bounding box center [475, 517] width 168 height 36
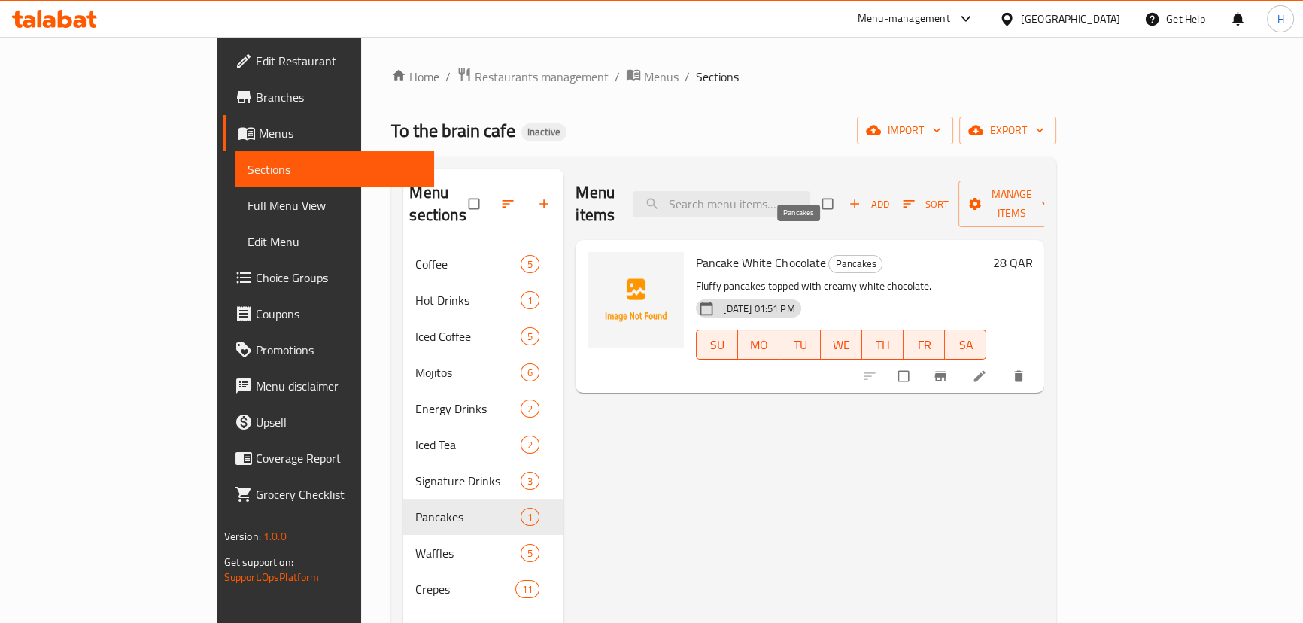
click at [829, 255] on span "Pancakes" at bounding box center [855, 263] width 53 height 17
copy span "Pancakes"
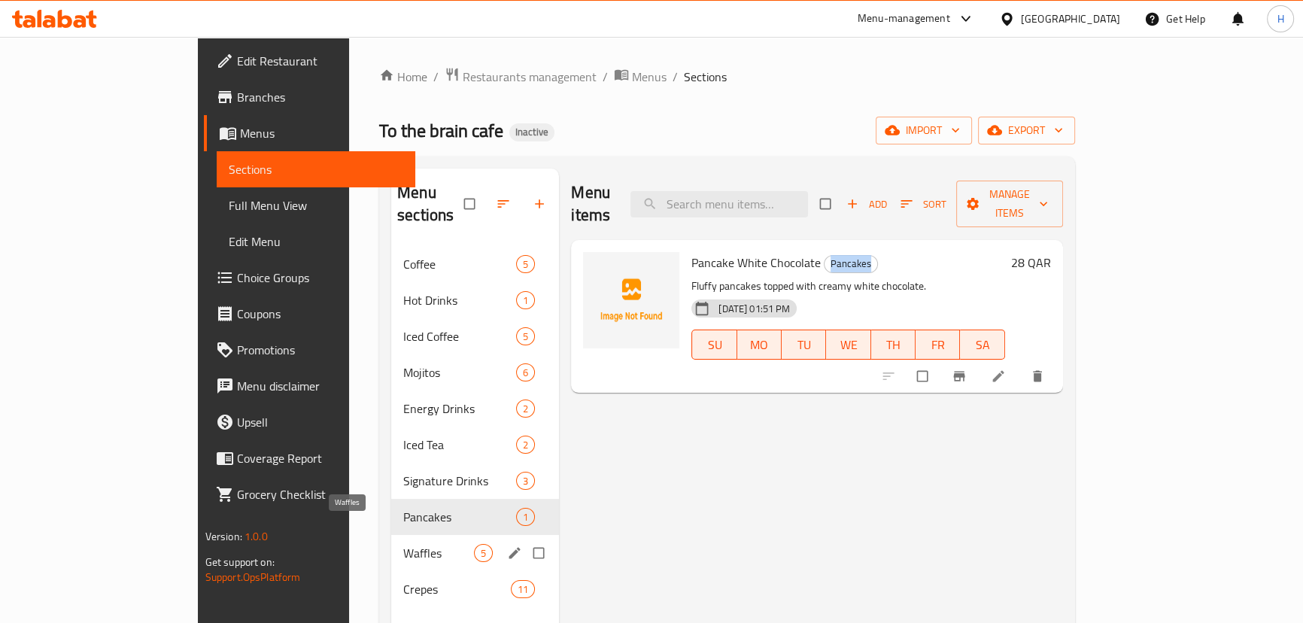
click at [403, 544] on span "Waffles" at bounding box center [438, 553] width 71 height 18
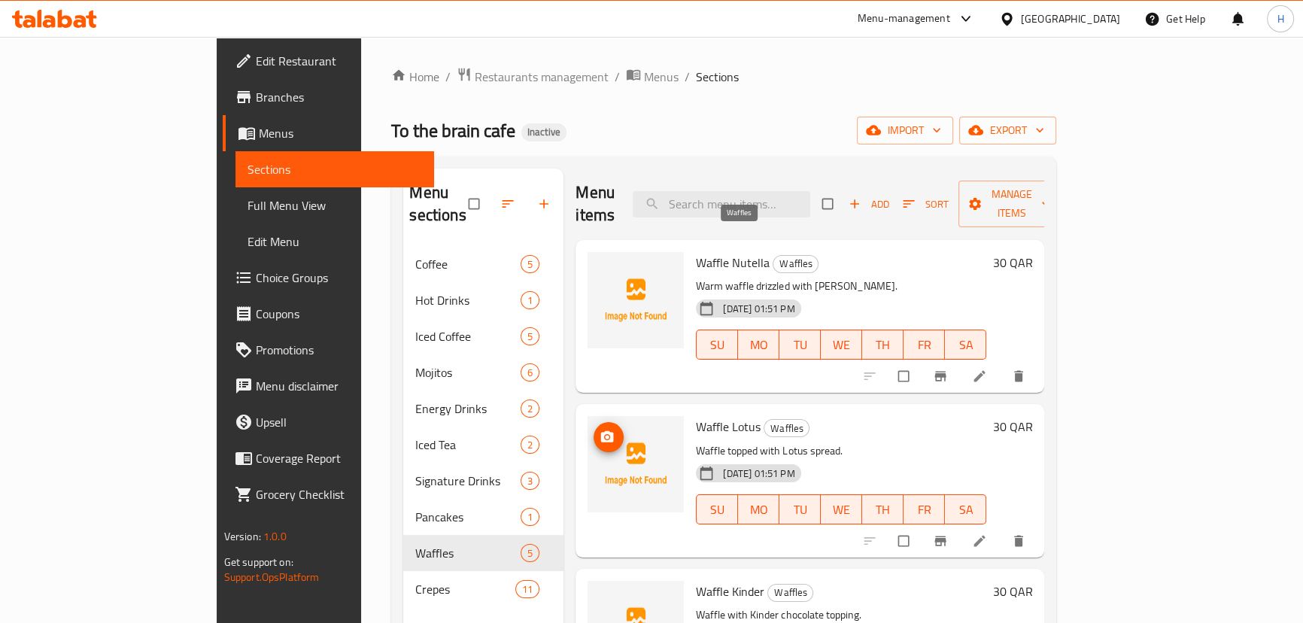
click at [773, 255] on span "Waffles" at bounding box center [795, 263] width 44 height 17
copy span "Waffles"
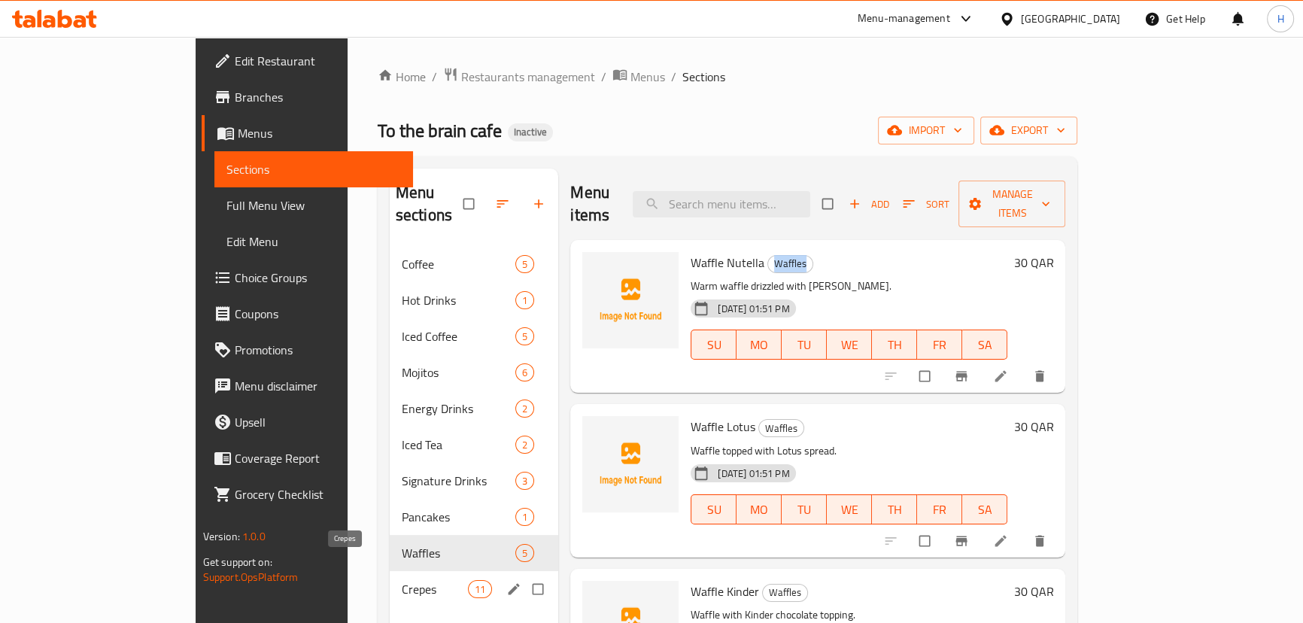
click at [402, 580] on span "Crepes" at bounding box center [435, 589] width 66 height 18
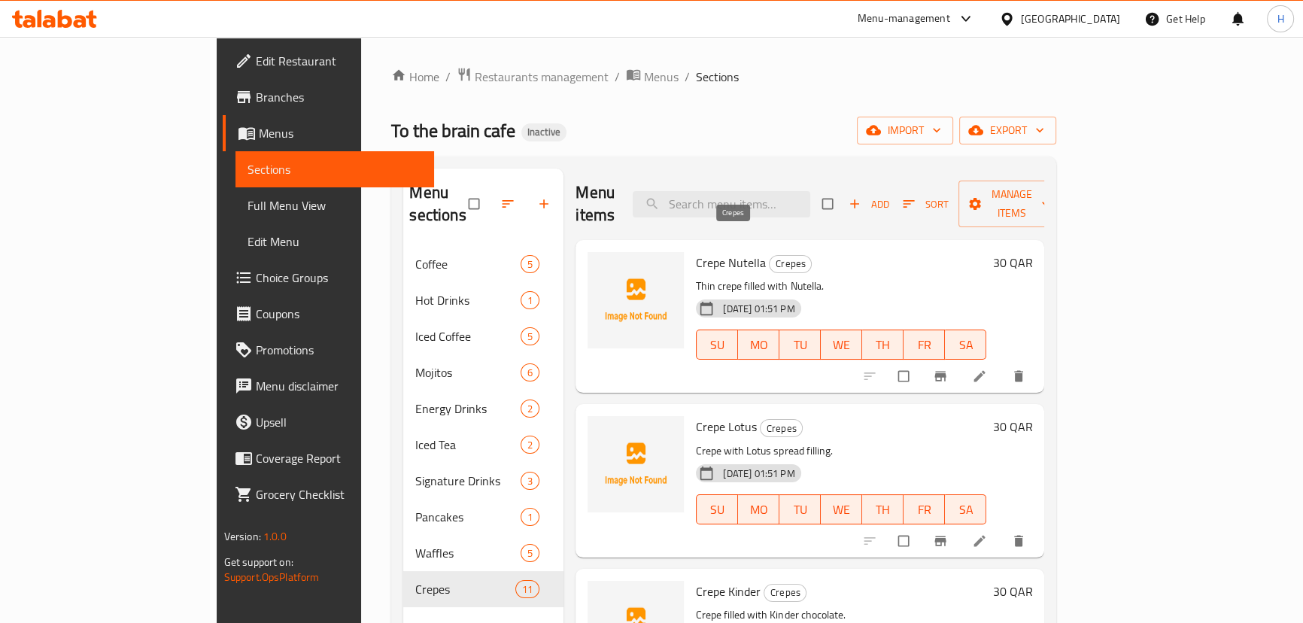
click at [770, 255] on span "Crepes" at bounding box center [790, 263] width 41 height 17
copy span "Crepes"
drag, startPoint x: 918, startPoint y: 147, endPoint x: 1286, endPoint y: 147, distance: 367.8
click at [924, 147] on div "Home / Restaurants management / Menus / Sections To the brain cafe Inactive imp…" at bounding box center [723, 435] width 665 height 736
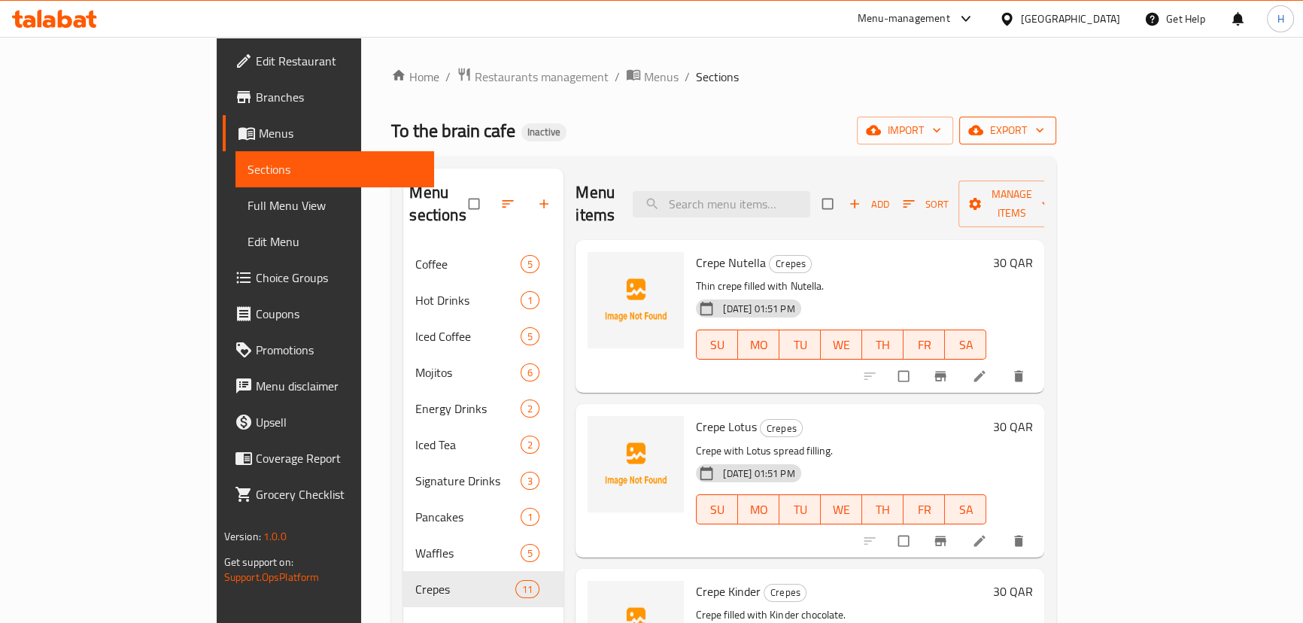
click at [1044, 127] on span "export" at bounding box center [1007, 130] width 73 height 19
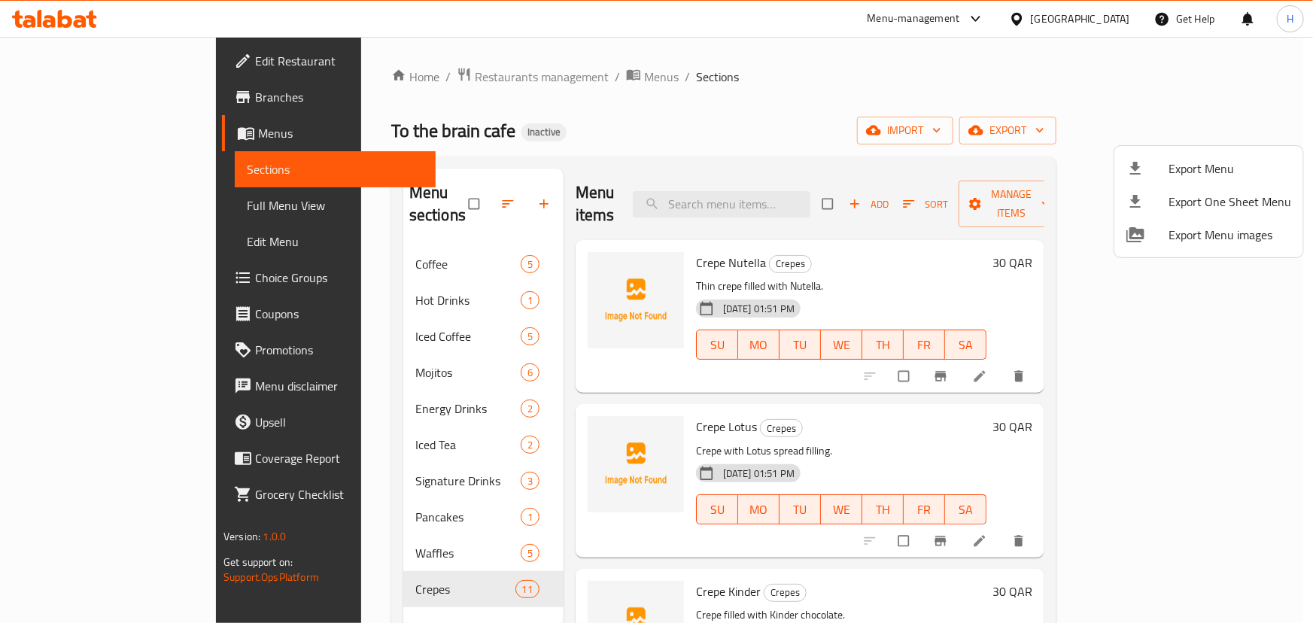
click at [712, 85] on div at bounding box center [656, 311] width 1313 height 623
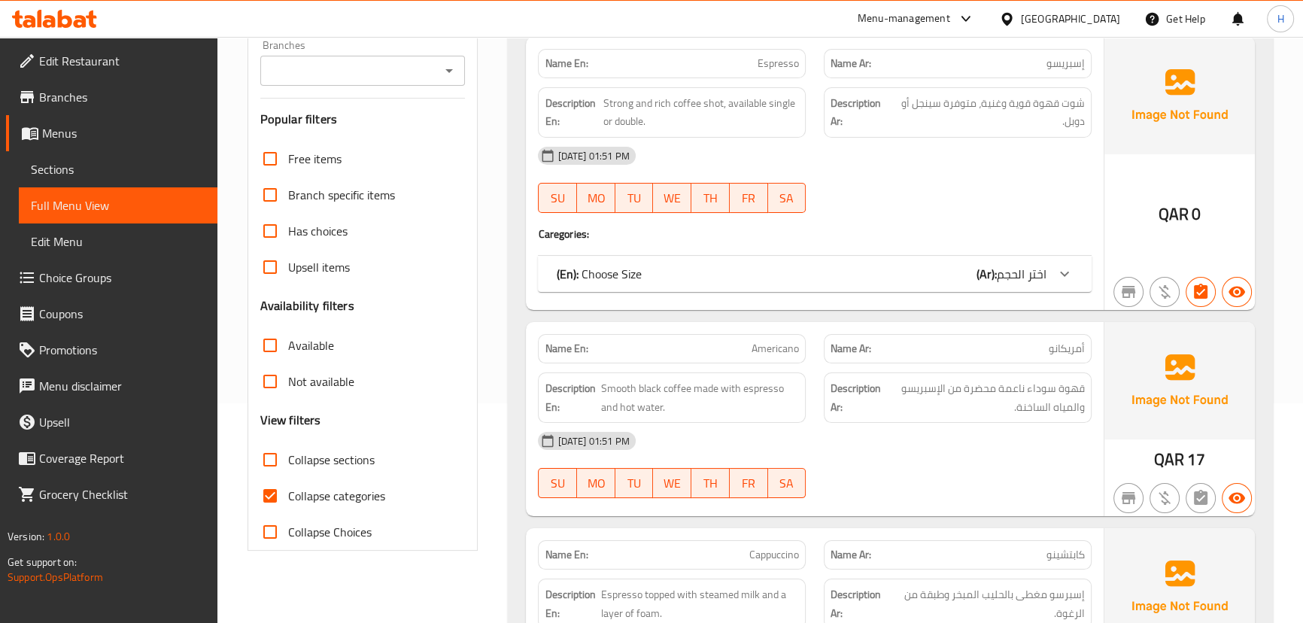
scroll to position [273, 0]
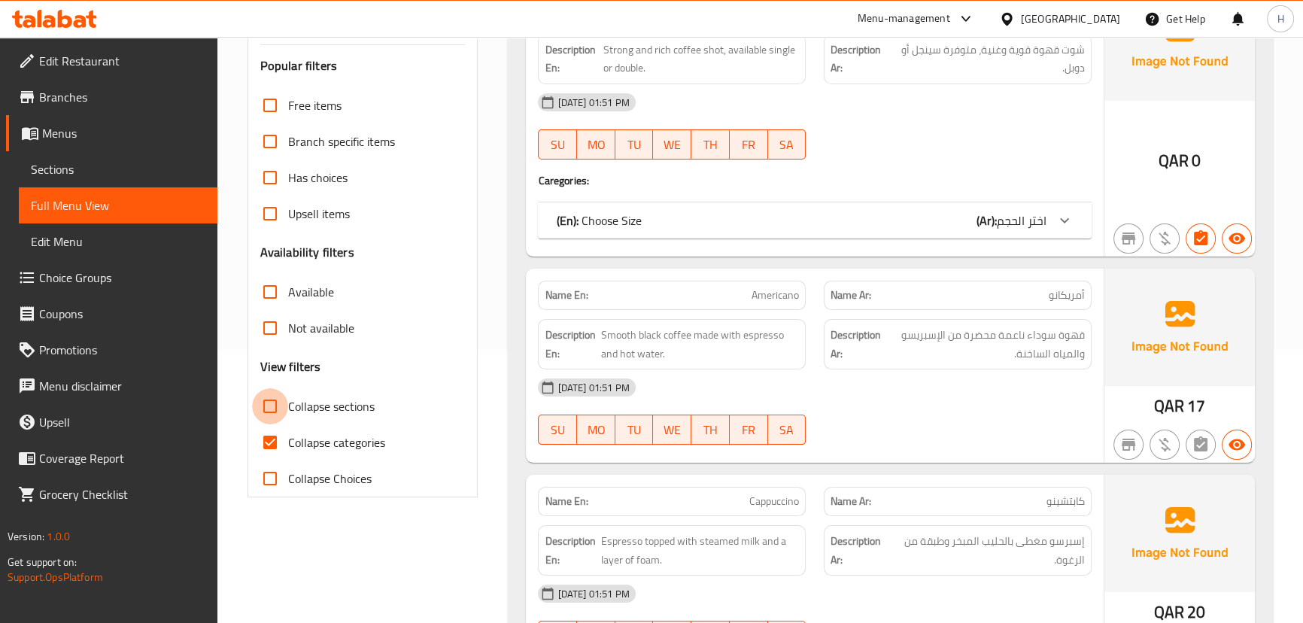
click at [275, 399] on input "Collapse sections" at bounding box center [270, 406] width 36 height 36
checkbox input "true"
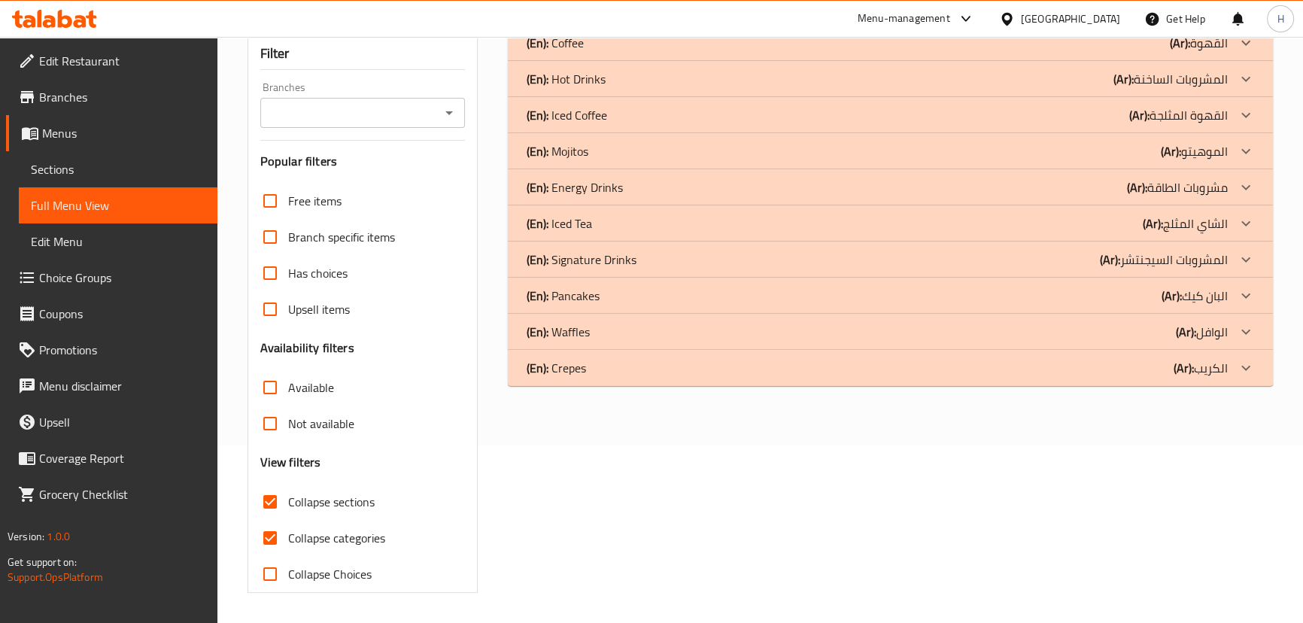
click at [272, 520] on input "Collapse categories" at bounding box center [270, 538] width 36 height 36
checkbox input "false"
click at [579, 377] on p "(En): Crepes" at bounding box center [555, 369] width 59 height 18
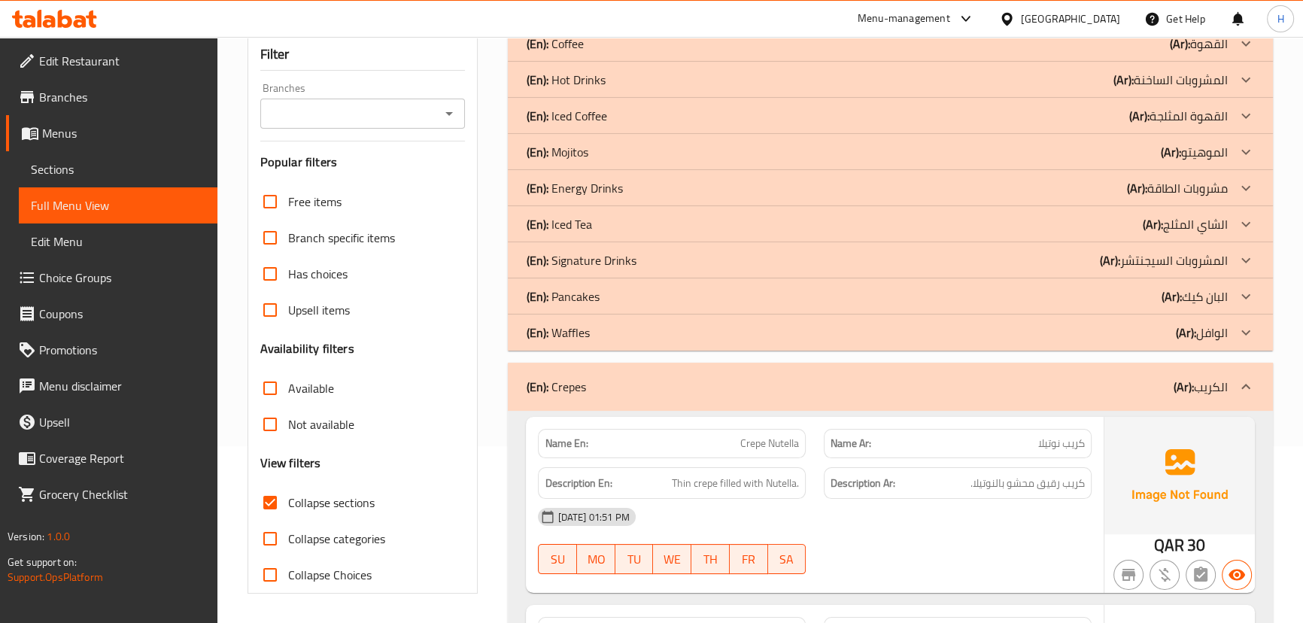
click at [572, 331] on p "(En): Waffles" at bounding box center [557, 332] width 63 height 18
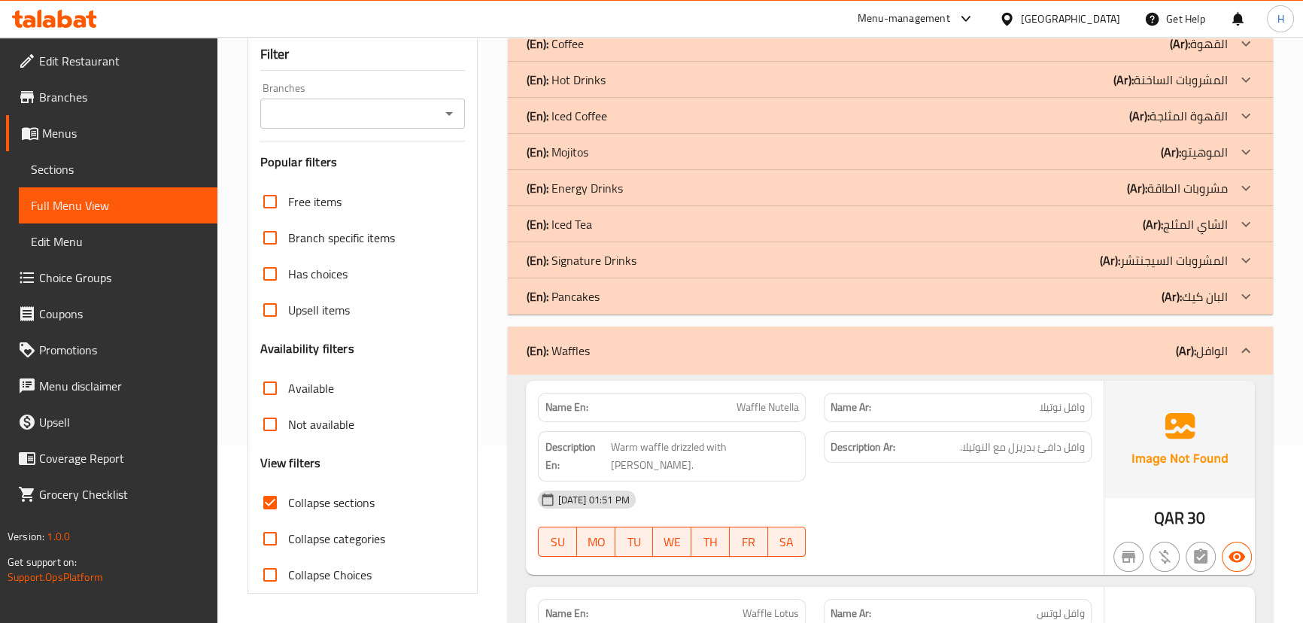
click at [572, 298] on p "(En): Pancakes" at bounding box center [562, 296] width 73 height 18
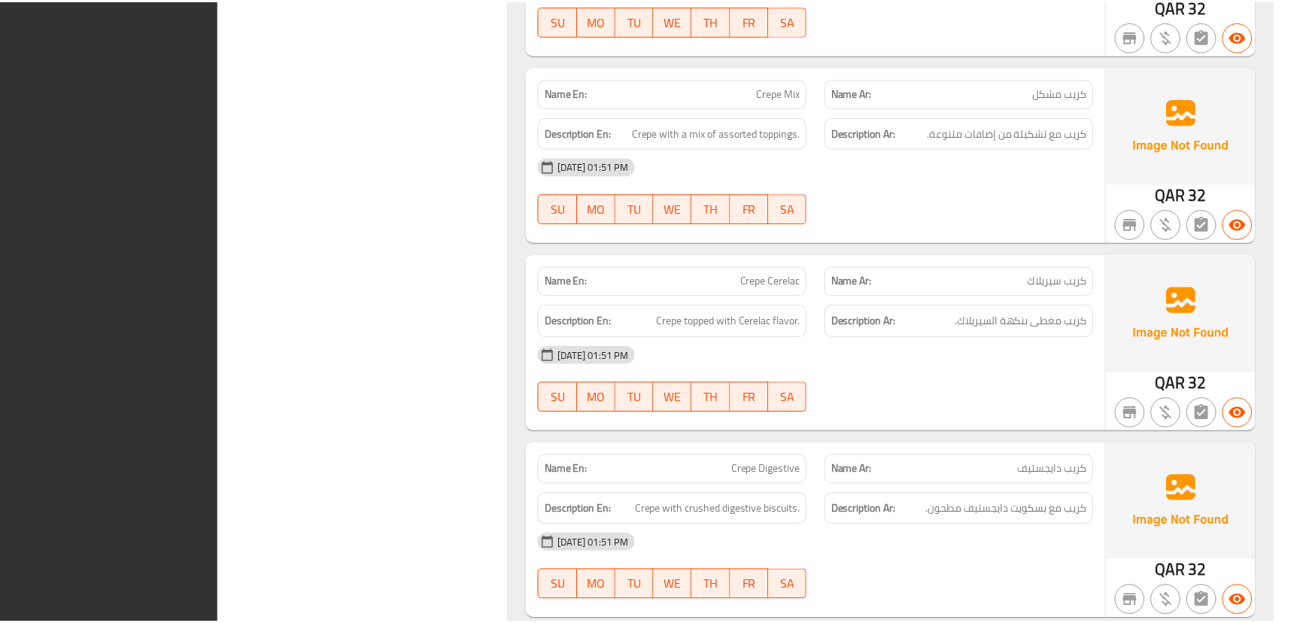
scroll to position [3333, 0]
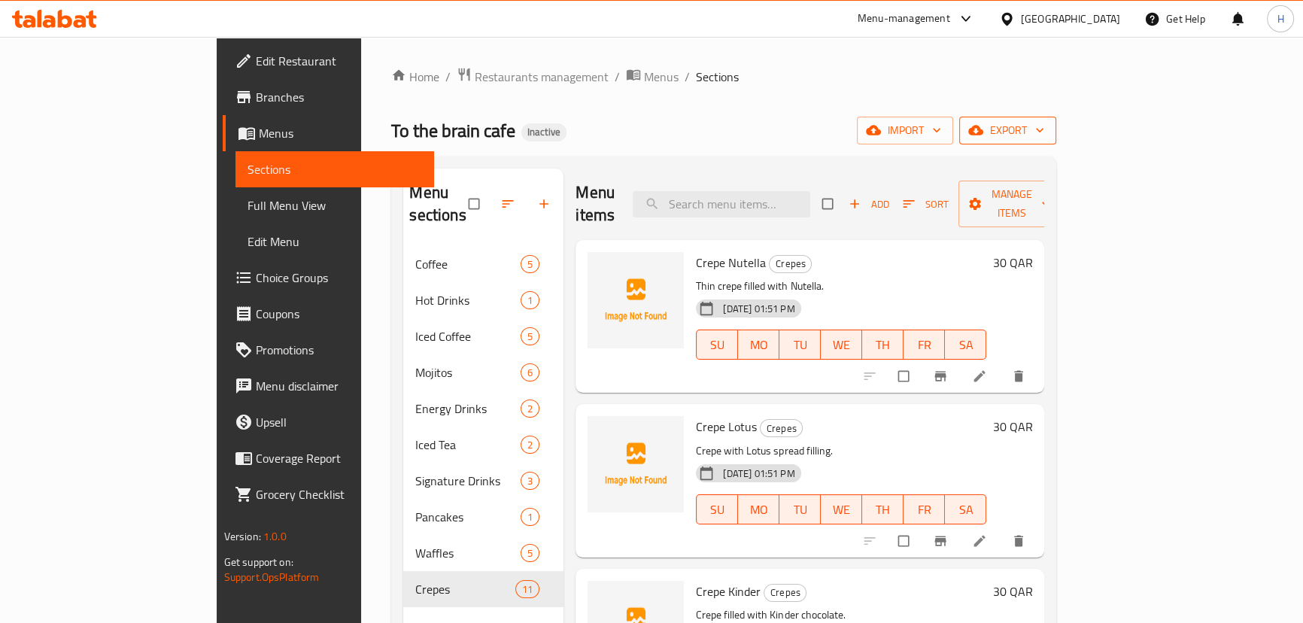
click at [1044, 128] on span "export" at bounding box center [1007, 130] width 73 height 19
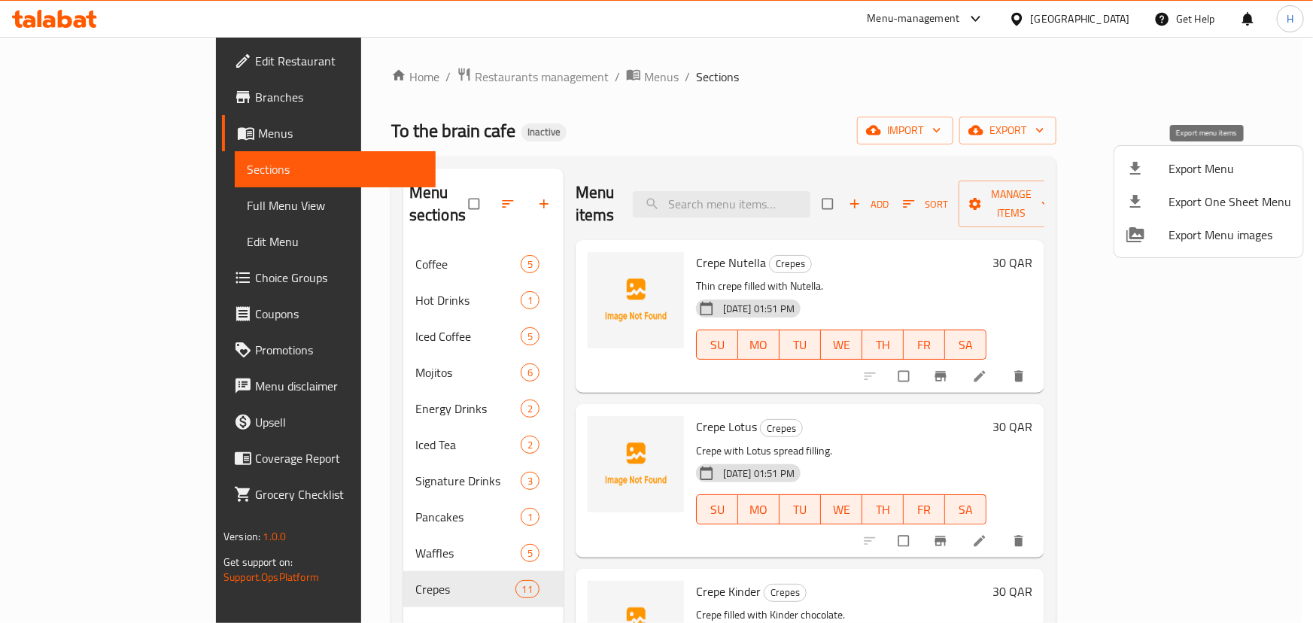
click at [1170, 175] on span "Export Menu" at bounding box center [1229, 168] width 123 height 18
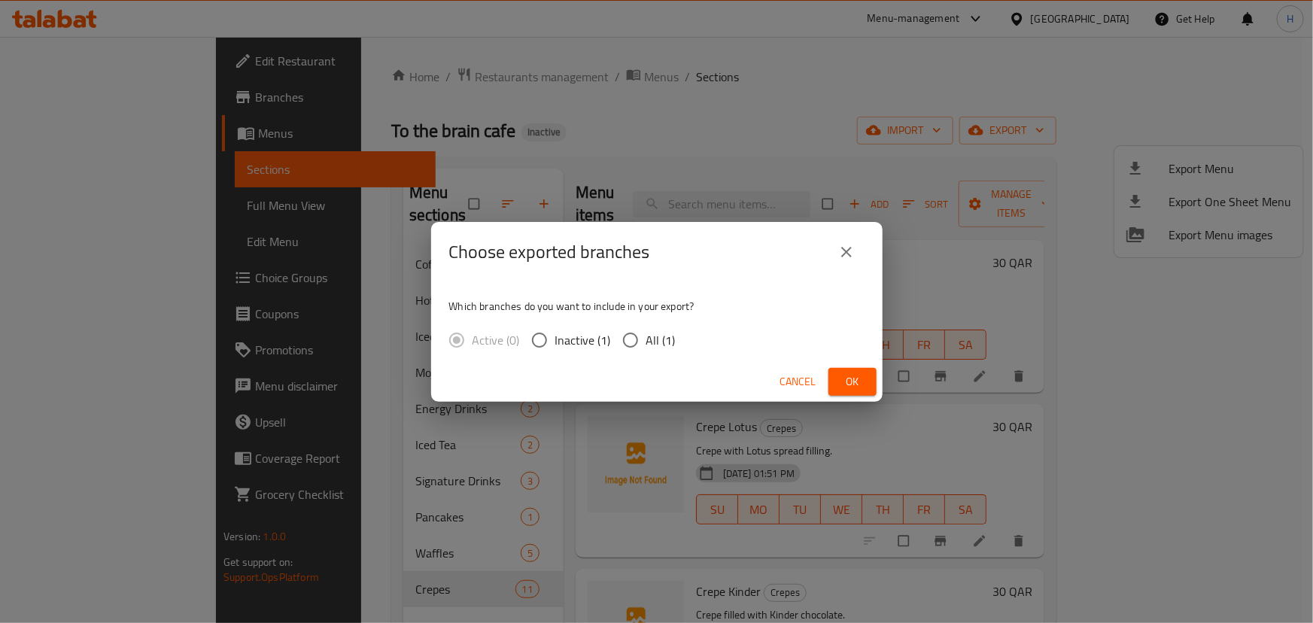
click at [639, 344] on input "All (1)" at bounding box center [631, 340] width 32 height 32
radio input "true"
click at [860, 373] on span "Ok" at bounding box center [852, 381] width 24 height 19
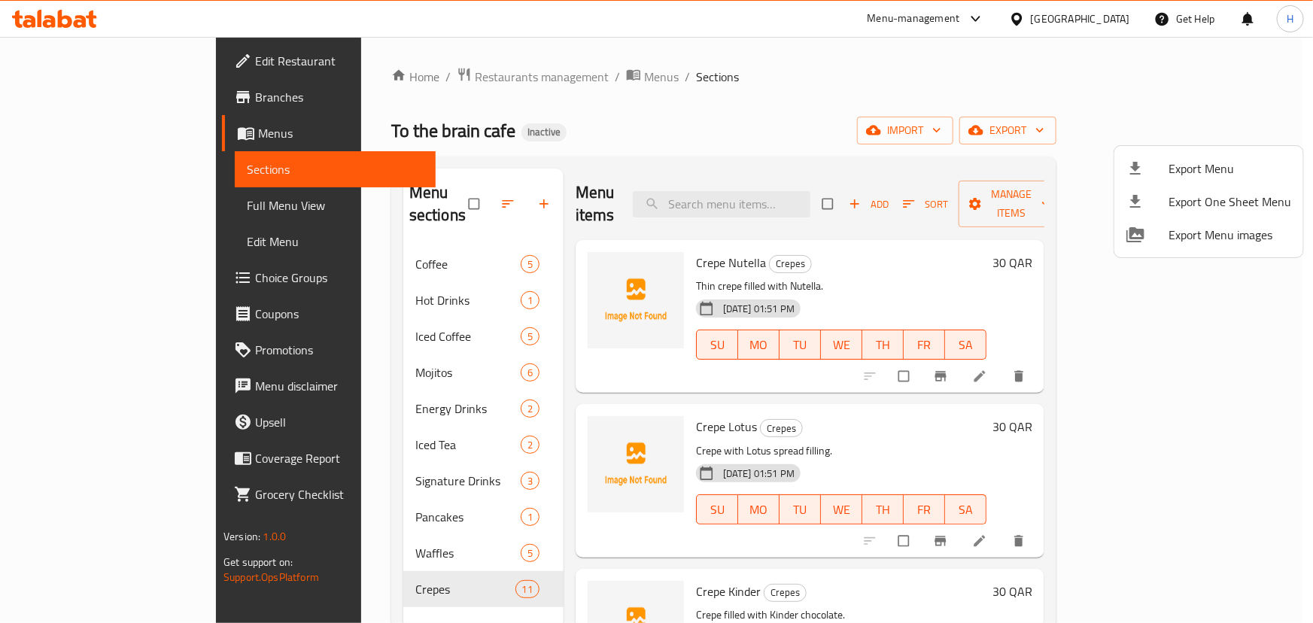
click at [36, 15] on div at bounding box center [656, 311] width 1313 height 623
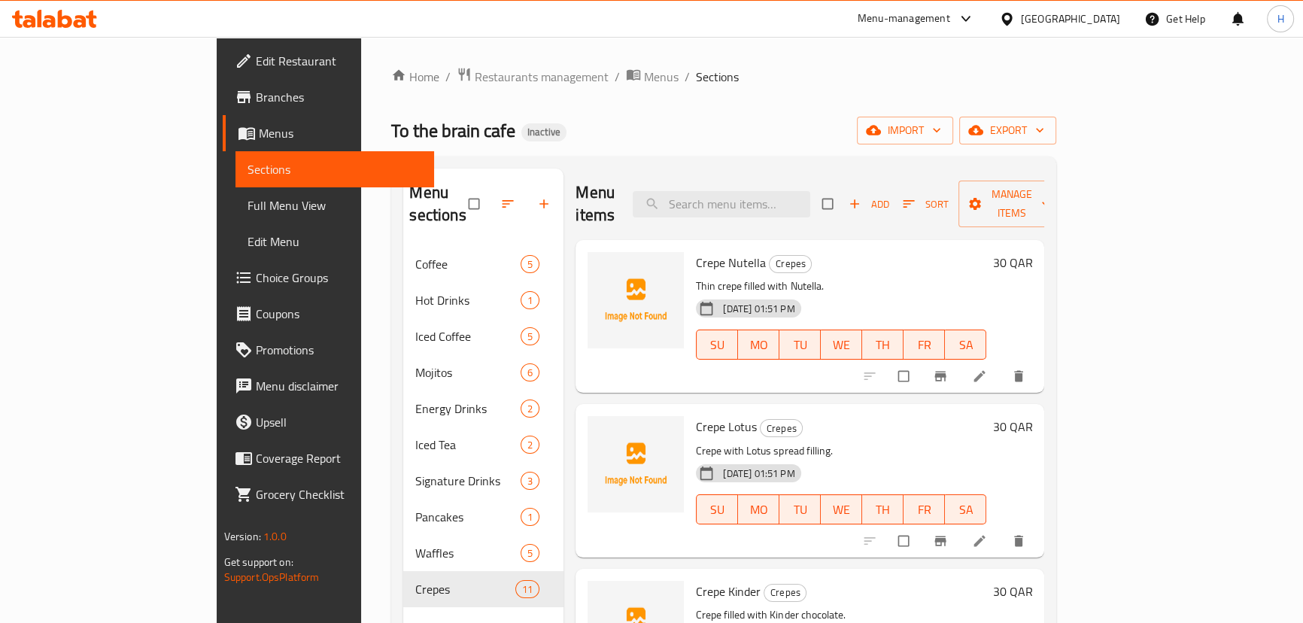
click at [68, 16] on icon at bounding box center [65, 19] width 14 height 18
